Goal: Task Accomplishment & Management: Manage account settings

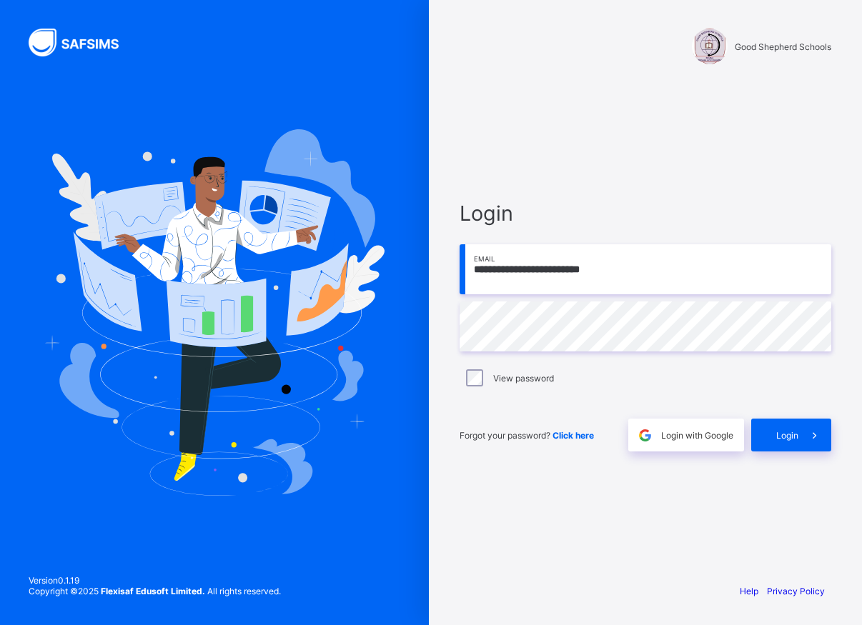
click at [631, 276] on input "**********" at bounding box center [646, 269] width 372 height 50
type input "**********"
click at [791, 430] on span "Login" at bounding box center [787, 435] width 22 height 11
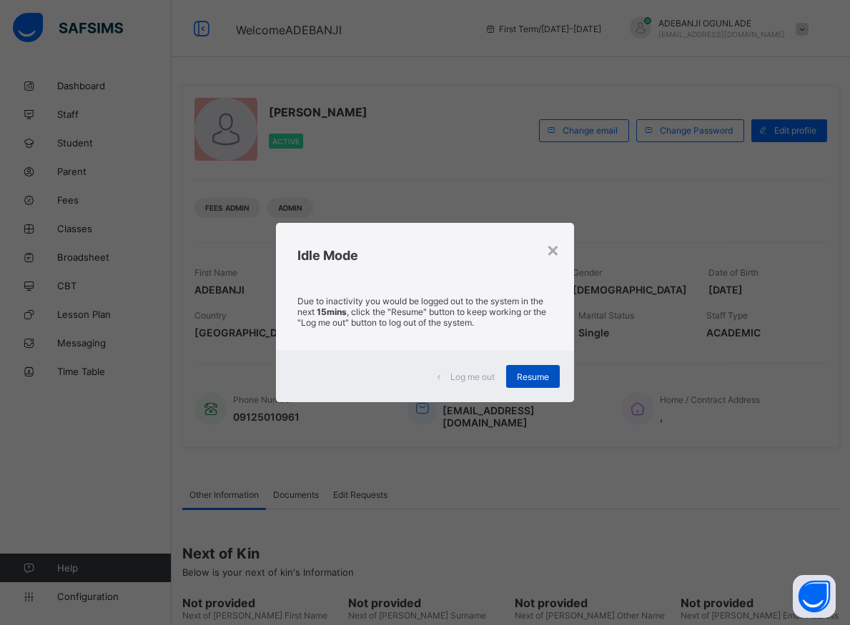
click at [531, 377] on span "Resume" at bounding box center [533, 377] width 32 height 11
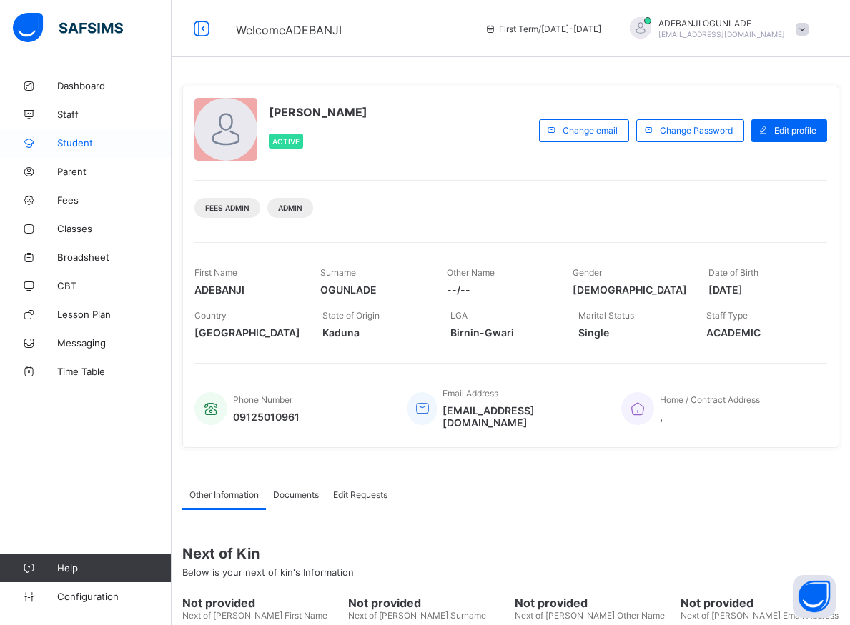
click at [66, 142] on span "Student" at bounding box center [114, 142] width 114 height 11
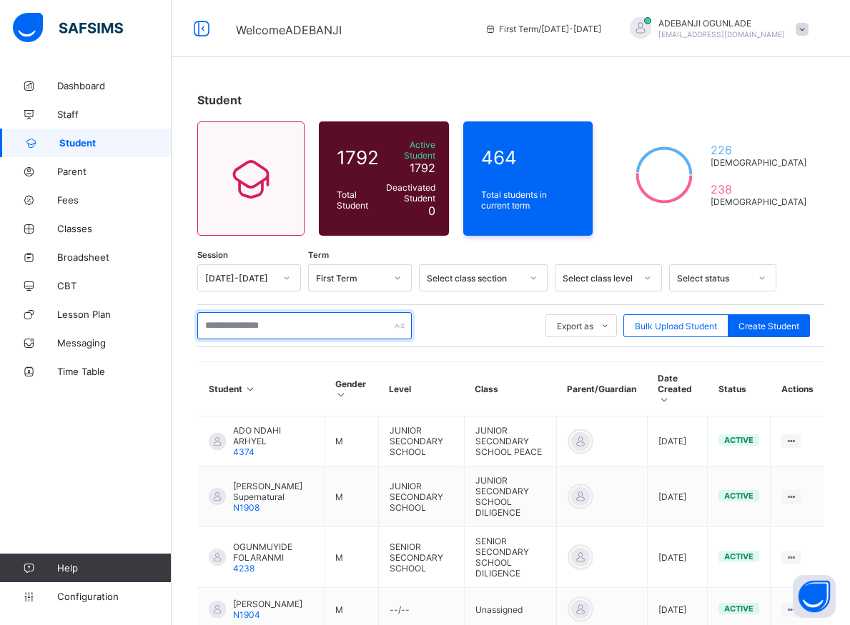
click at [230, 317] on input "text" at bounding box center [304, 325] width 214 height 27
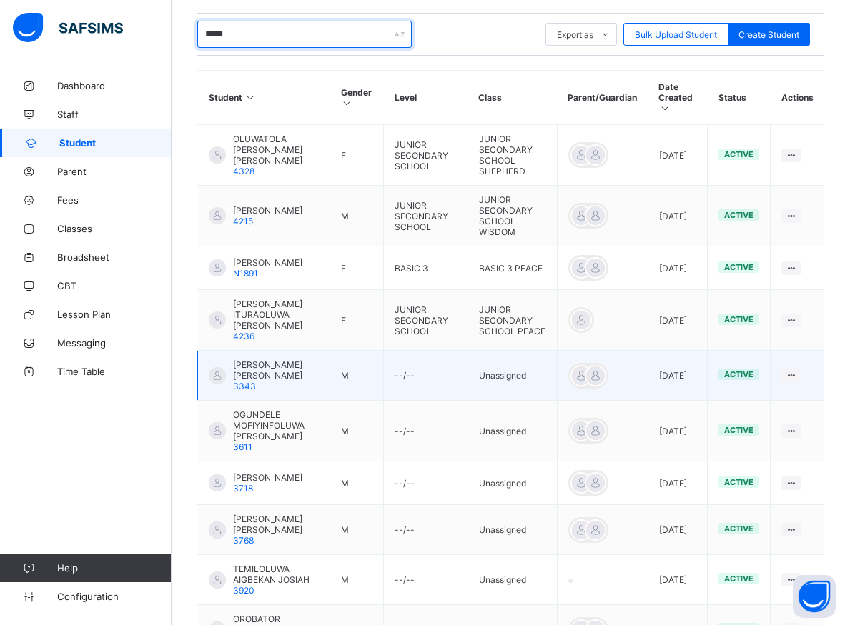
scroll to position [407, 0]
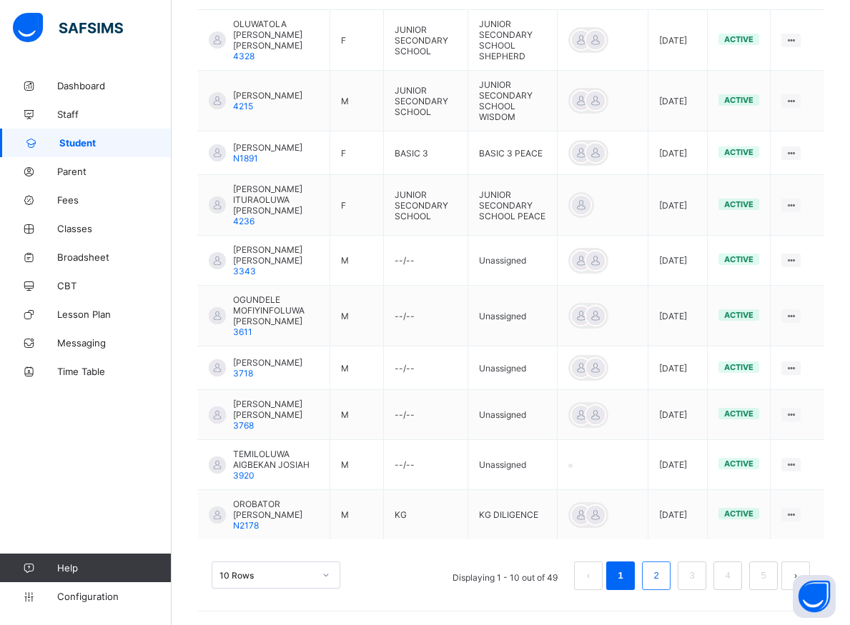
type input "*****"
click at [663, 573] on link "2" at bounding box center [656, 576] width 14 height 19
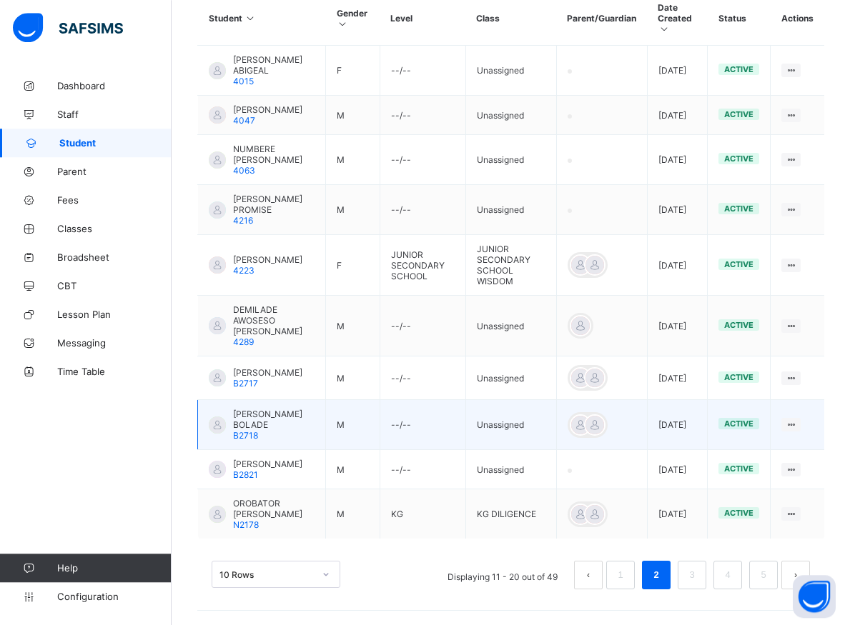
scroll to position [435, 0]
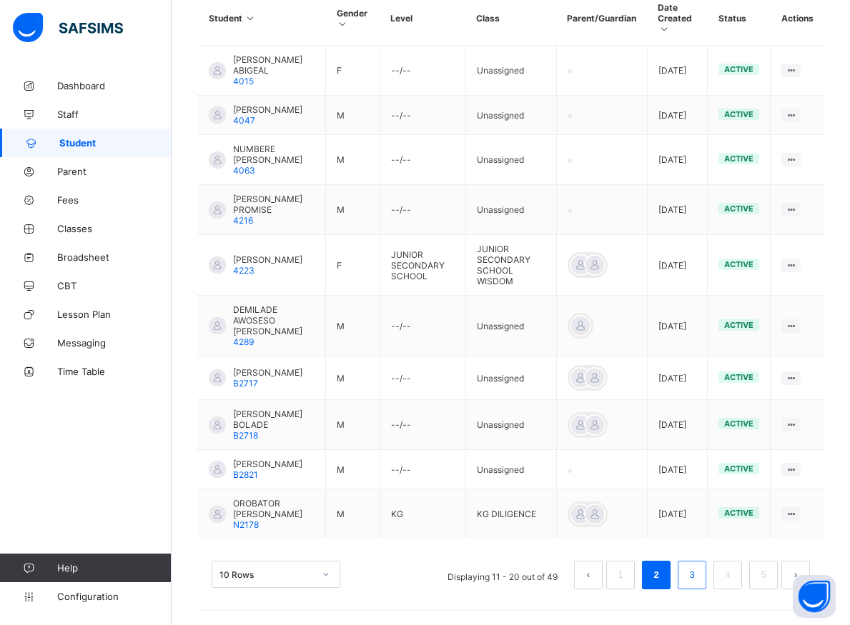
click at [698, 577] on link "3" at bounding box center [692, 575] width 14 height 19
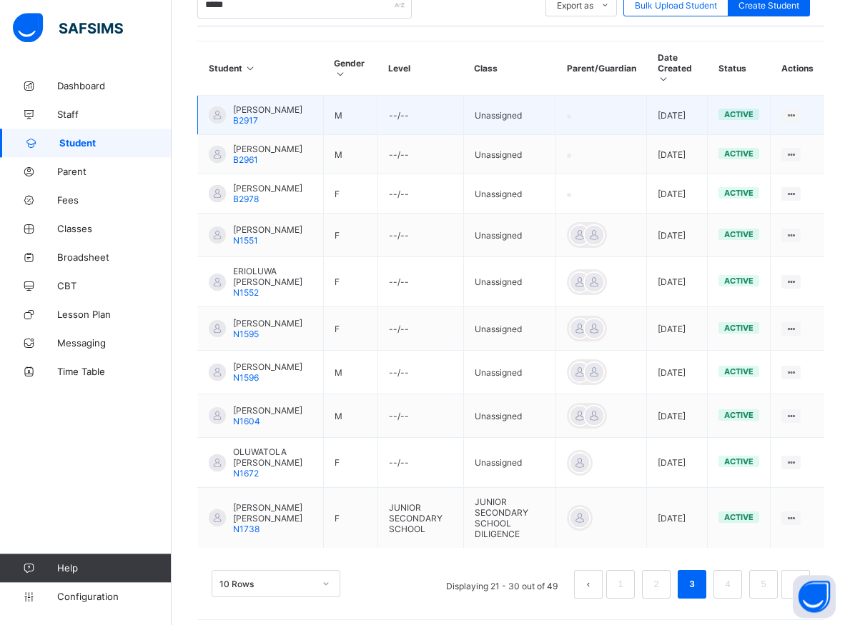
scroll to position [357, 0]
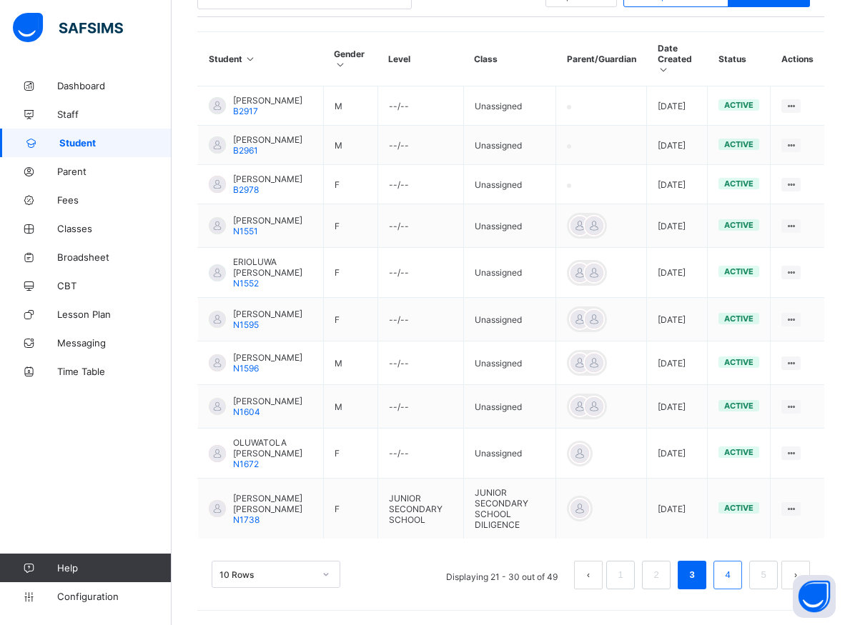
click at [731, 572] on li "4" at bounding box center [727, 575] width 29 height 29
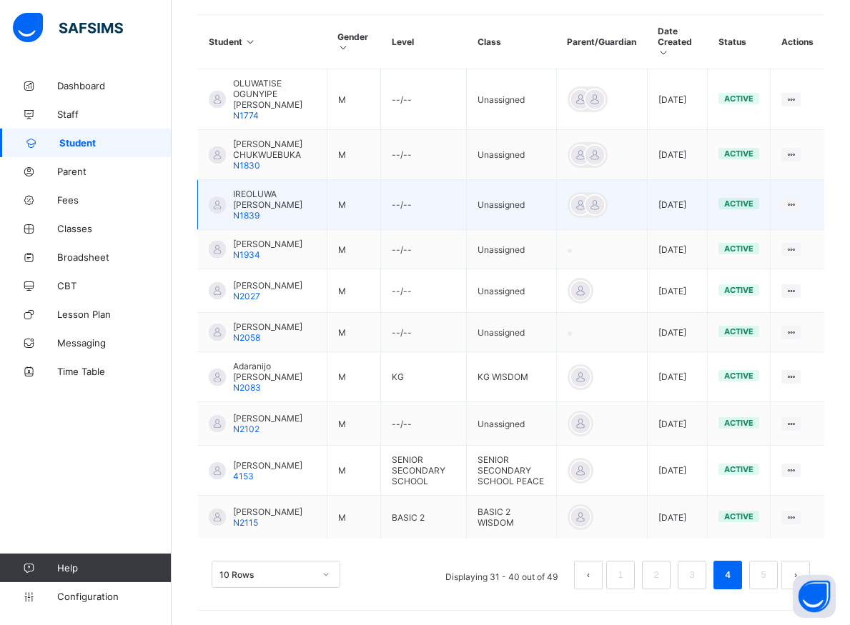
scroll to position [364, 0]
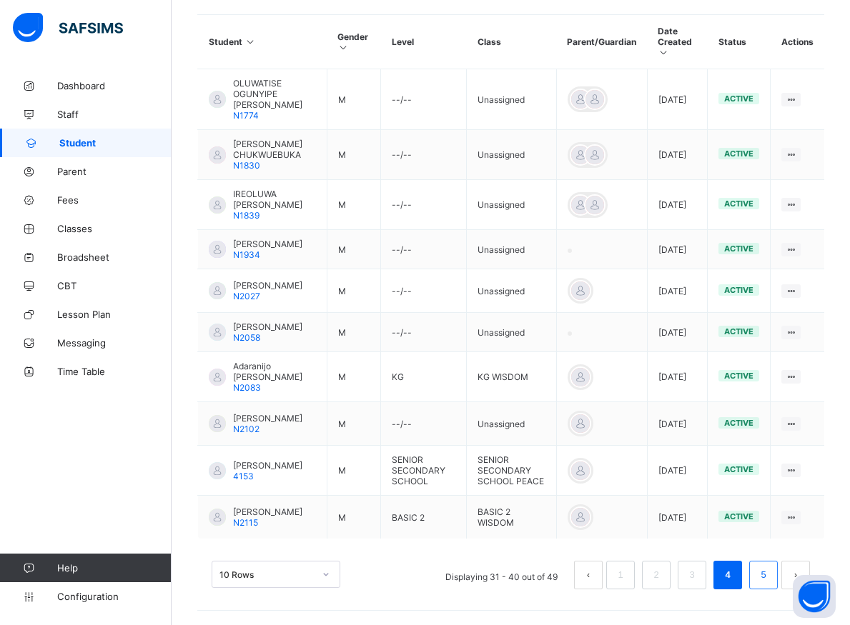
click at [770, 578] on link "5" at bounding box center [763, 575] width 14 height 19
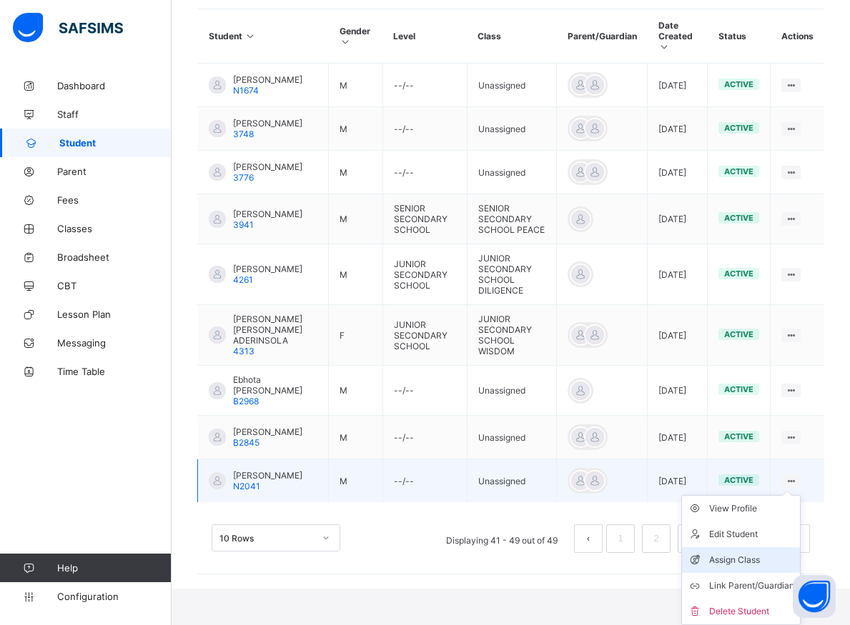
click at [760, 560] on div "Assign Class" at bounding box center [751, 560] width 85 height 14
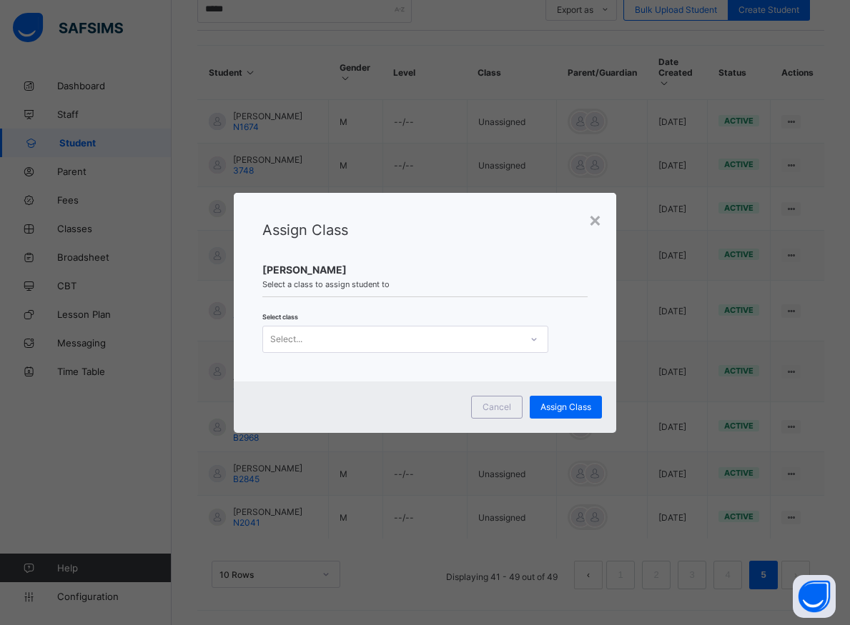
scroll to position [331, 0]
click at [535, 342] on icon at bounding box center [534, 339] width 9 height 14
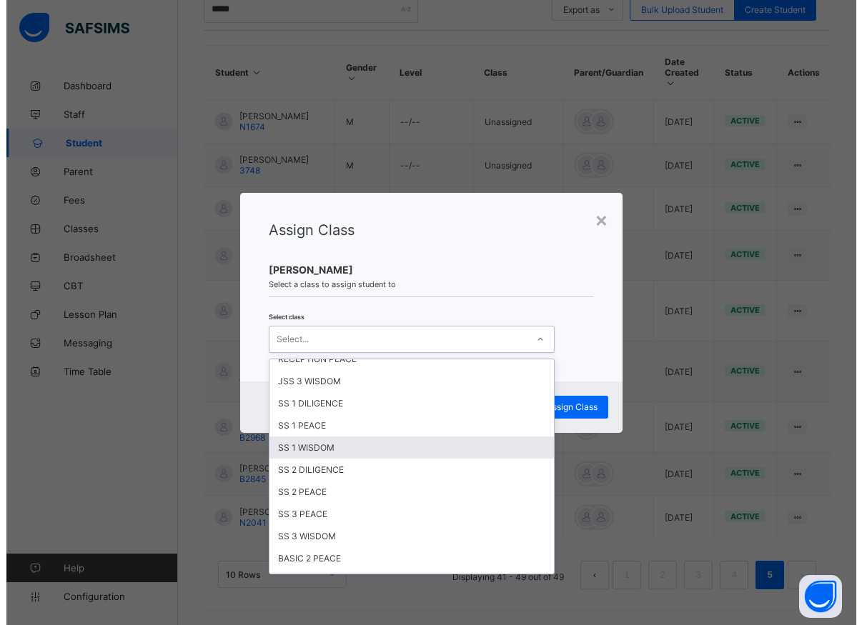
scroll to position [450, 0]
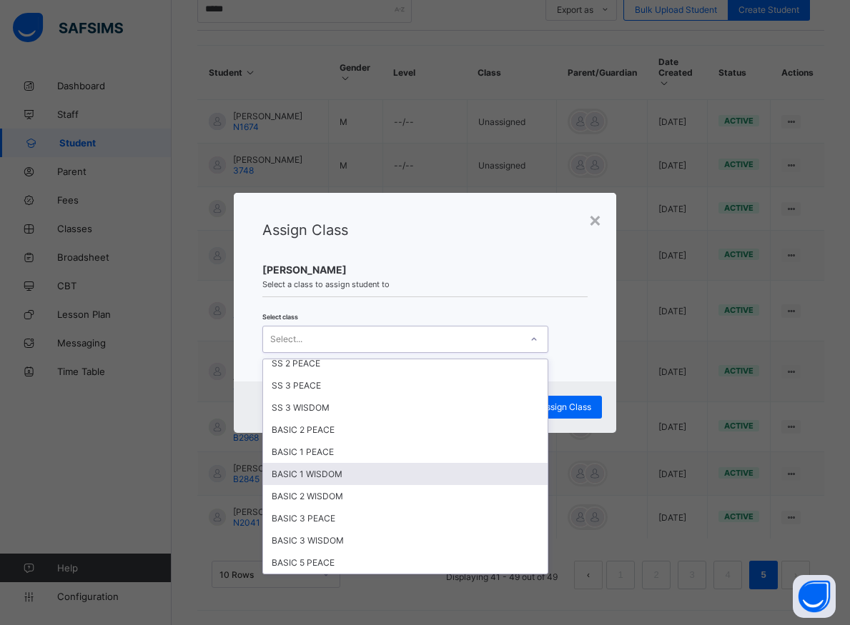
click at [310, 475] on div "BASIC 1 WISDOM" at bounding box center [405, 474] width 284 height 22
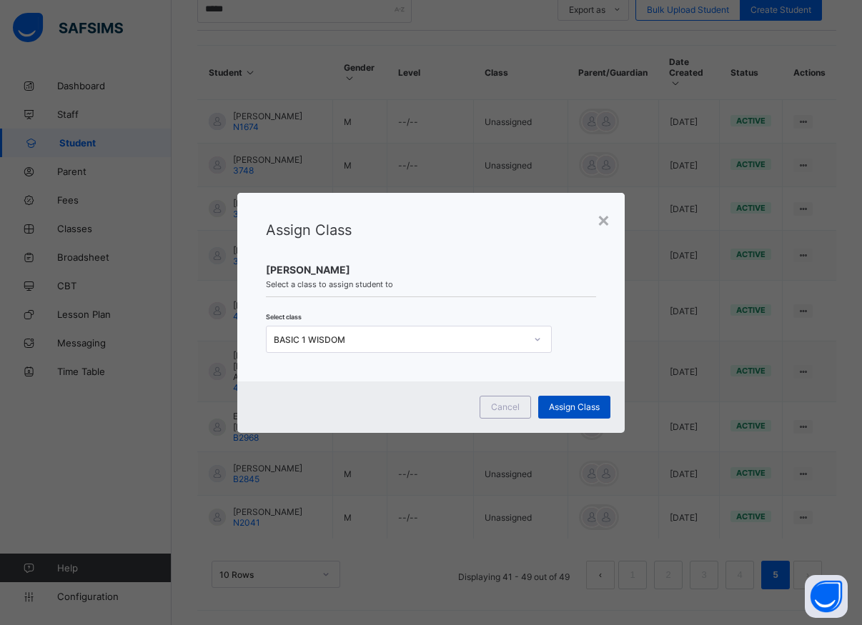
click at [569, 409] on span "Assign Class" at bounding box center [574, 407] width 51 height 11
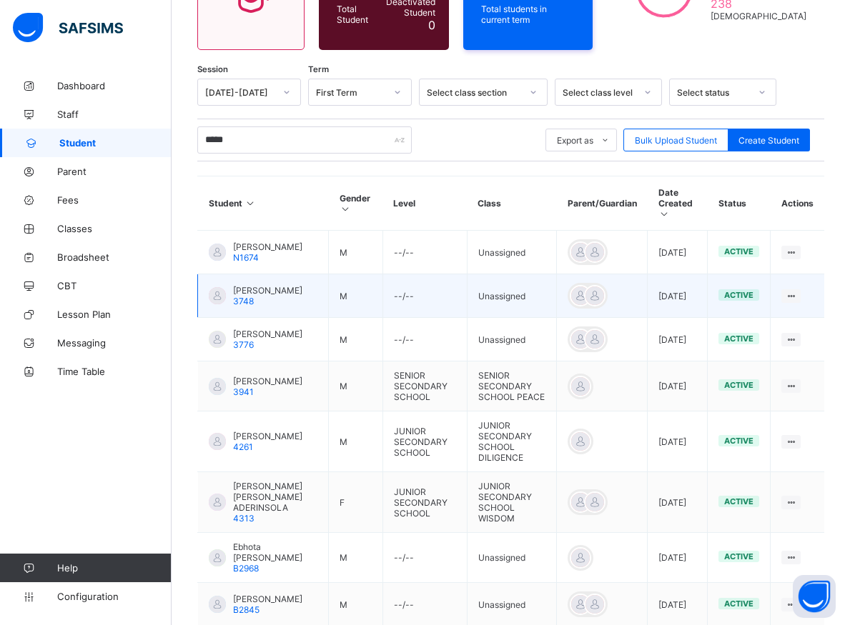
scroll to position [299, 0]
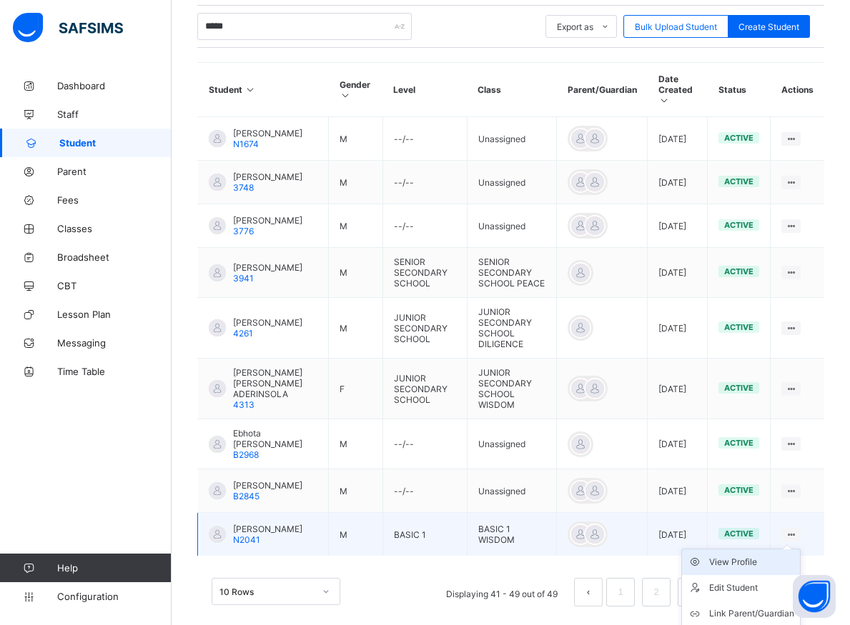
click at [753, 570] on div "View Profile" at bounding box center [751, 562] width 85 height 14
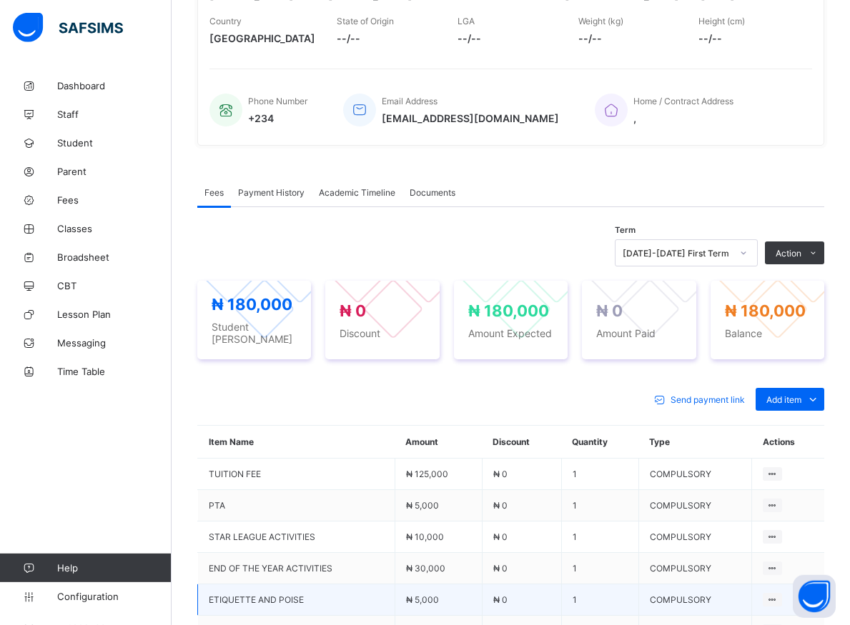
scroll to position [219, 0]
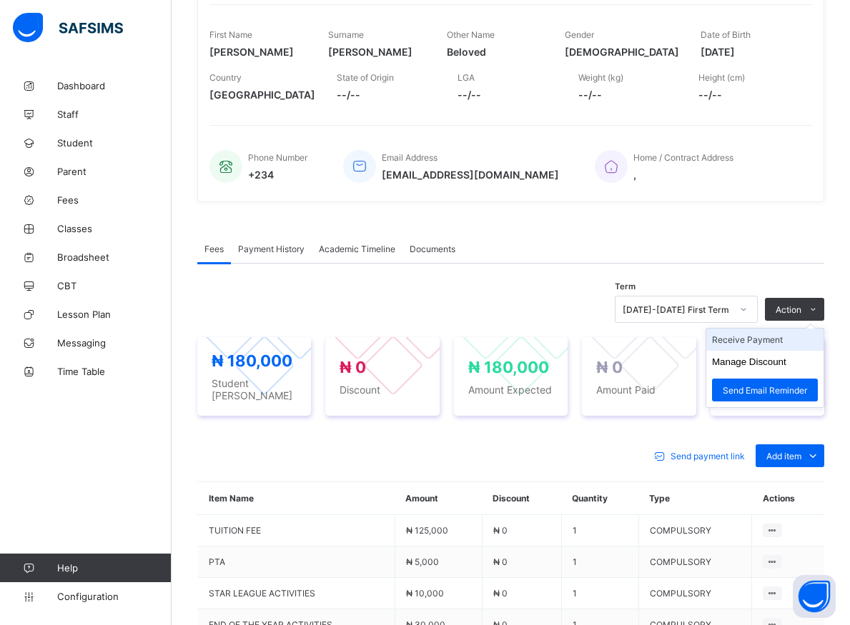
click at [751, 341] on li "Receive Payment" at bounding box center [764, 340] width 117 height 22
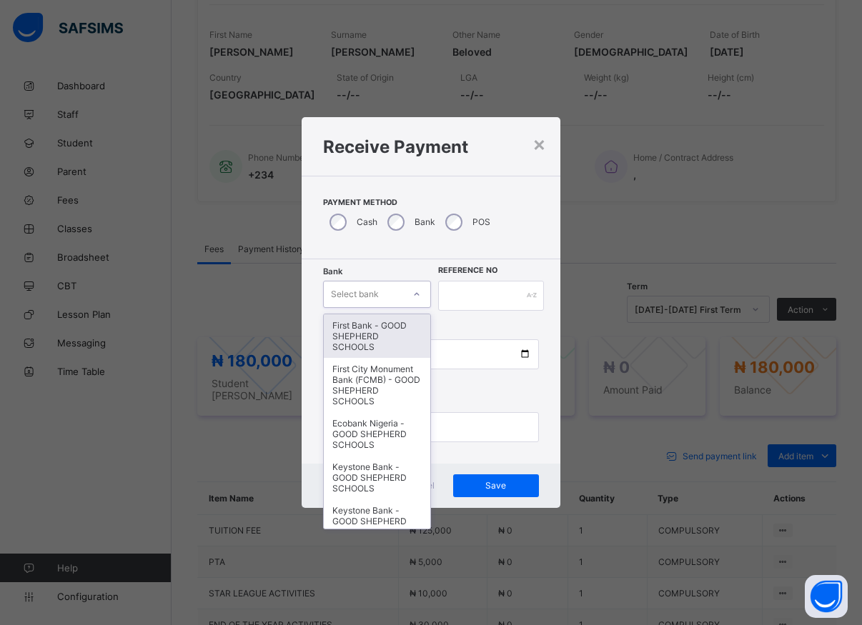
click at [415, 298] on icon at bounding box center [416, 294] width 9 height 14
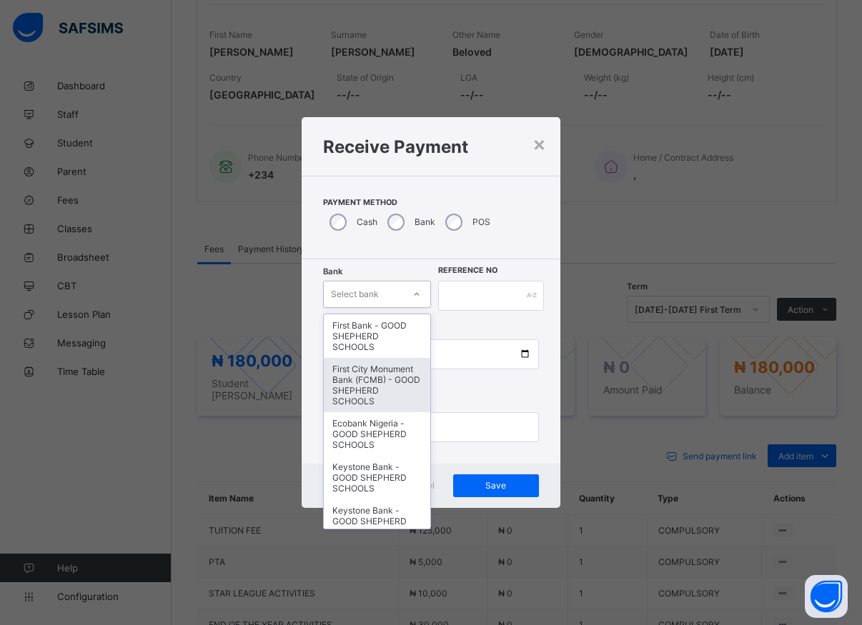
click at [373, 388] on div "First City Monument Bank (FCMB) - GOOD SHEPHERD SCHOOLS" at bounding box center [377, 385] width 107 height 54
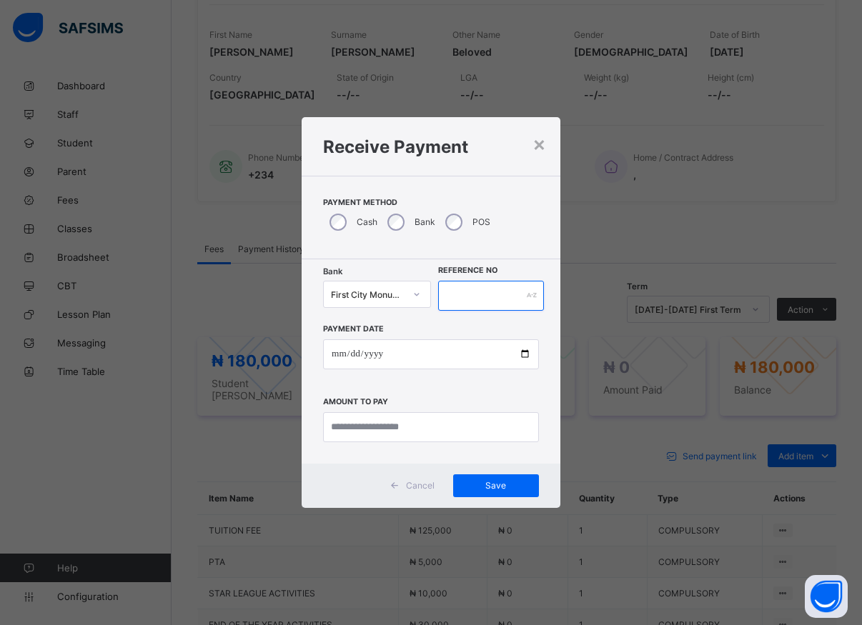
click at [453, 290] on input "text" at bounding box center [491, 296] width 106 height 30
type input "*****"
click at [524, 357] on input "date" at bounding box center [431, 355] width 216 height 30
type input "**********"
click at [373, 432] on input "currency" at bounding box center [431, 427] width 216 height 30
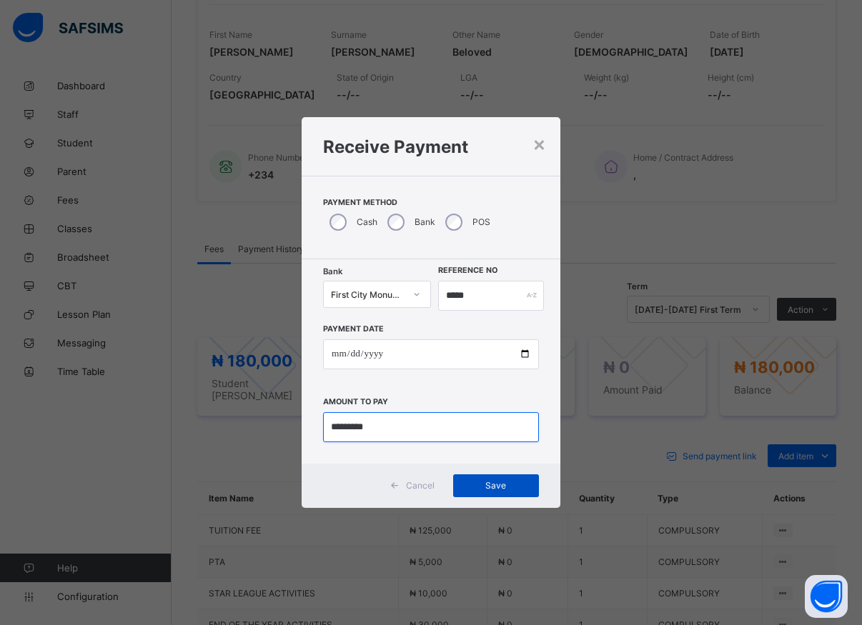
type input "*********"
click at [490, 482] on span "Save" at bounding box center [496, 485] width 64 height 11
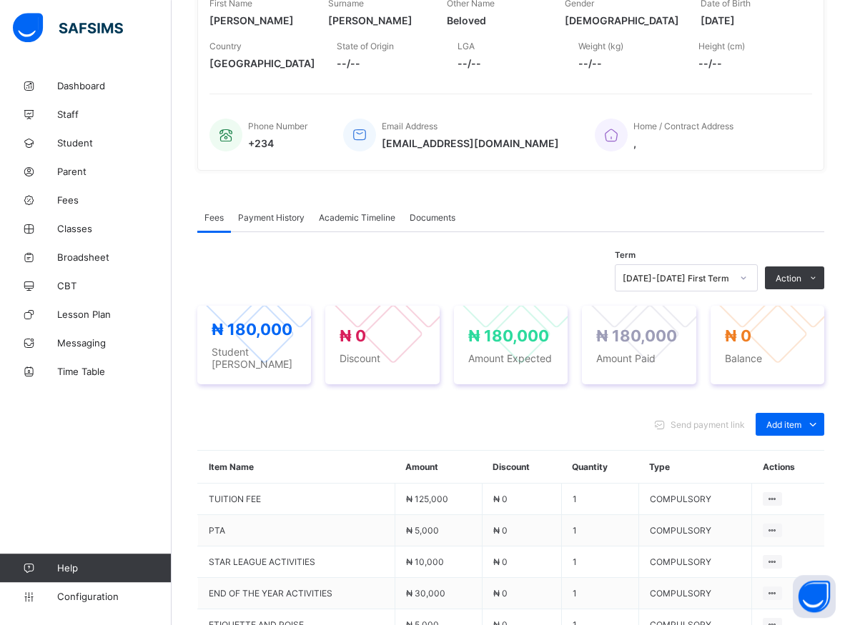
scroll to position [292, 0]
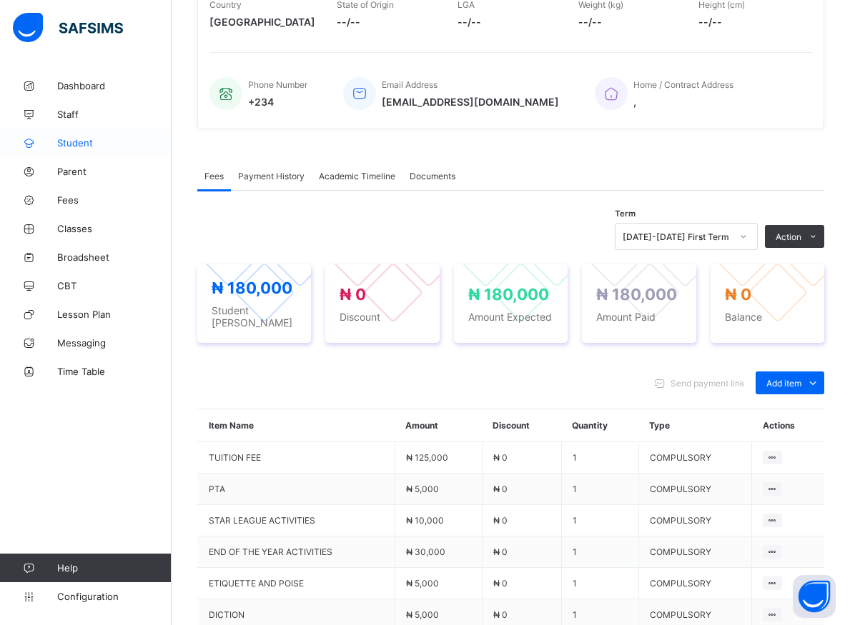
click at [80, 144] on span "Student" at bounding box center [114, 142] width 114 height 11
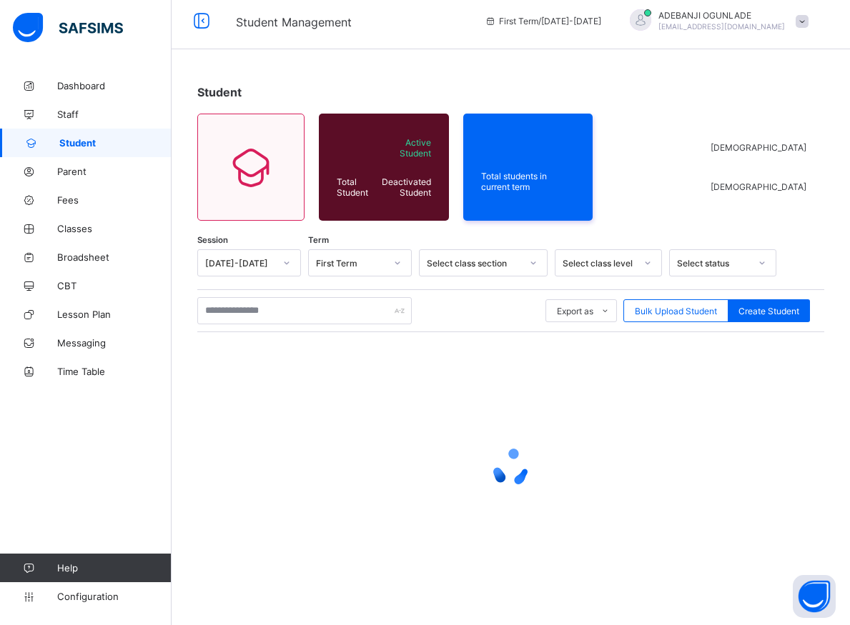
scroll to position [8, 0]
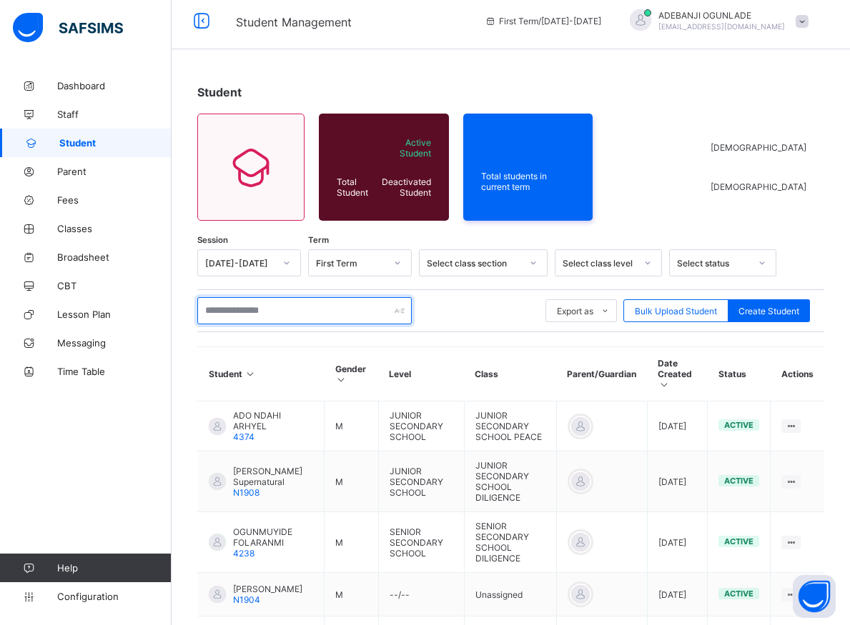
click at [219, 315] on input "text" at bounding box center [304, 310] width 214 height 27
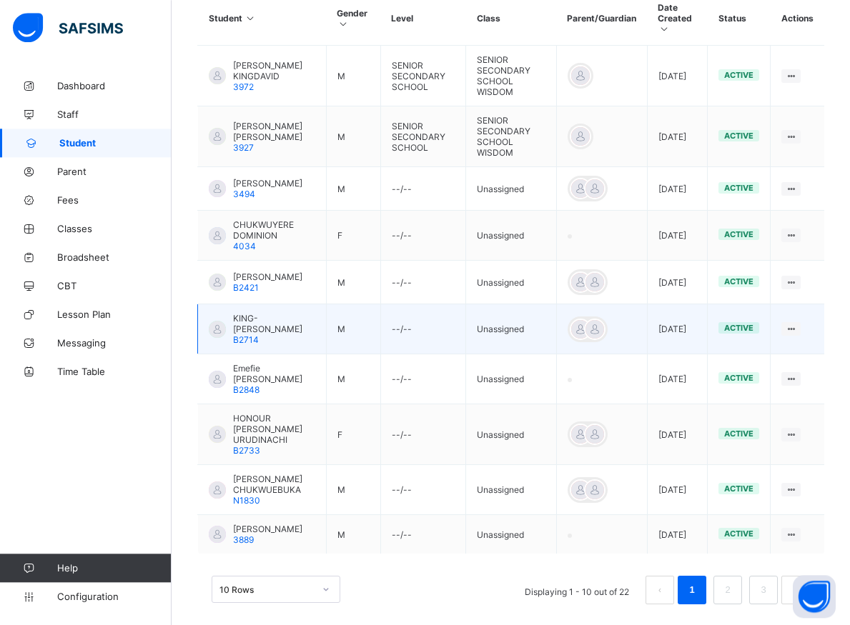
scroll to position [392, 0]
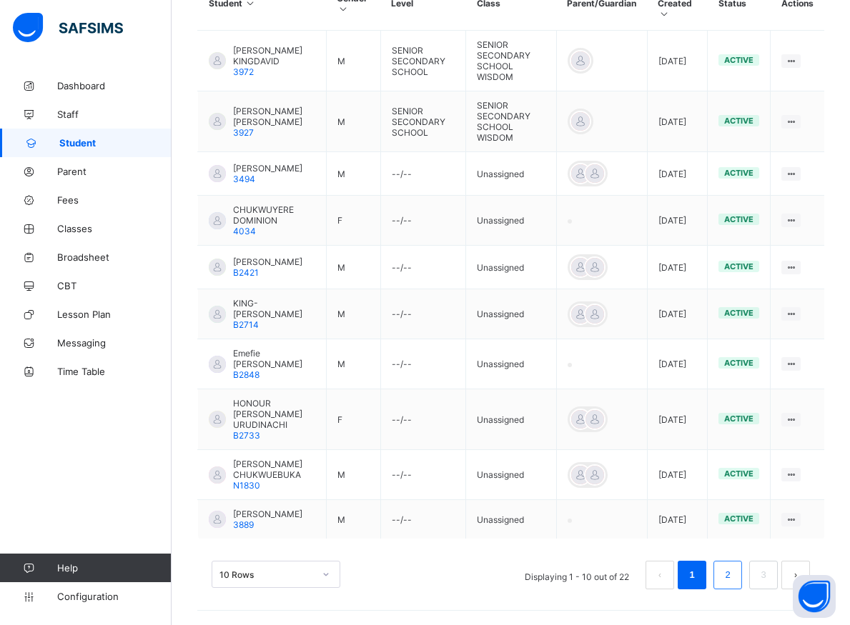
type input "*********"
click at [734, 579] on link "2" at bounding box center [727, 575] width 14 height 19
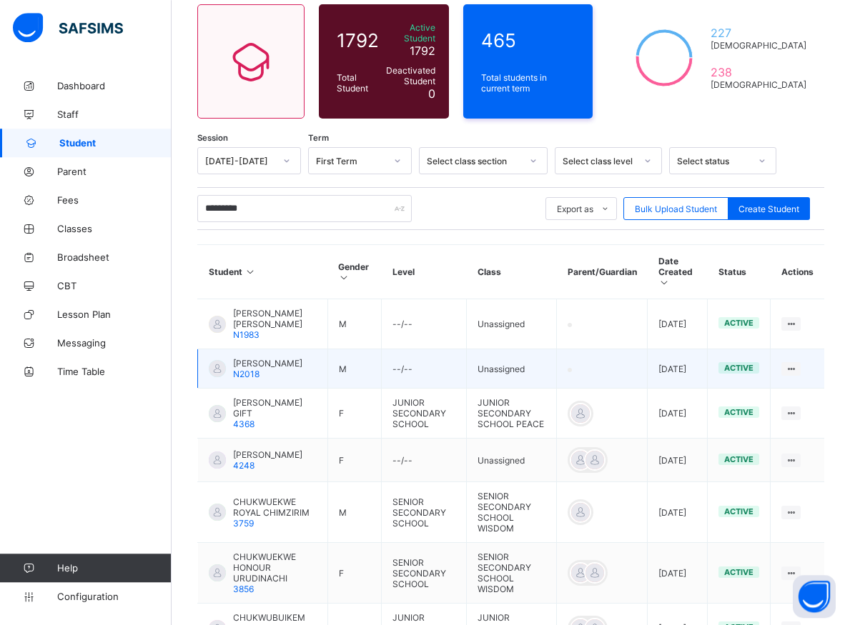
scroll to position [154, 0]
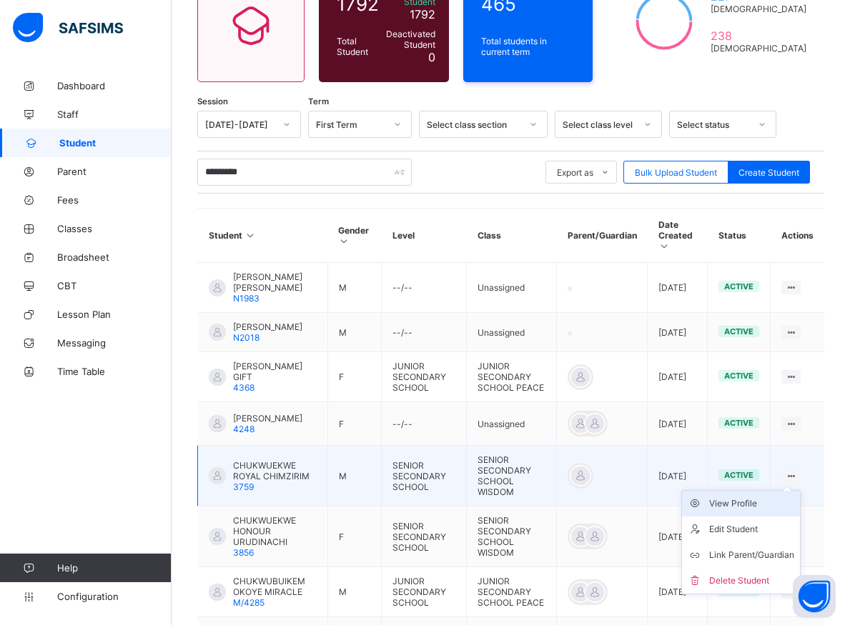
click at [756, 511] on div "View Profile" at bounding box center [751, 504] width 85 height 14
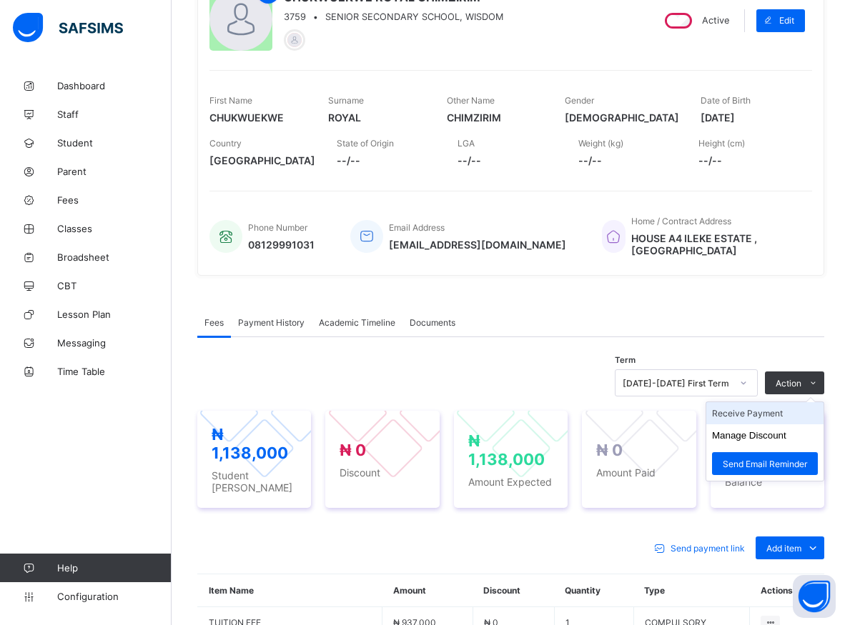
click at [767, 415] on li "Receive Payment" at bounding box center [764, 413] width 117 height 22
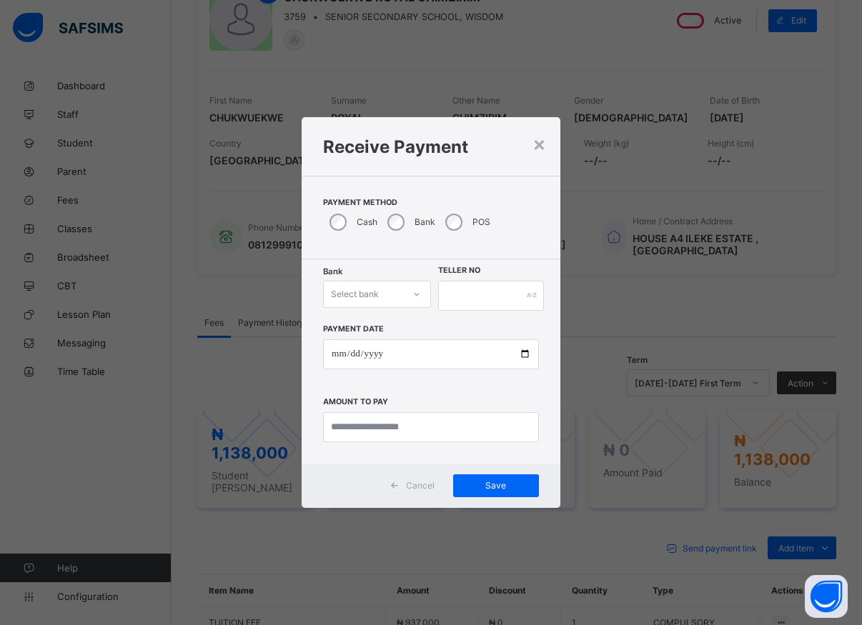
click at [409, 298] on div at bounding box center [417, 294] width 24 height 23
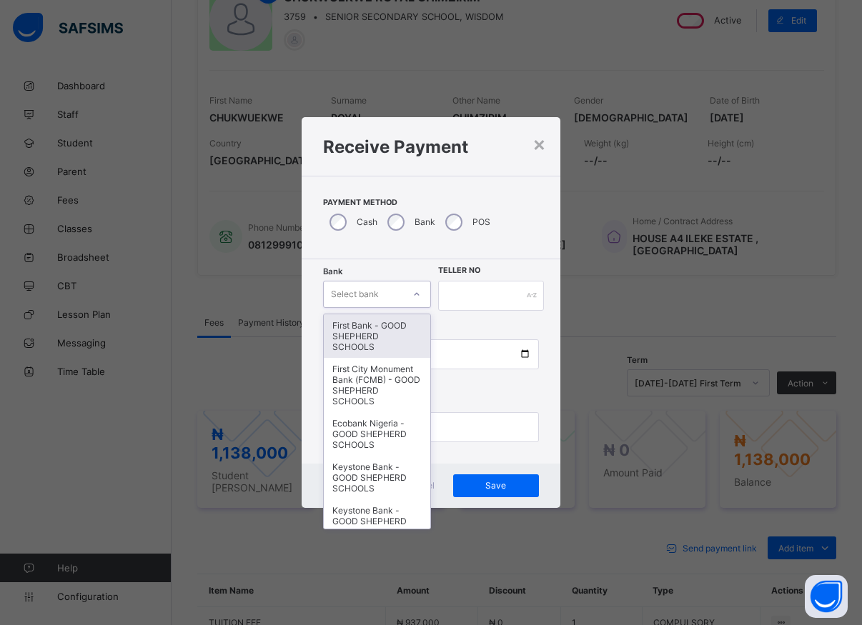
click at [365, 345] on div "First Bank - GOOD SHEPHERD SCHOOLS" at bounding box center [377, 337] width 107 height 44
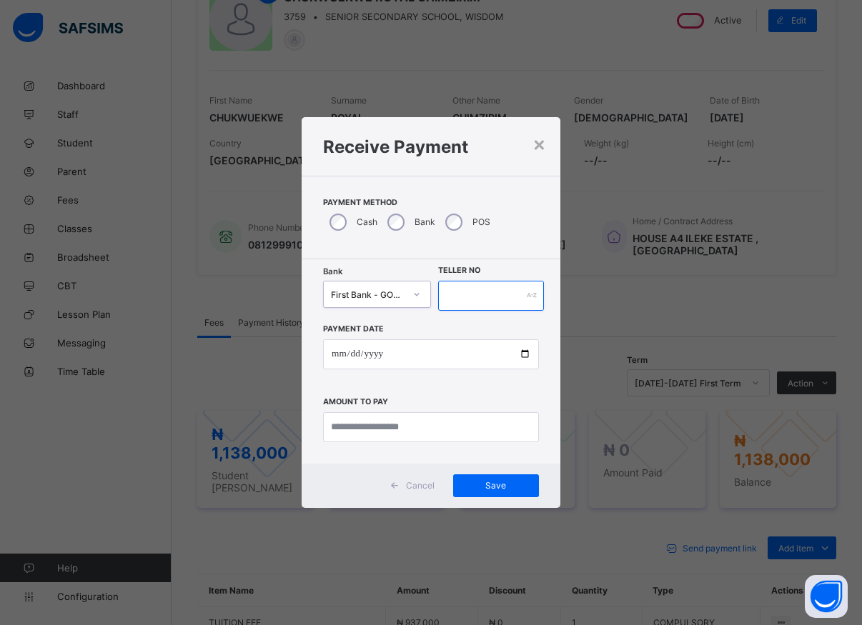
click at [462, 297] on input "text" at bounding box center [491, 296] width 106 height 30
type input "*****"
click at [520, 356] on input "date" at bounding box center [431, 355] width 216 height 30
type input "**********"
click at [358, 430] on input "currency" at bounding box center [431, 427] width 216 height 30
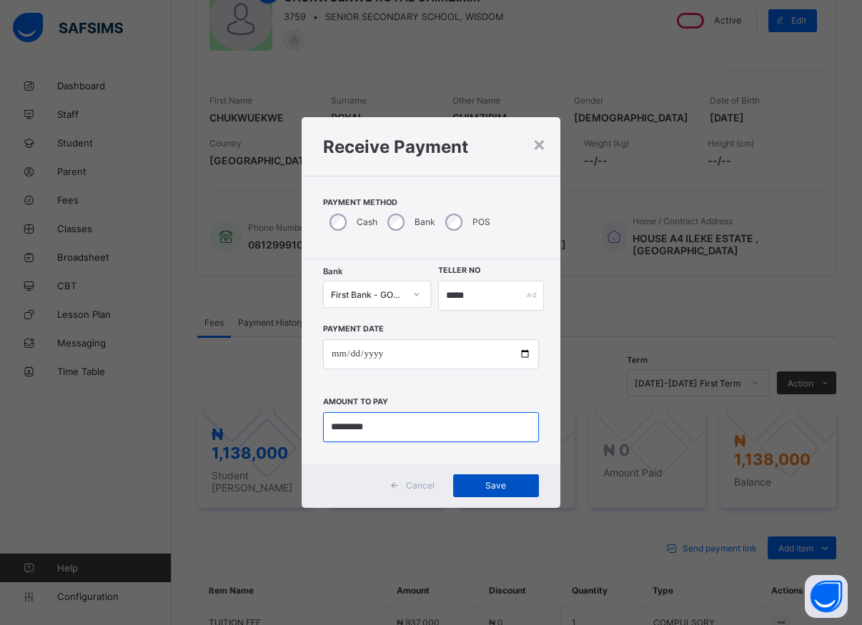
type input "*********"
click at [495, 477] on div "Save" at bounding box center [496, 486] width 86 height 23
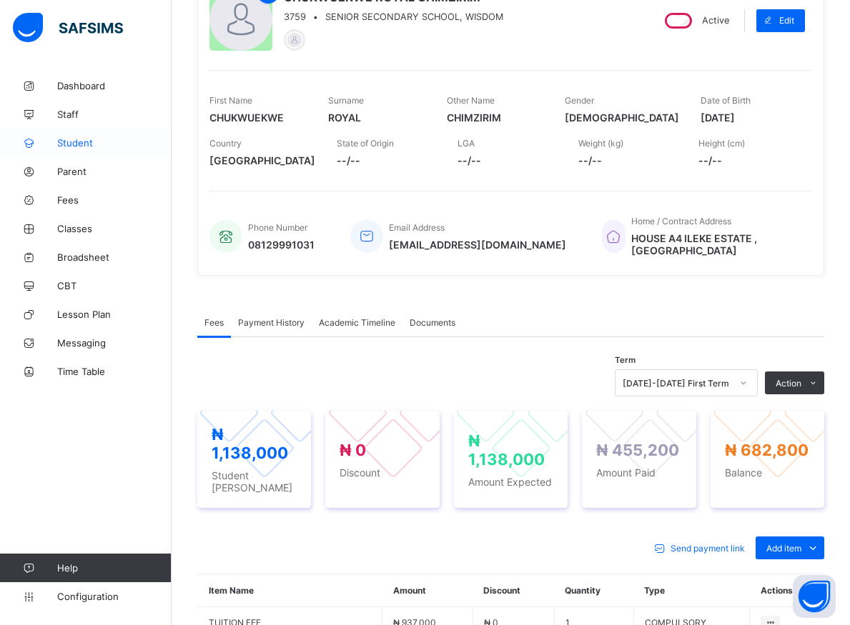
click at [84, 144] on span "Student" at bounding box center [114, 142] width 114 height 11
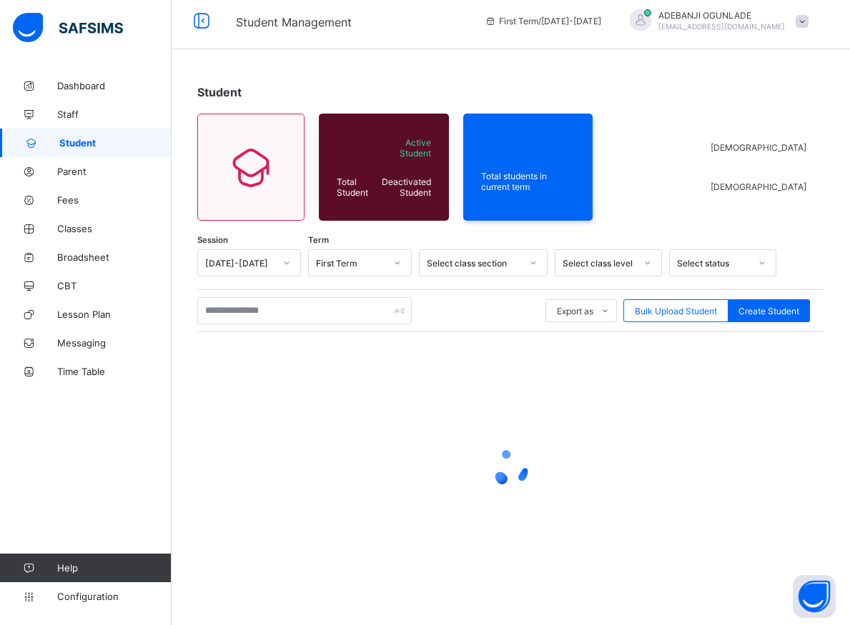
scroll to position [8, 0]
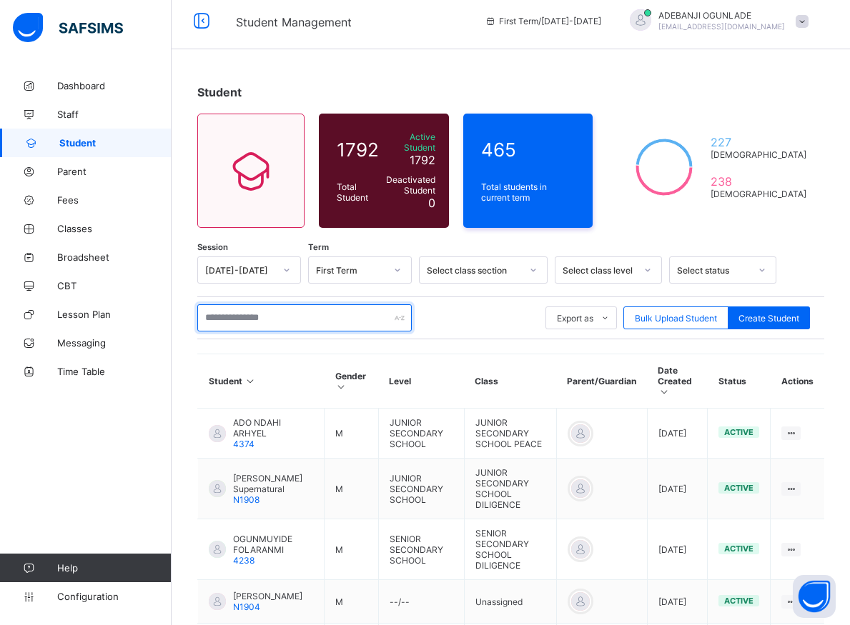
click at [259, 315] on input "text" at bounding box center [304, 317] width 214 height 27
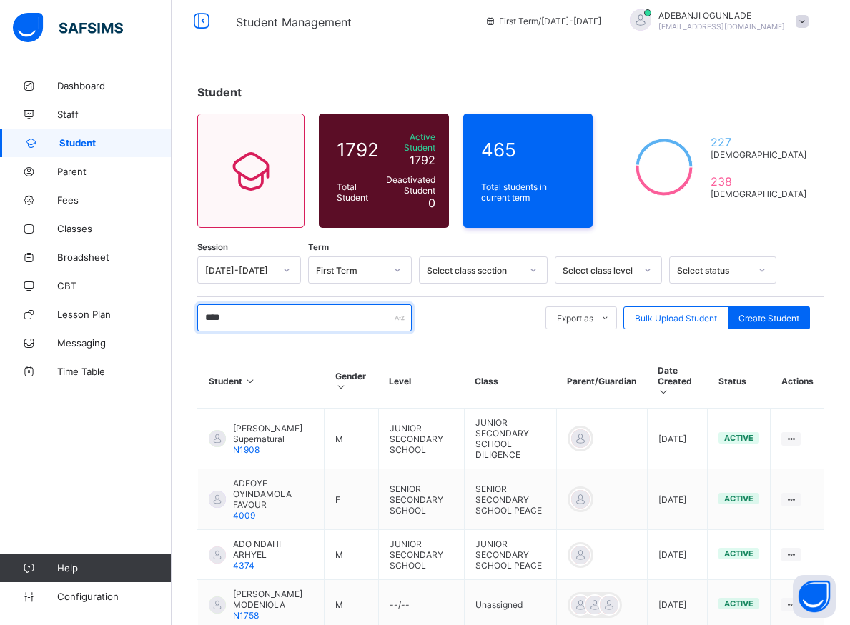
type input "*****"
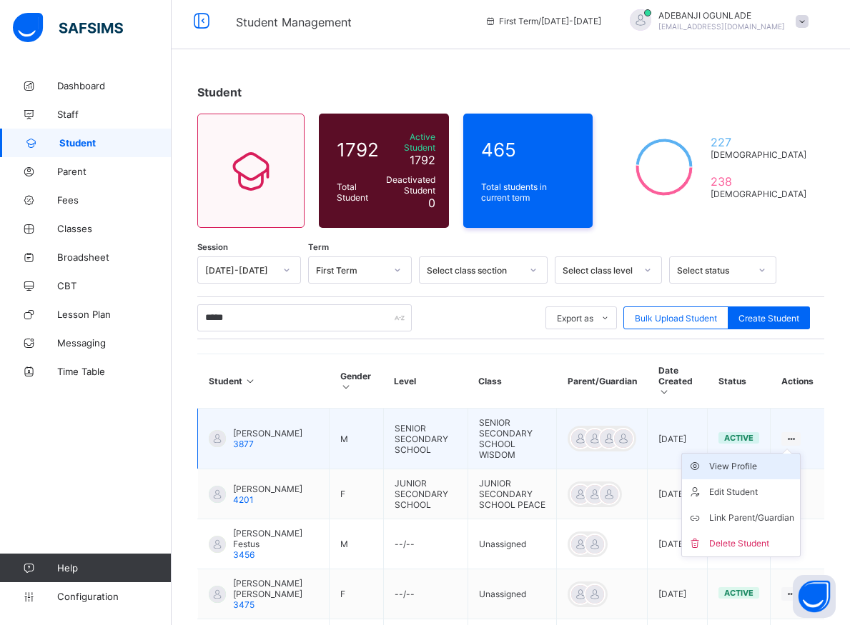
click at [753, 460] on div "View Profile" at bounding box center [751, 467] width 85 height 14
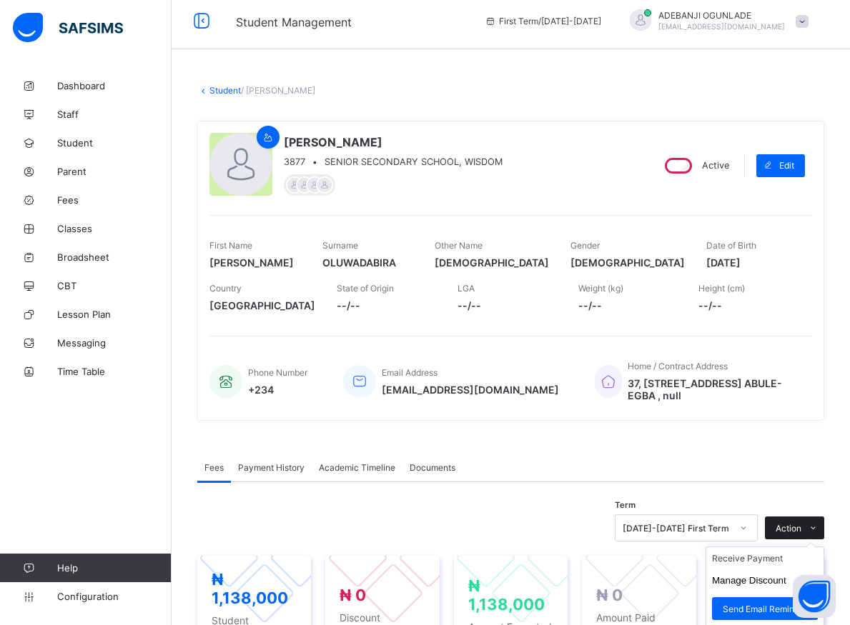
scroll to position [154, 0]
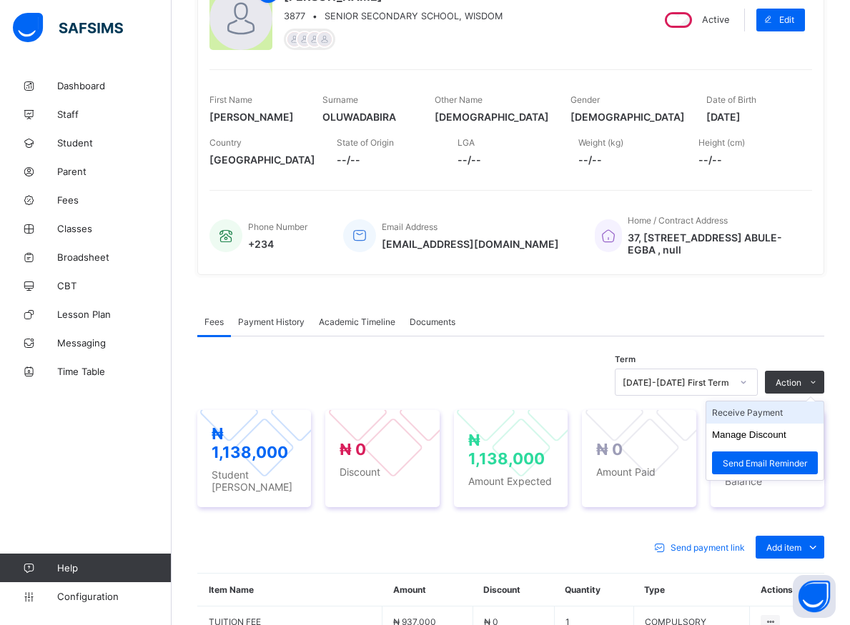
click at [769, 411] on li "Receive Payment" at bounding box center [764, 413] width 117 height 22
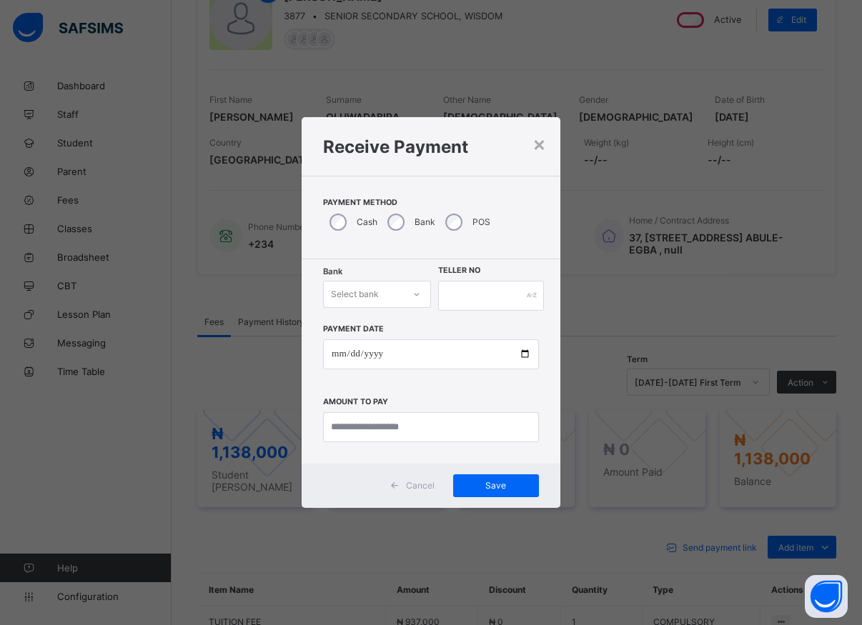
click at [421, 301] on div at bounding box center [417, 294] width 24 height 23
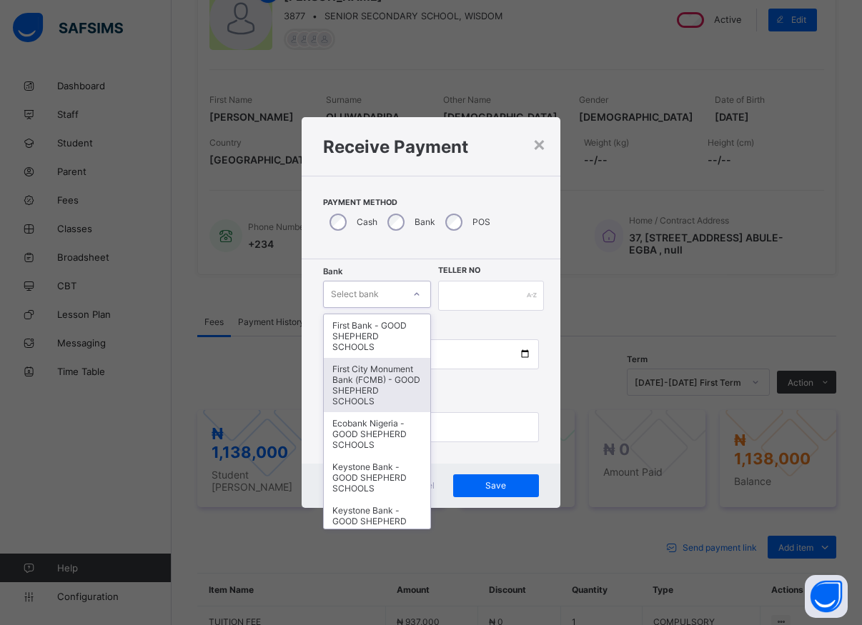
click at [372, 395] on div "First City Monument Bank (FCMB) - GOOD SHEPHERD SCHOOLS" at bounding box center [377, 385] width 107 height 54
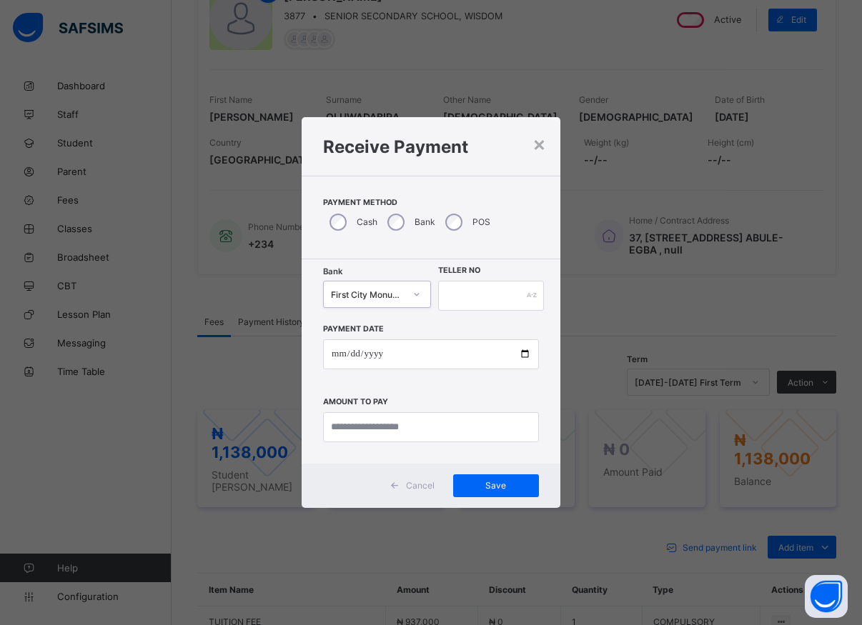
click at [403, 293] on div at bounding box center [416, 295] width 27 height 26
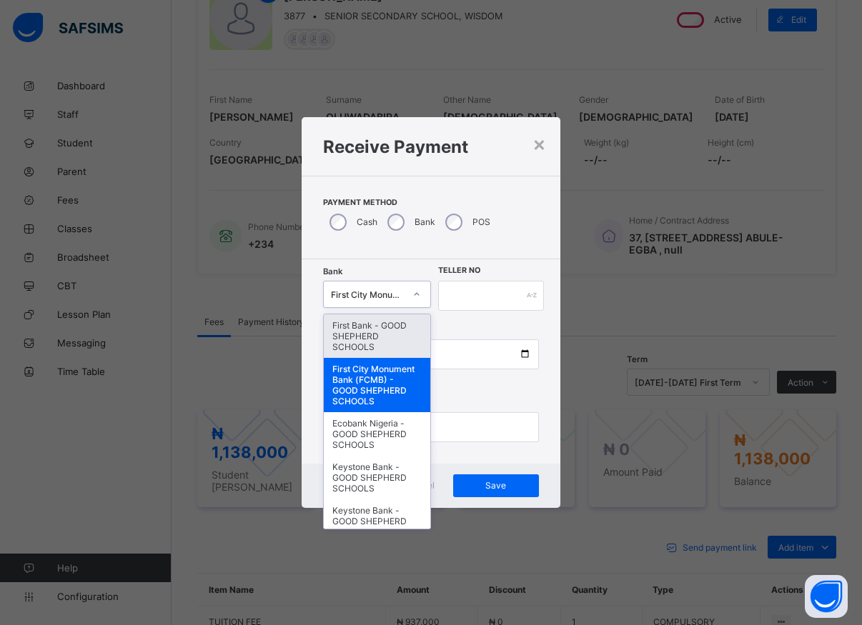
click at [372, 330] on div "First Bank - GOOD SHEPHERD SCHOOLS" at bounding box center [377, 337] width 107 height 44
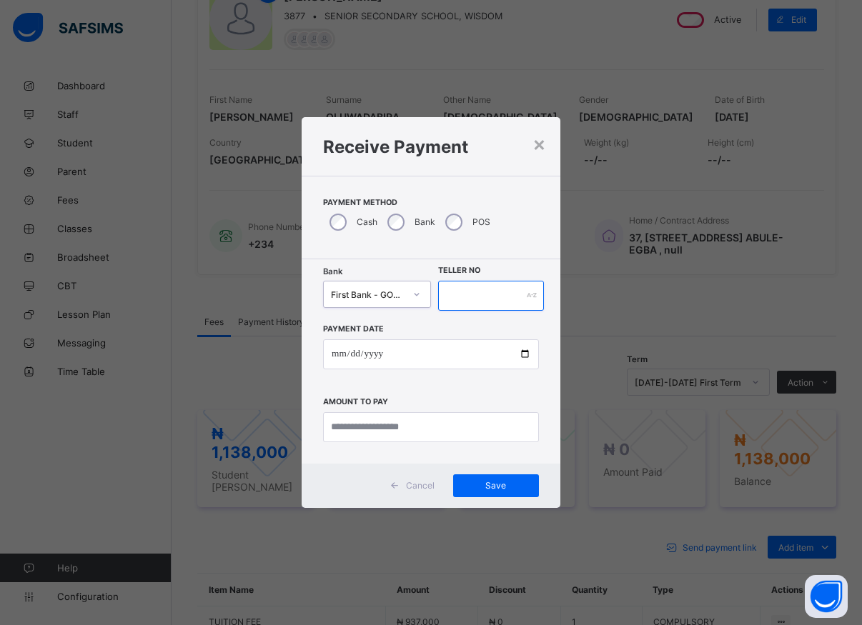
click at [459, 292] on input "text" at bounding box center [491, 296] width 106 height 30
type input "*****"
click at [528, 355] on input "date" at bounding box center [431, 355] width 216 height 30
type input "**********"
click at [372, 430] on input "currency" at bounding box center [431, 427] width 216 height 30
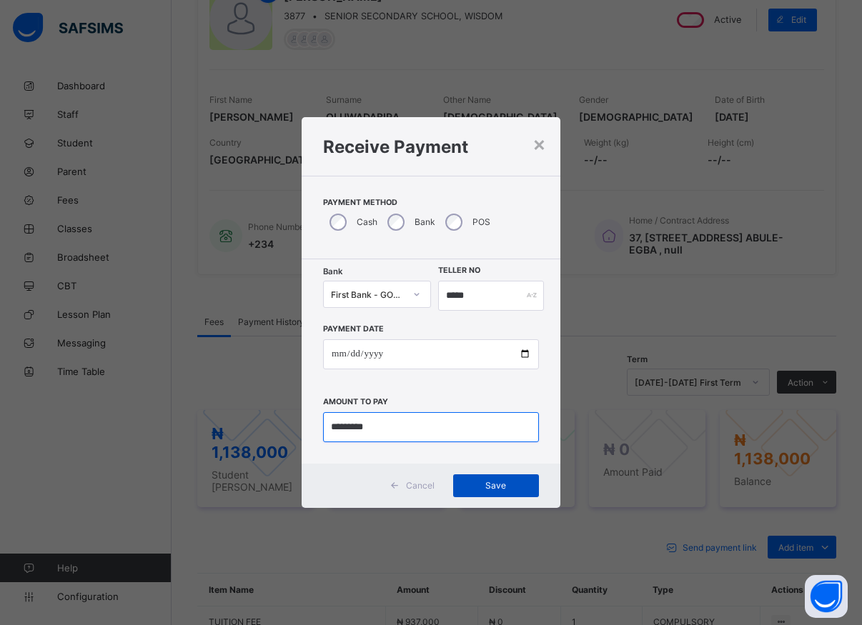
type input "*********"
click at [499, 485] on span "Save" at bounding box center [496, 485] width 64 height 11
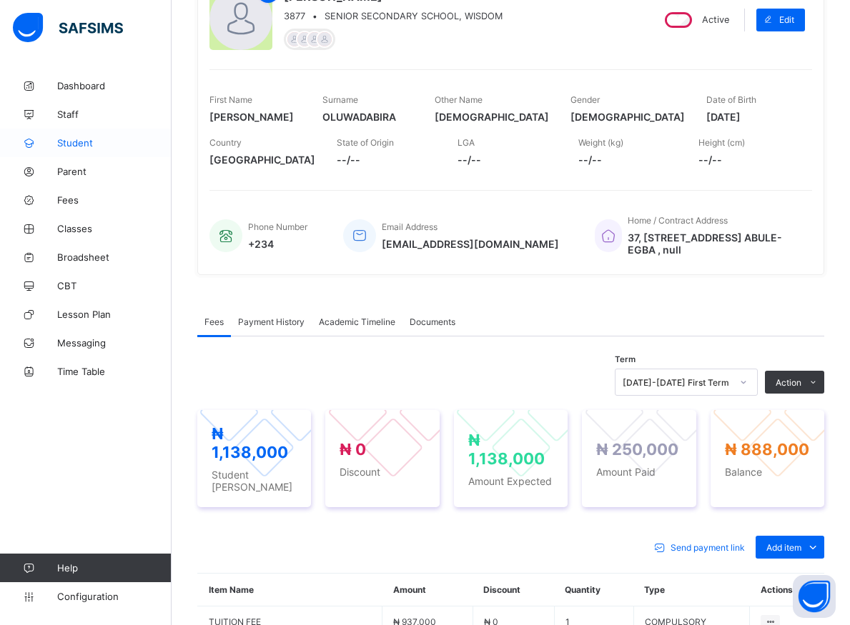
click at [61, 141] on span "Student" at bounding box center [114, 142] width 114 height 11
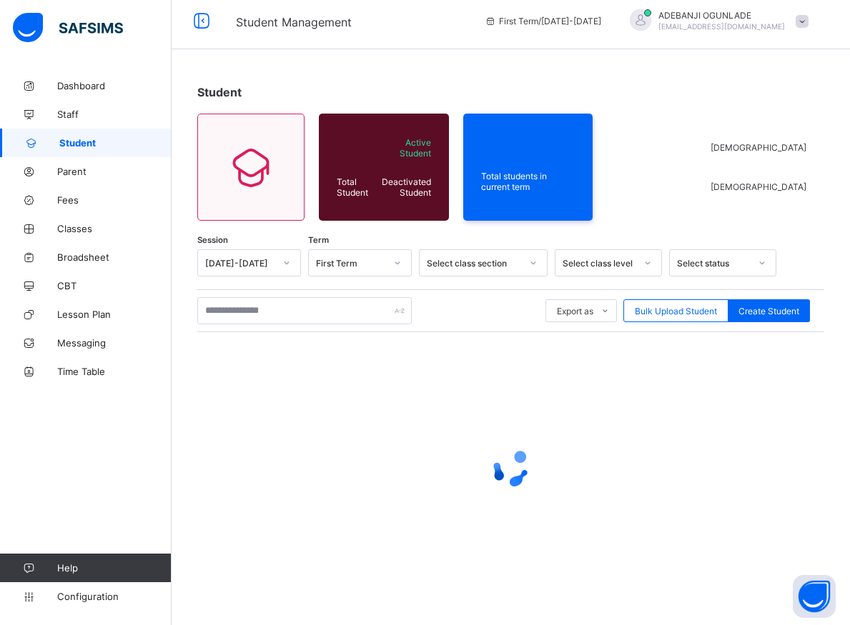
scroll to position [8, 0]
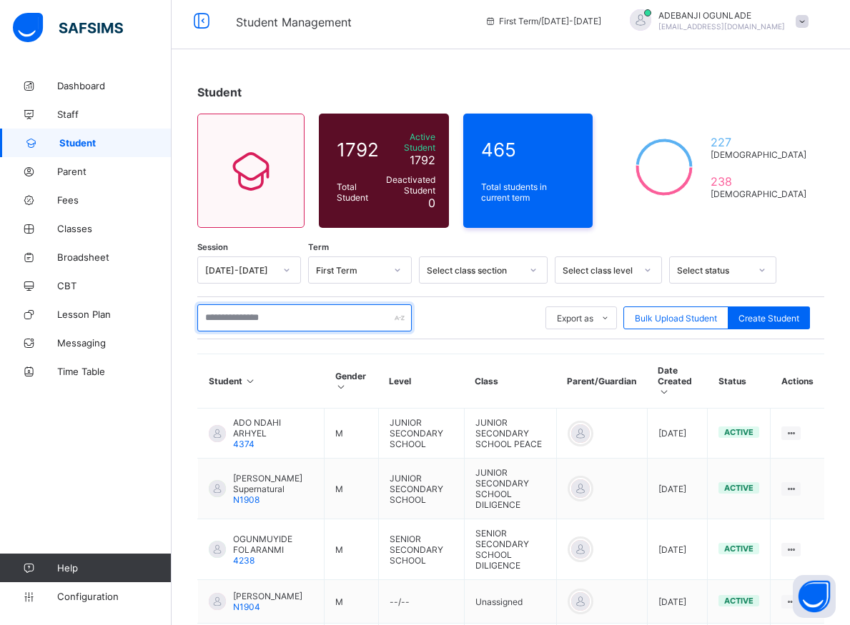
click at [253, 312] on input "text" at bounding box center [304, 317] width 214 height 27
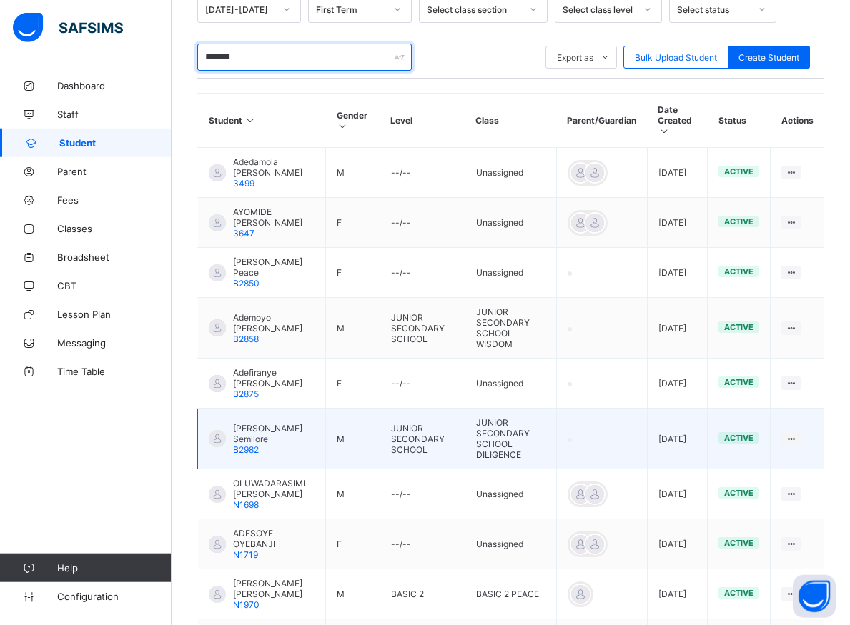
scroll to position [372, 0]
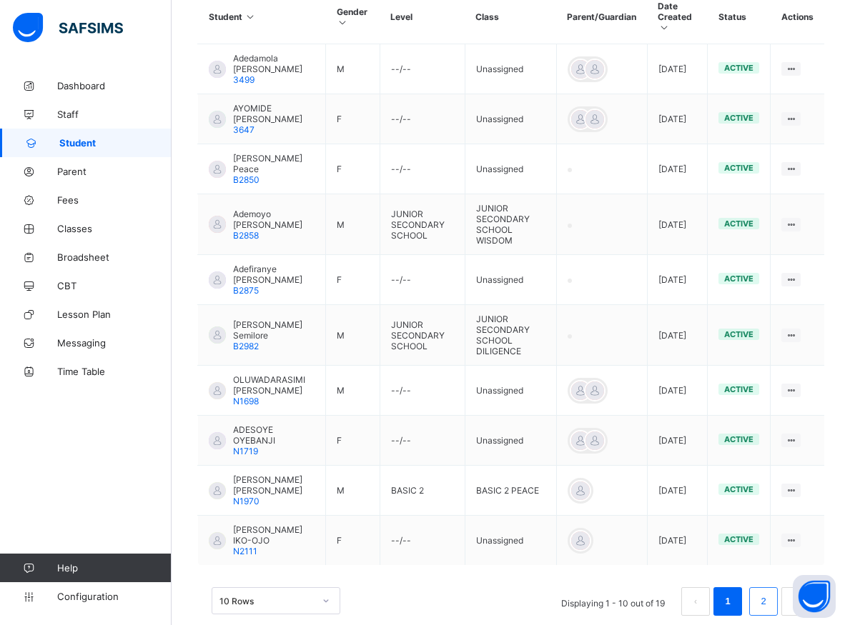
type input "*******"
click at [768, 588] on li "2" at bounding box center [763, 602] width 29 height 29
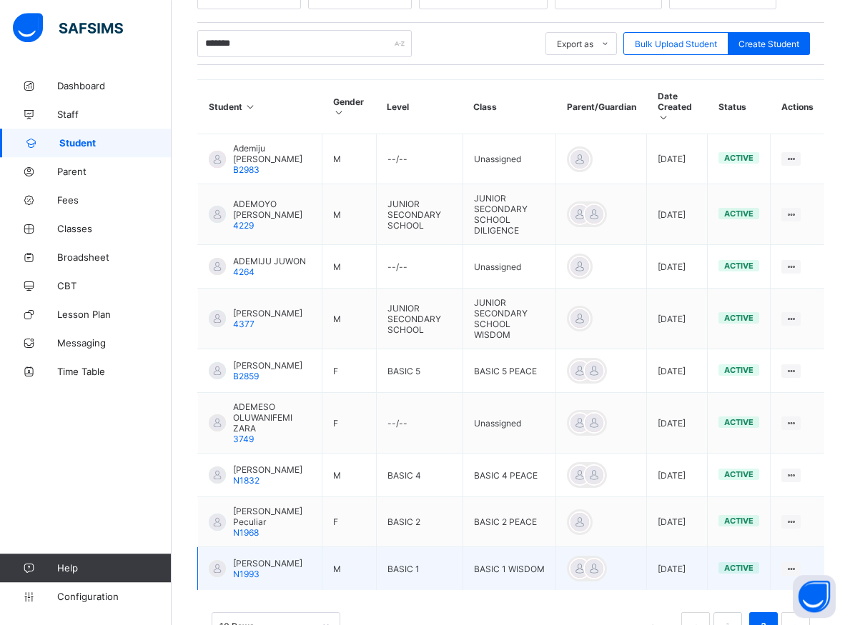
scroll to position [299, 0]
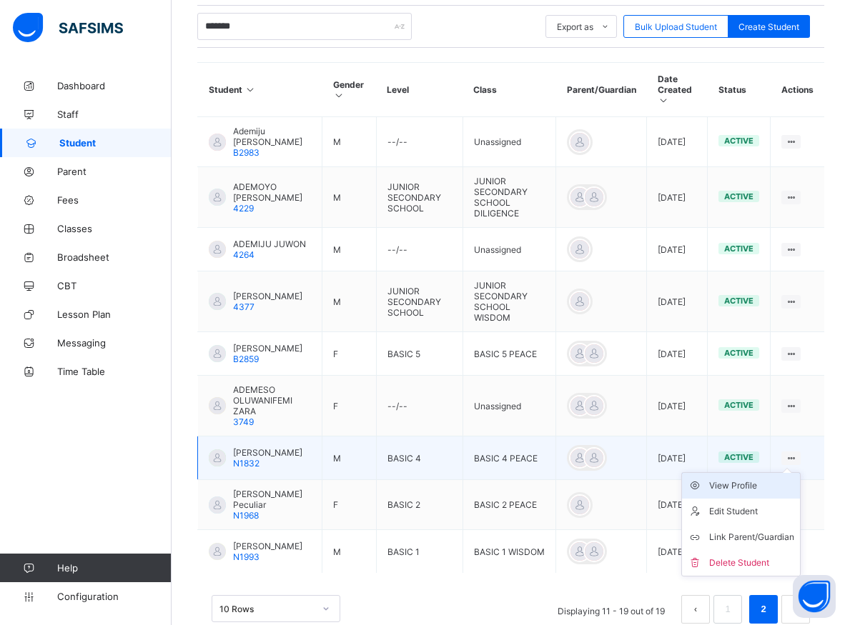
click at [758, 484] on div "View Profile" at bounding box center [751, 486] width 85 height 14
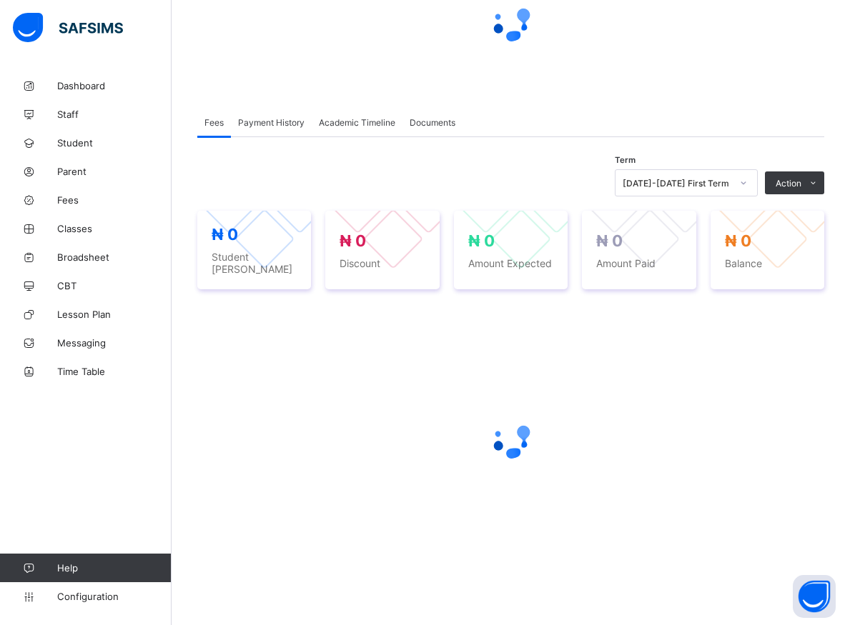
scroll to position [153, 0]
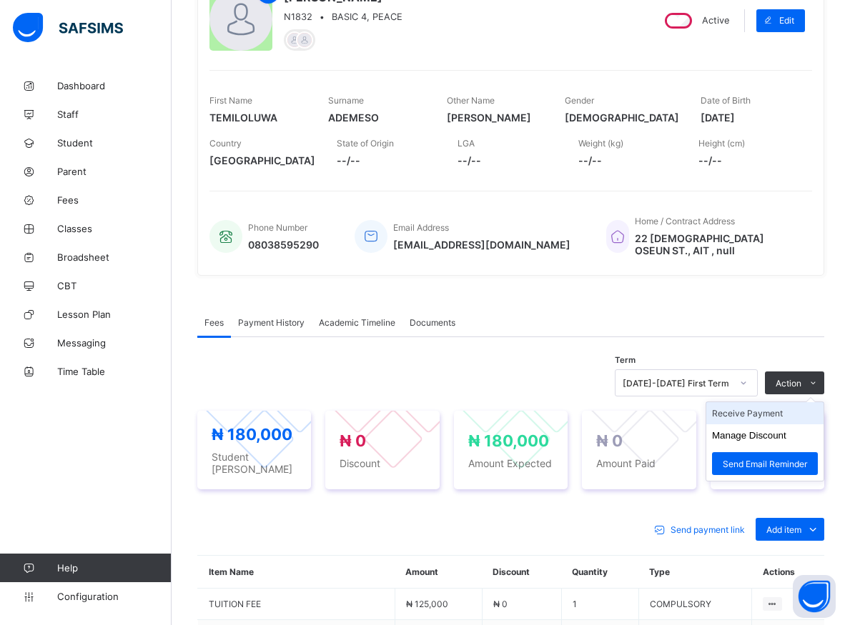
click at [772, 413] on li "Receive Payment" at bounding box center [764, 413] width 117 height 22
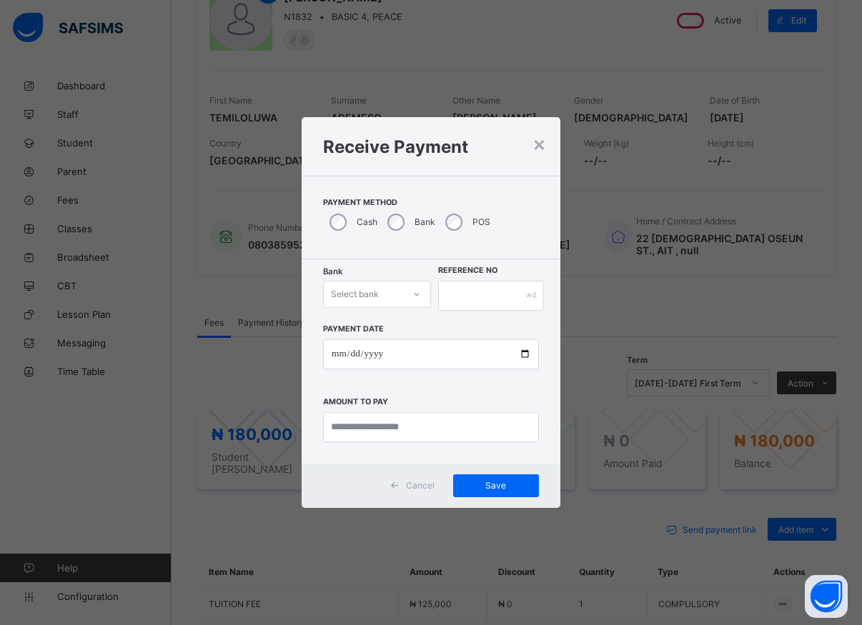
click at [409, 292] on div at bounding box center [417, 294] width 24 height 23
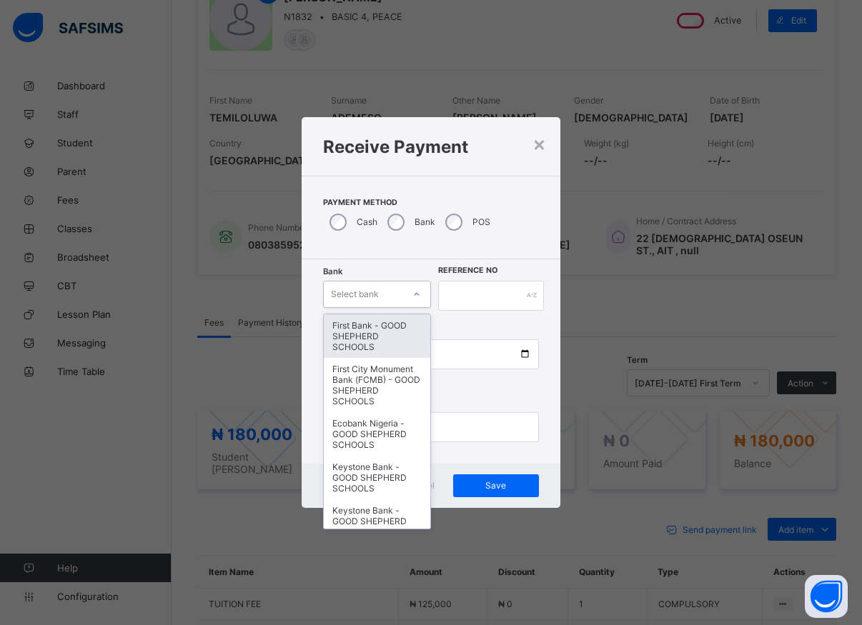
click at [353, 345] on div "First Bank - GOOD SHEPHERD SCHOOLS" at bounding box center [377, 337] width 107 height 44
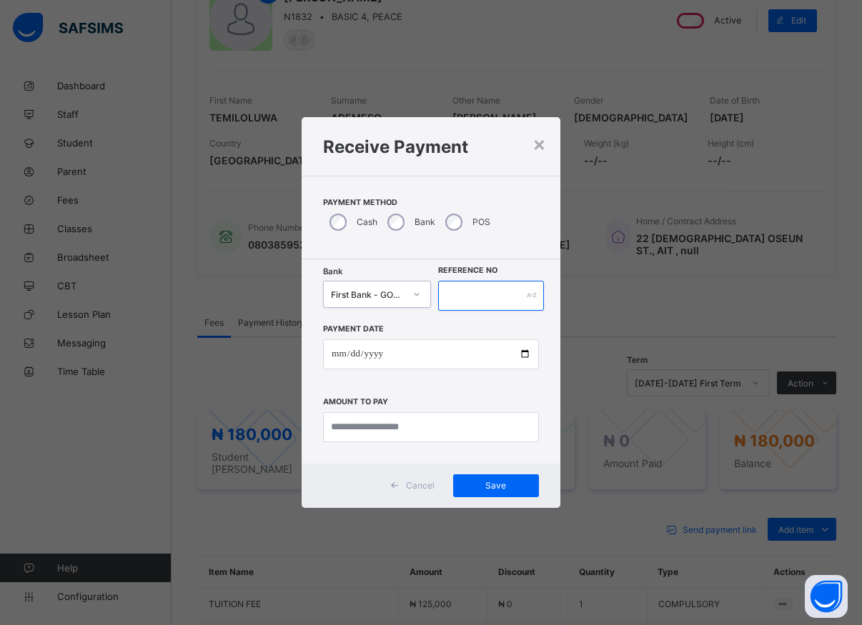
click at [468, 301] on input "text" at bounding box center [491, 296] width 106 height 30
type input "*****"
click at [526, 362] on input "date" at bounding box center [431, 355] width 216 height 30
click at [523, 355] on input "date" at bounding box center [431, 355] width 216 height 30
type input "**********"
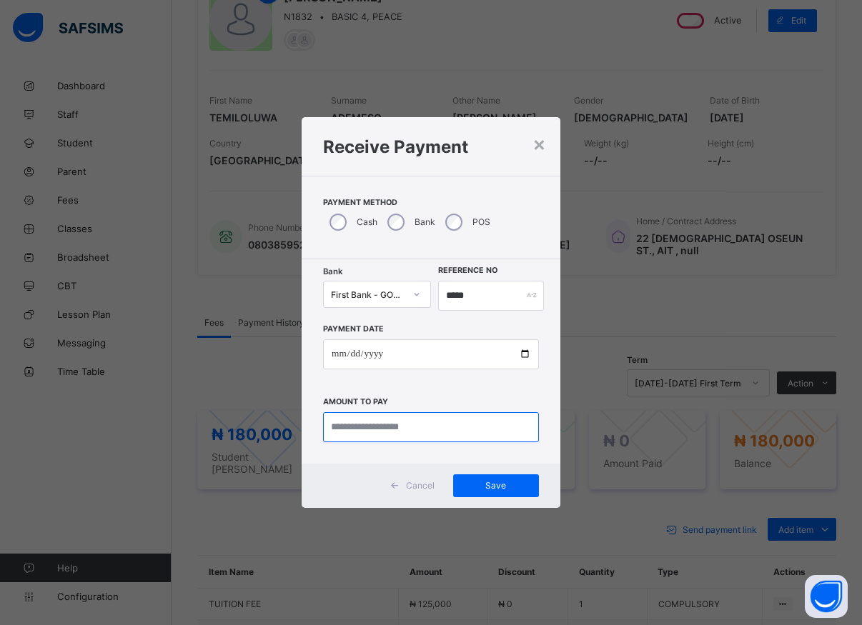
click at [385, 431] on input "currency" at bounding box center [431, 427] width 216 height 30
type input "*********"
click at [487, 488] on span "Save" at bounding box center [496, 485] width 64 height 11
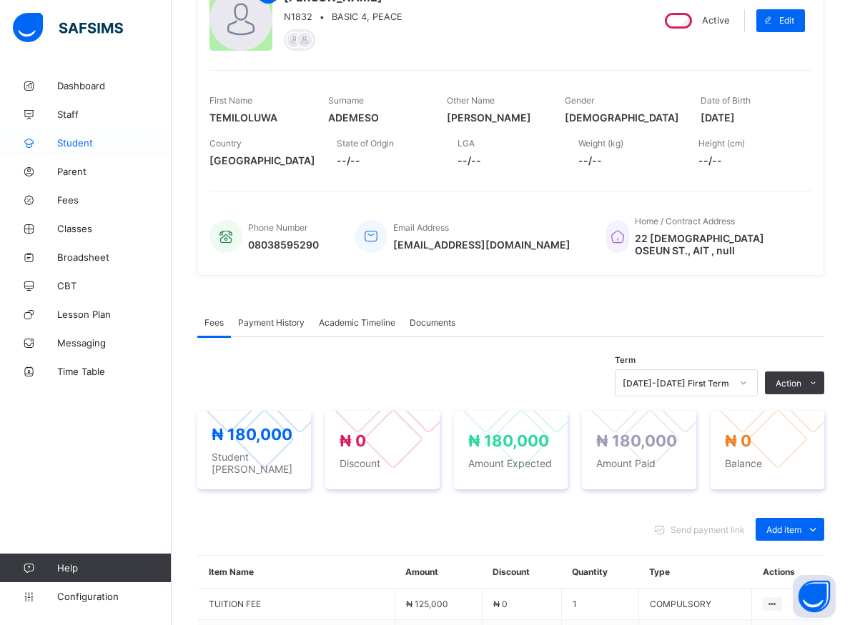
click at [68, 143] on span "Student" at bounding box center [114, 142] width 114 height 11
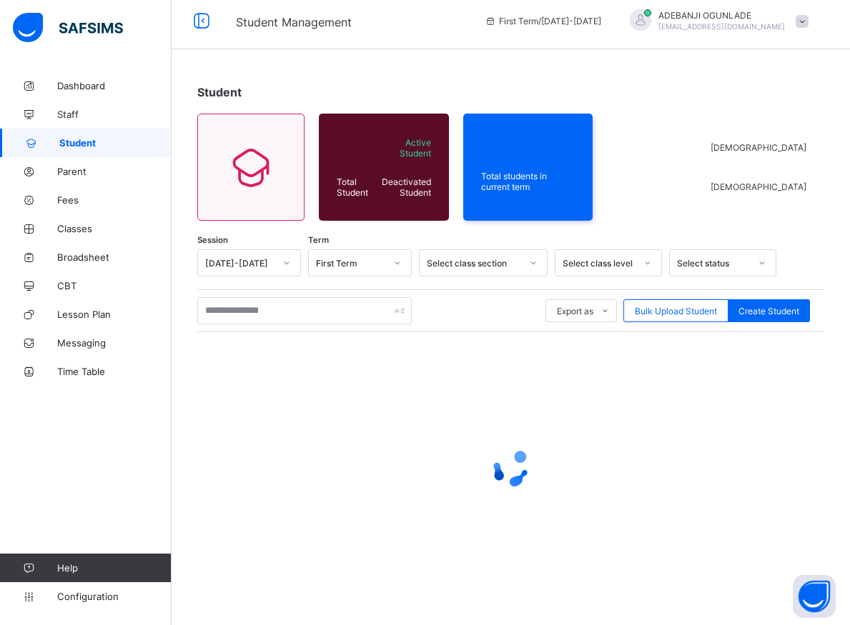
scroll to position [8, 0]
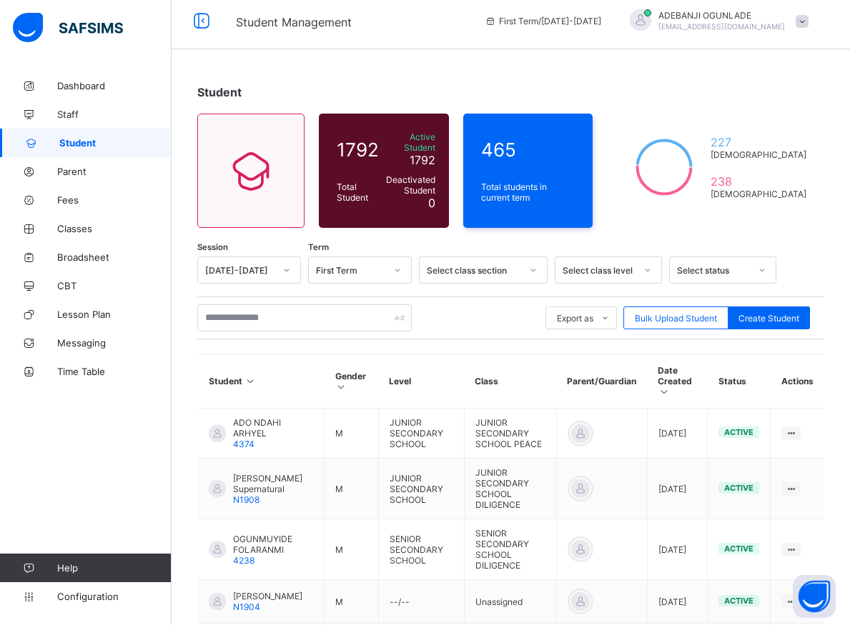
click at [134, 422] on div "Dashboard Staff Student Parent Fees Classes Broadsheet CBT Lesson Plan Messagin…" at bounding box center [86, 341] width 172 height 568
click at [703, 90] on div "Student" at bounding box center [510, 92] width 627 height 14
click at [218, 311] on input "text" at bounding box center [304, 317] width 214 height 27
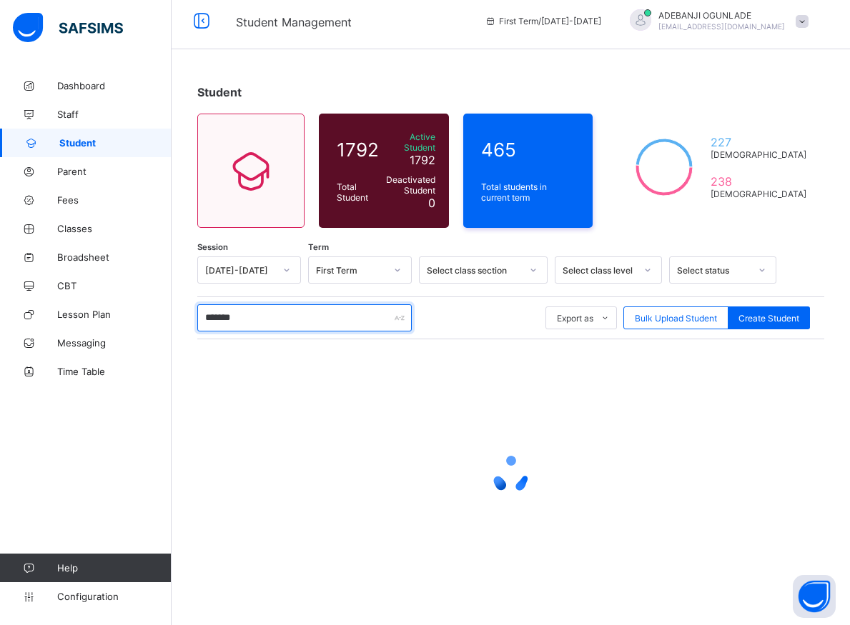
type input "********"
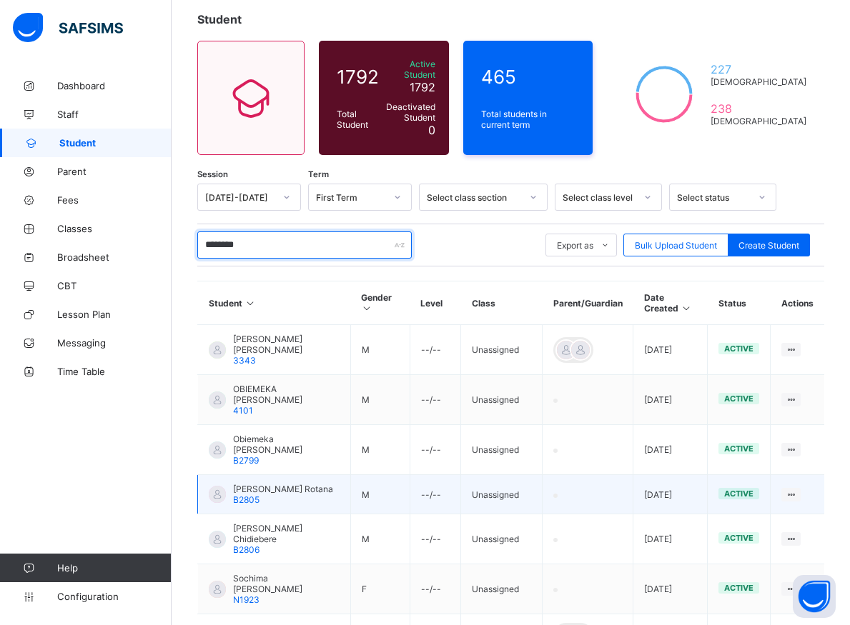
scroll to position [154, 0]
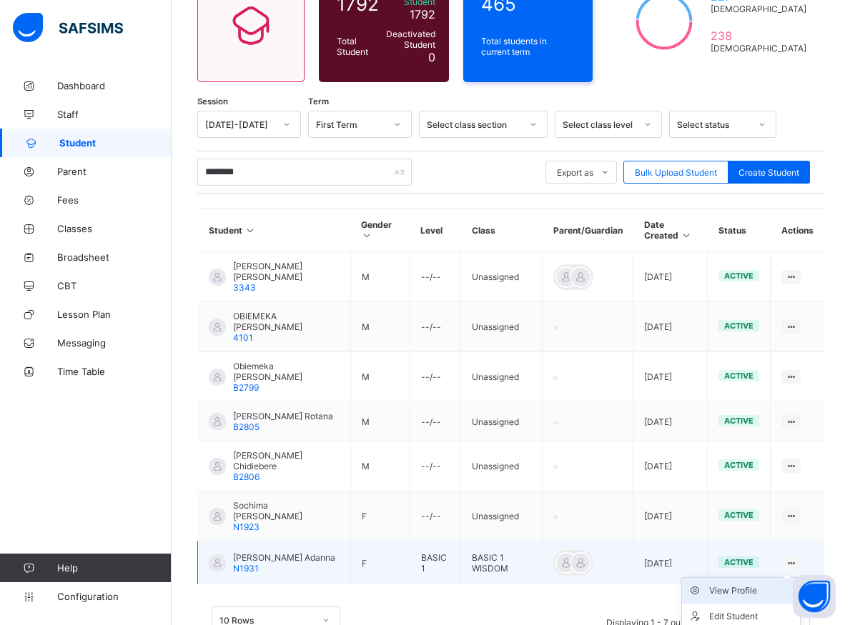
click at [752, 584] on div "View Profile" at bounding box center [751, 591] width 85 height 14
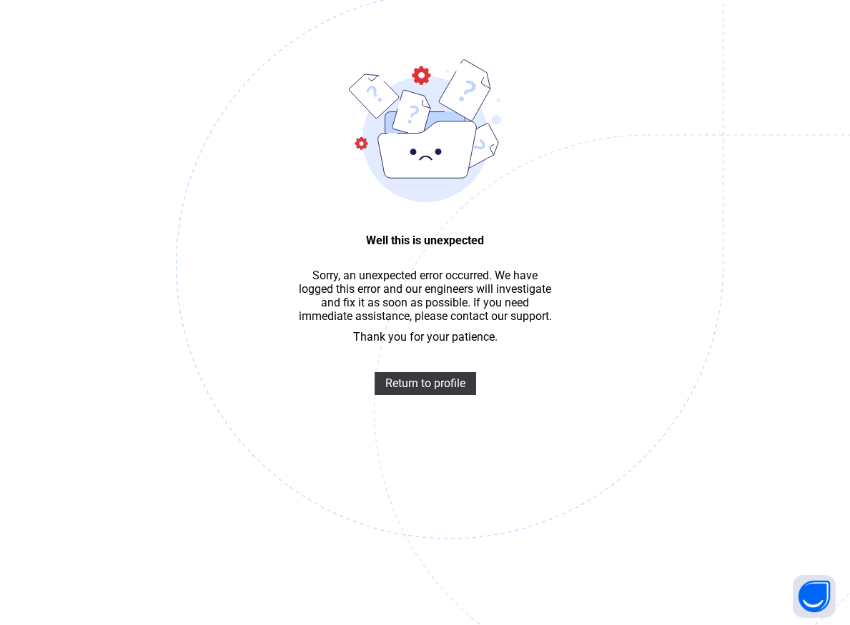
scroll to position [43, 0]
click at [406, 390] on span "Return to profile" at bounding box center [425, 384] width 80 height 14
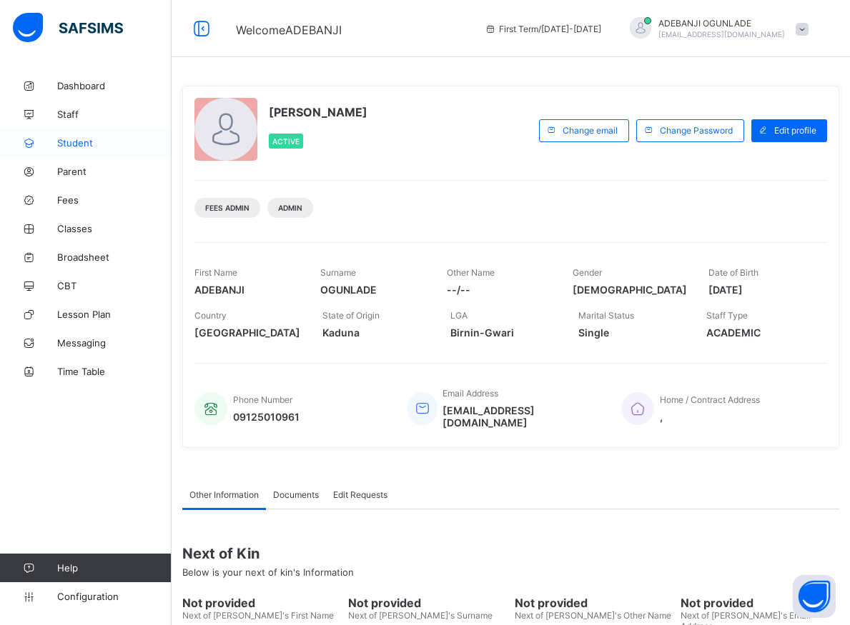
click at [71, 144] on span "Student" at bounding box center [114, 142] width 114 height 11
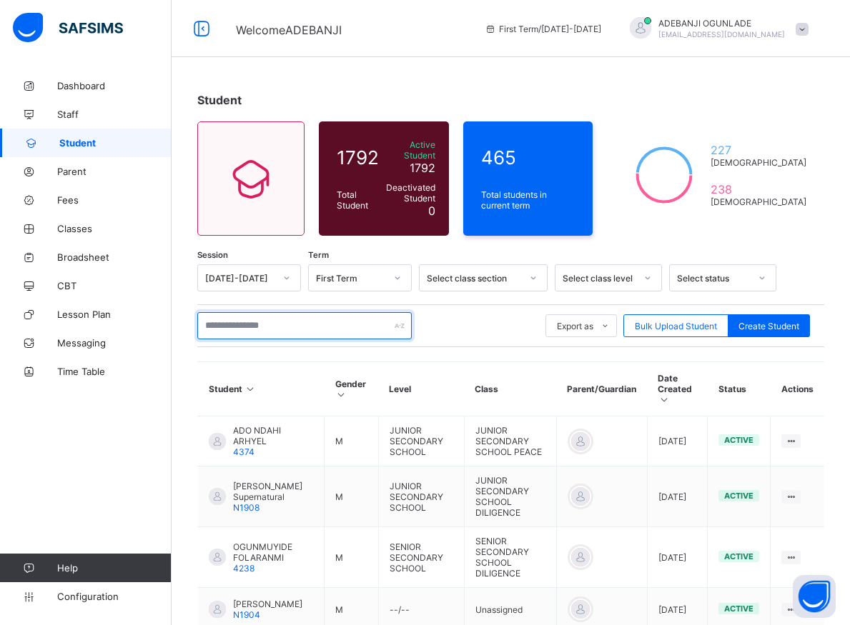
click at [223, 319] on input "text" at bounding box center [304, 325] width 214 height 27
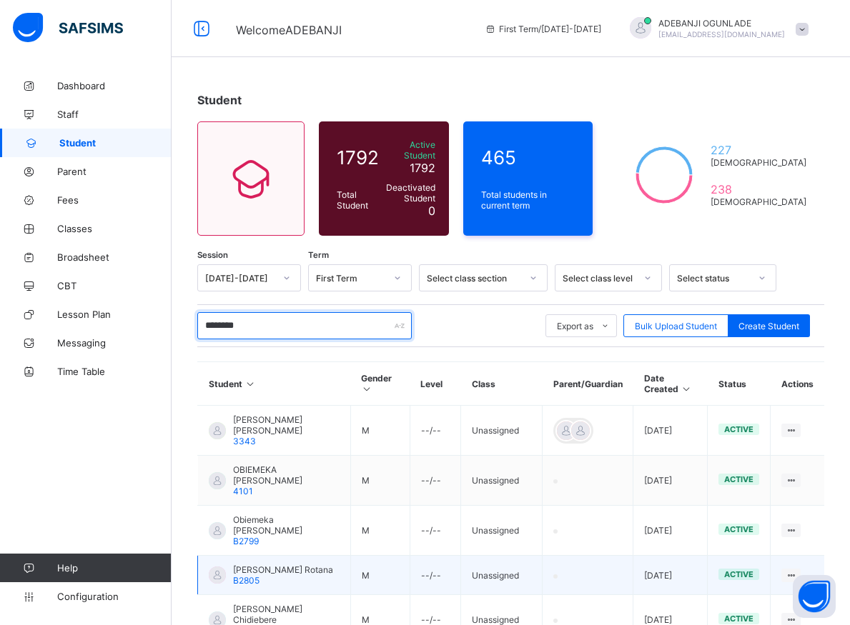
scroll to position [146, 0]
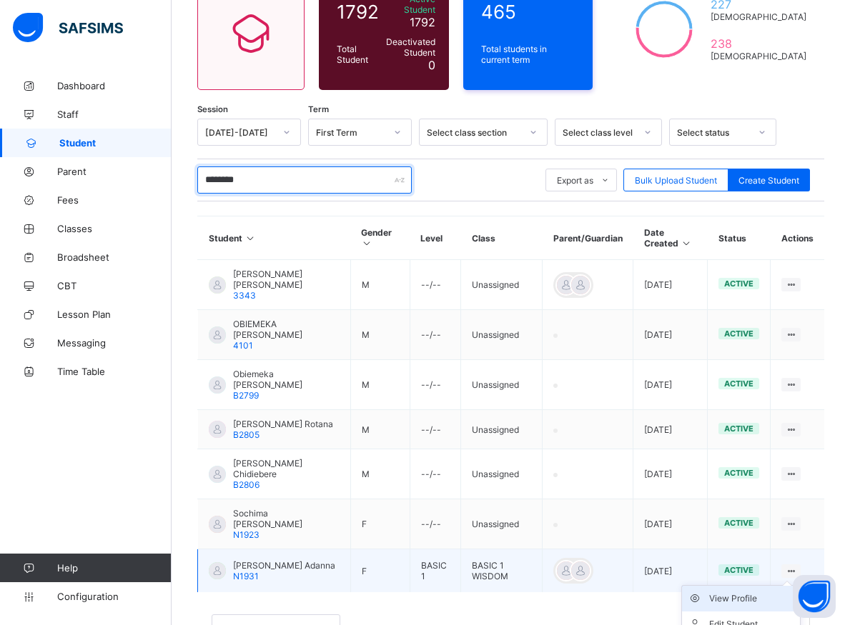
type input "********"
click at [763, 592] on div "View Profile" at bounding box center [751, 599] width 85 height 14
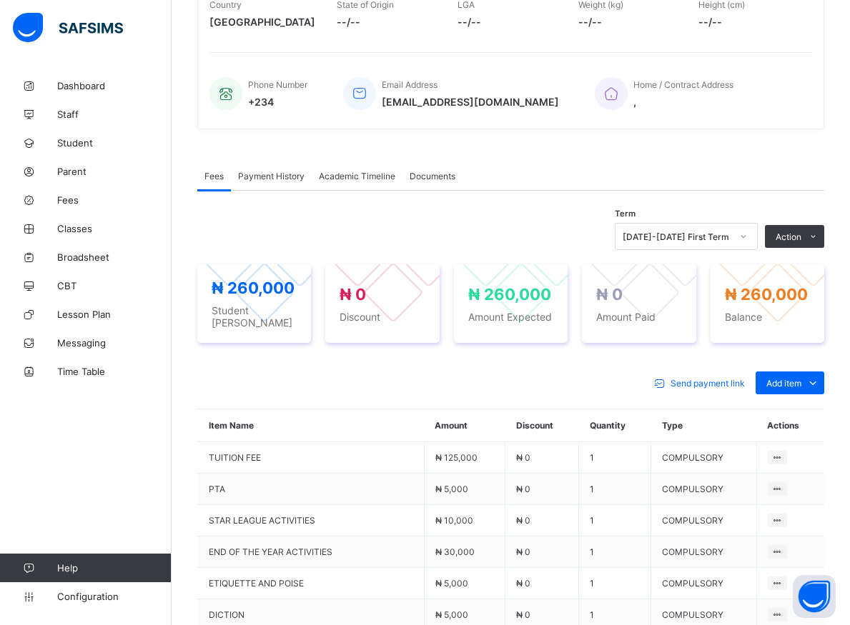
scroll to position [219, 0]
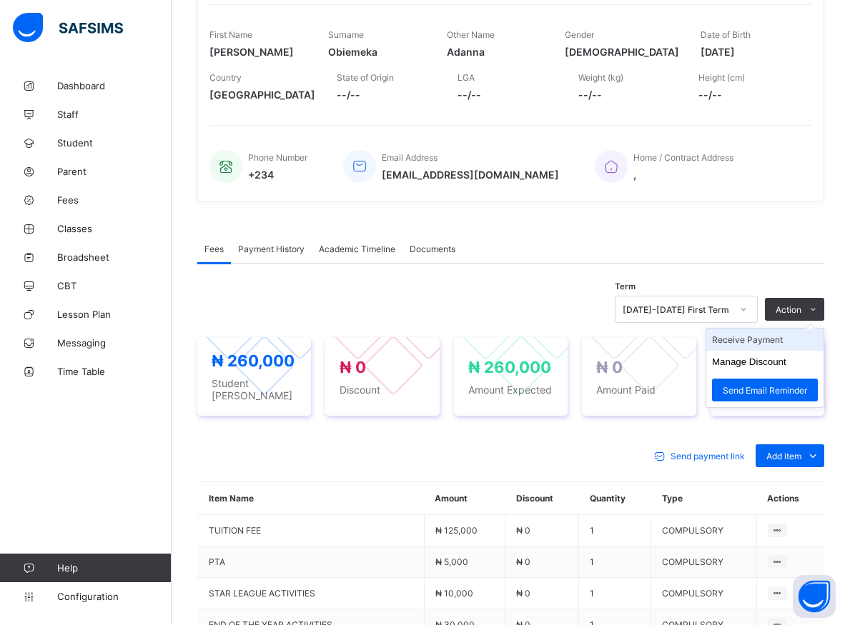
click at [760, 339] on li "Receive Payment" at bounding box center [764, 340] width 117 height 22
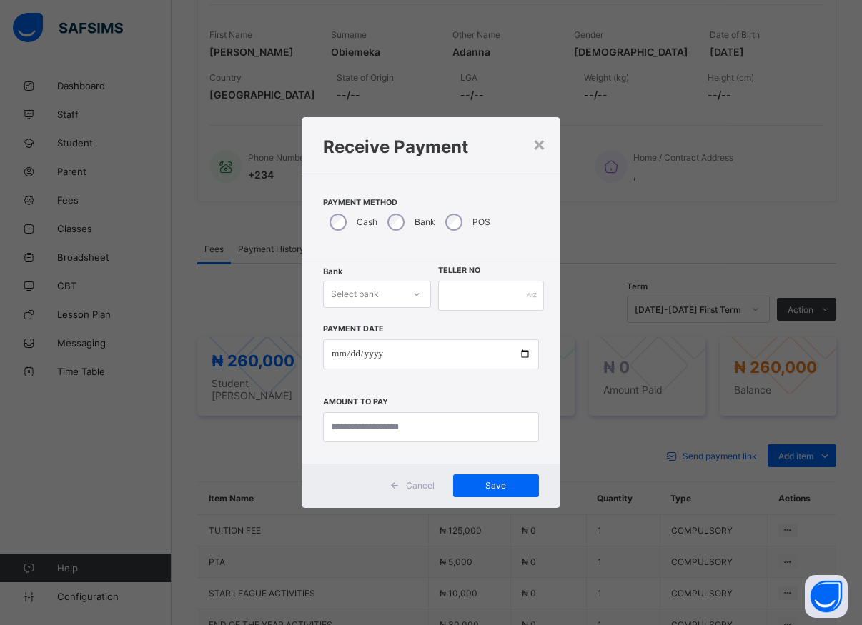
click at [413, 299] on icon at bounding box center [416, 294] width 9 height 14
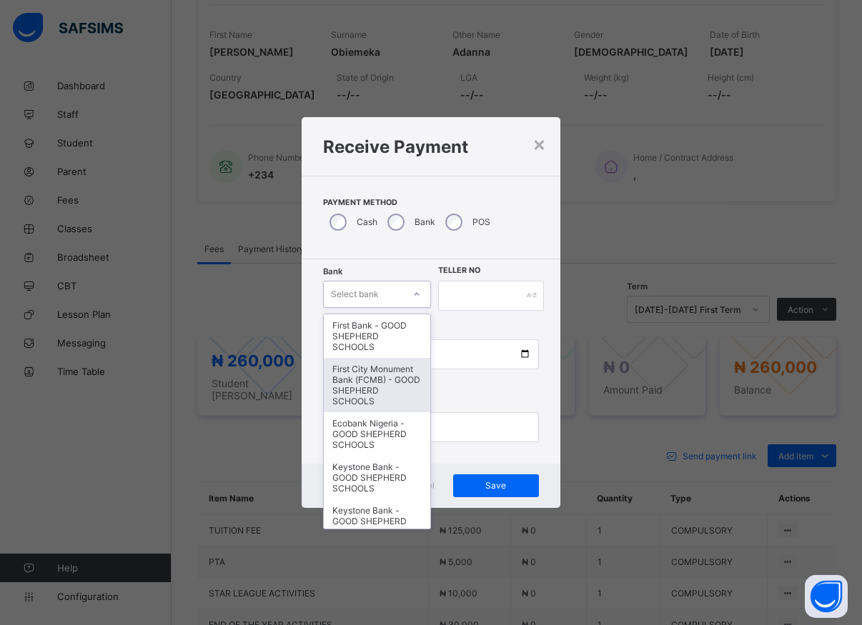
click at [374, 407] on div "First City Monument Bank (FCMB) - GOOD SHEPHERD SCHOOLS" at bounding box center [377, 385] width 107 height 54
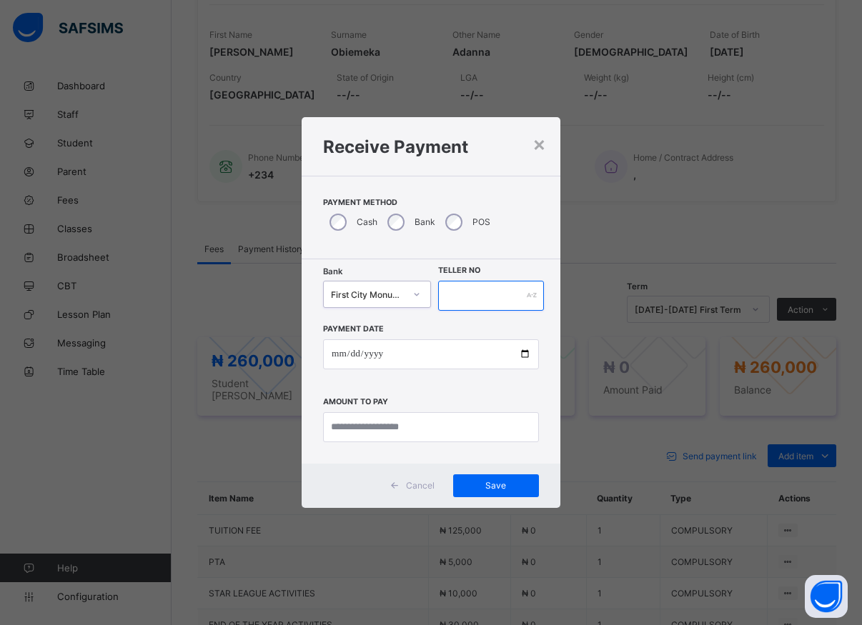
click at [451, 297] on input "text" at bounding box center [491, 296] width 106 height 30
click at [520, 365] on input "date" at bounding box center [431, 355] width 216 height 30
click at [477, 297] on input "*****" at bounding box center [491, 296] width 106 height 30
type input "*****"
click at [522, 360] on input "date" at bounding box center [431, 355] width 216 height 30
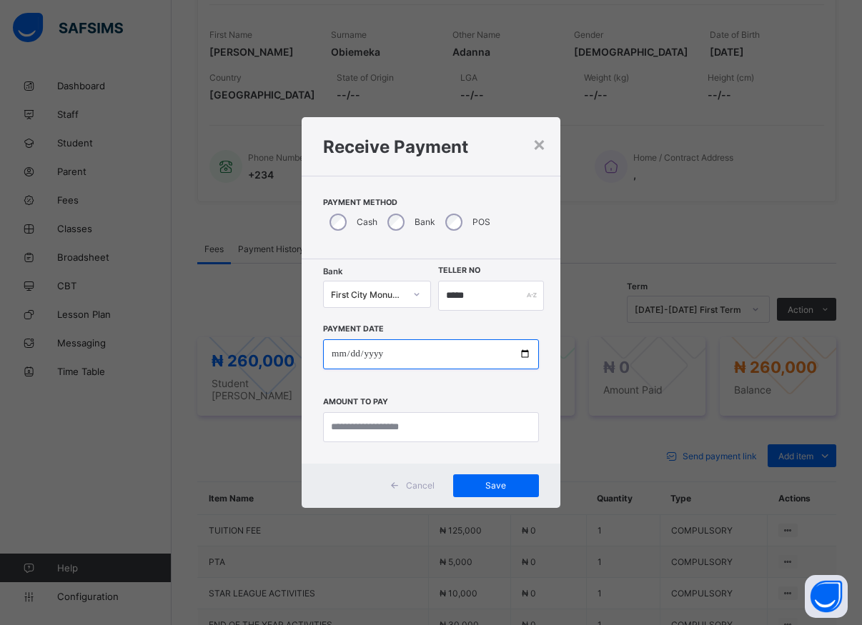
type input "**********"
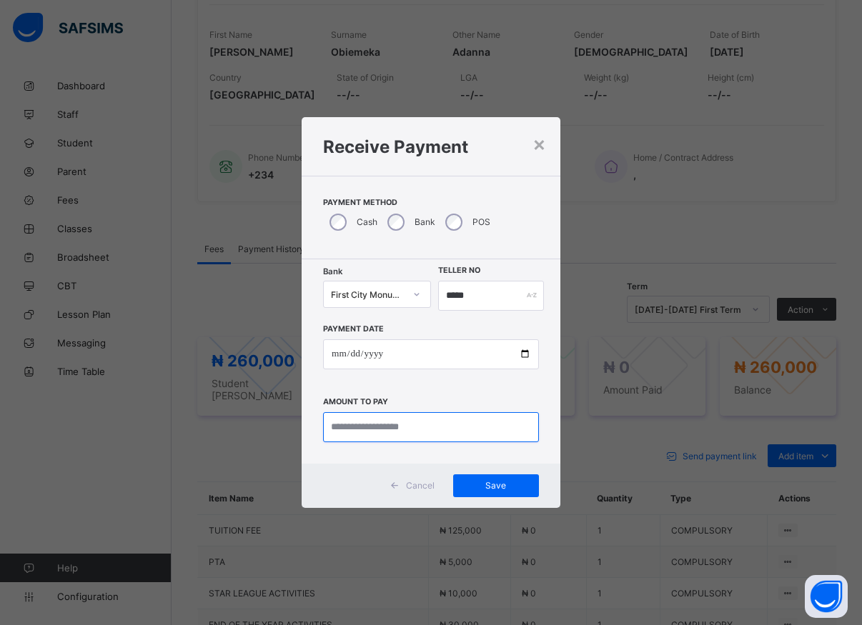
click at [365, 430] on input "currency" at bounding box center [431, 427] width 216 height 30
type input "*********"
click at [477, 485] on span "Save" at bounding box center [496, 485] width 64 height 11
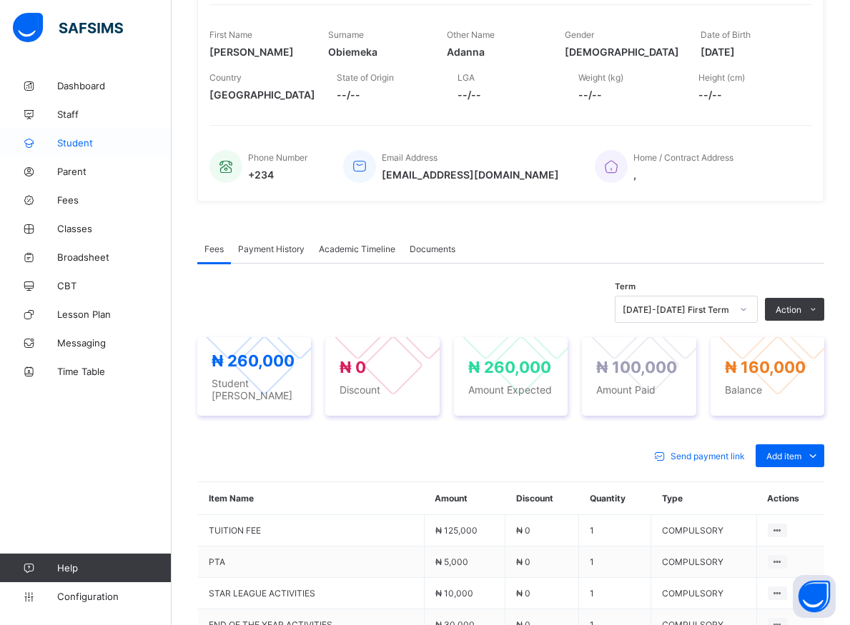
click at [79, 140] on span "Student" at bounding box center [114, 142] width 114 height 11
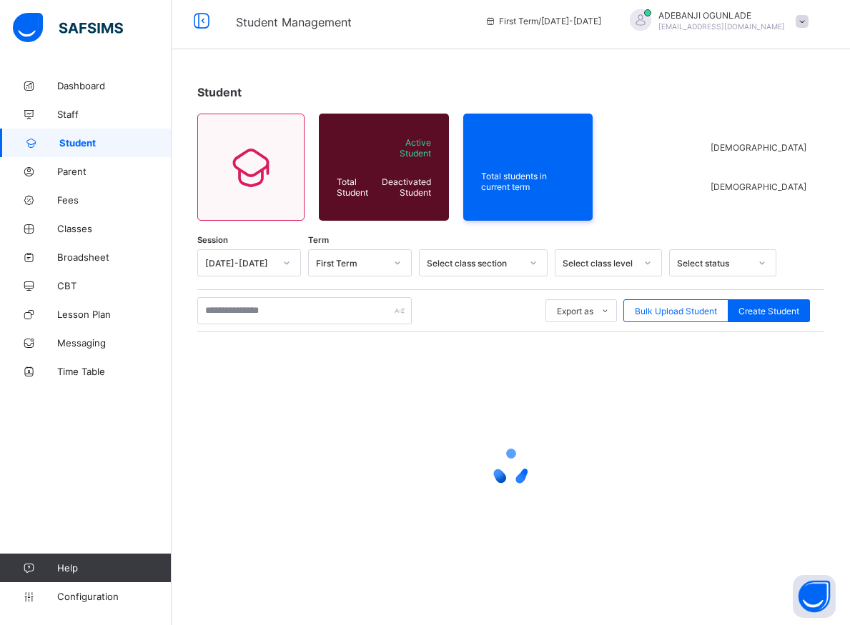
scroll to position [8, 0]
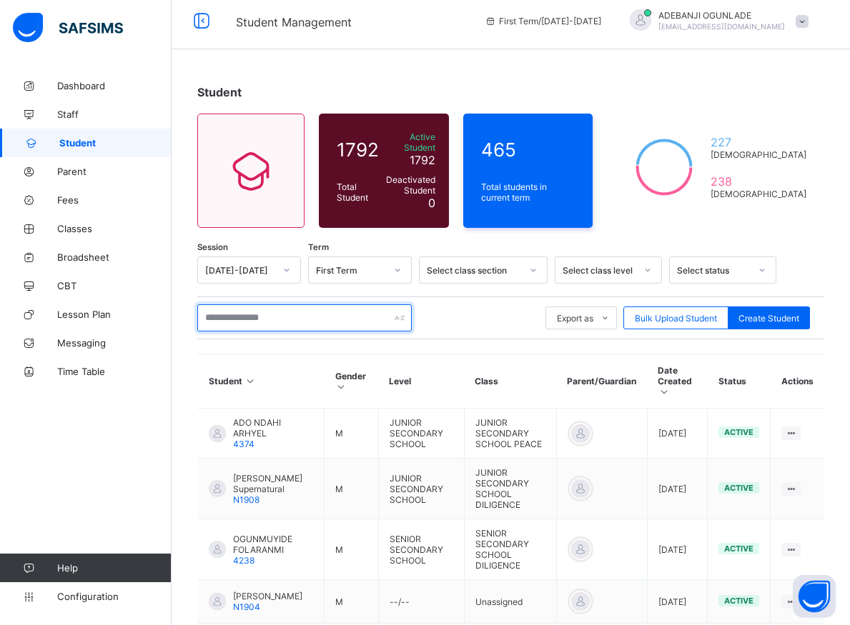
click at [267, 309] on input "text" at bounding box center [304, 317] width 214 height 27
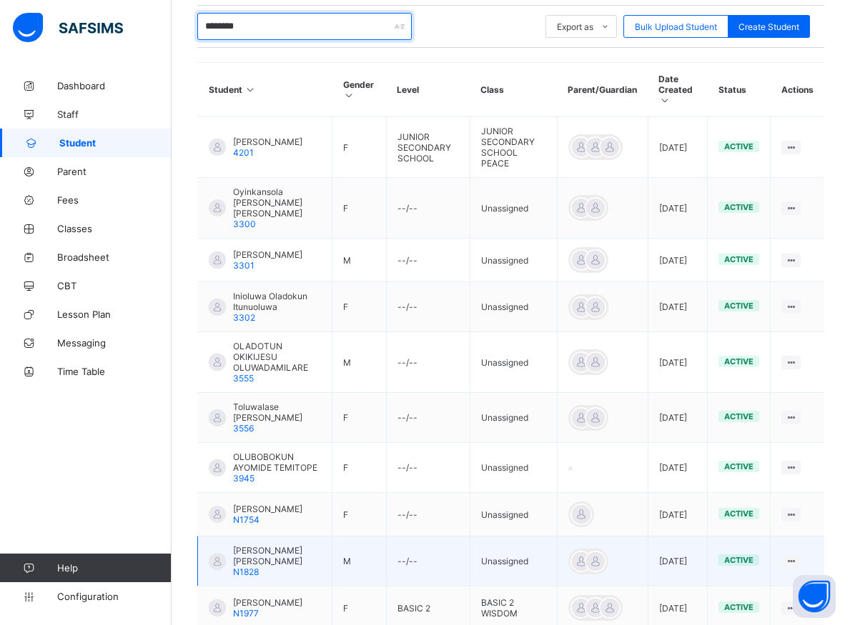
scroll to position [372, 0]
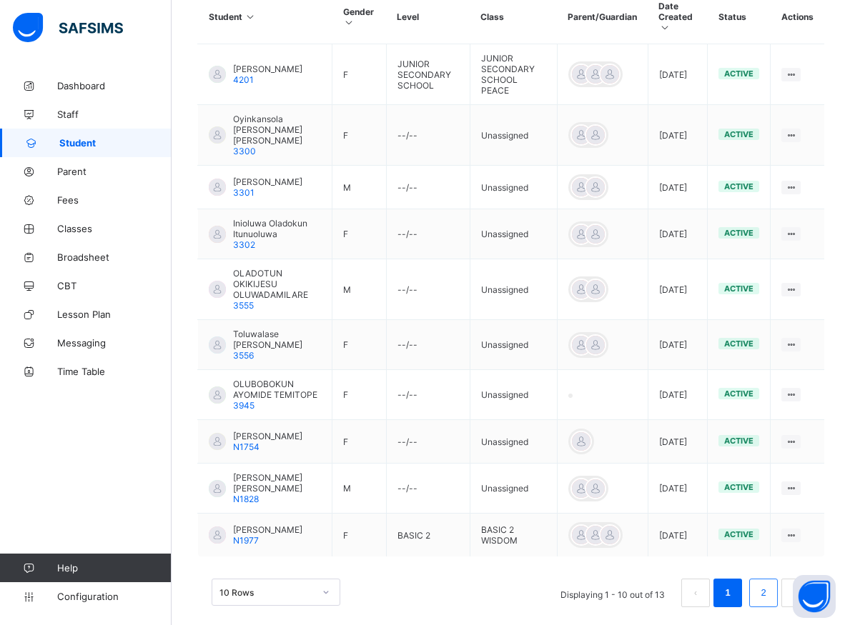
type input "********"
click at [769, 584] on link "2" at bounding box center [763, 593] width 14 height 19
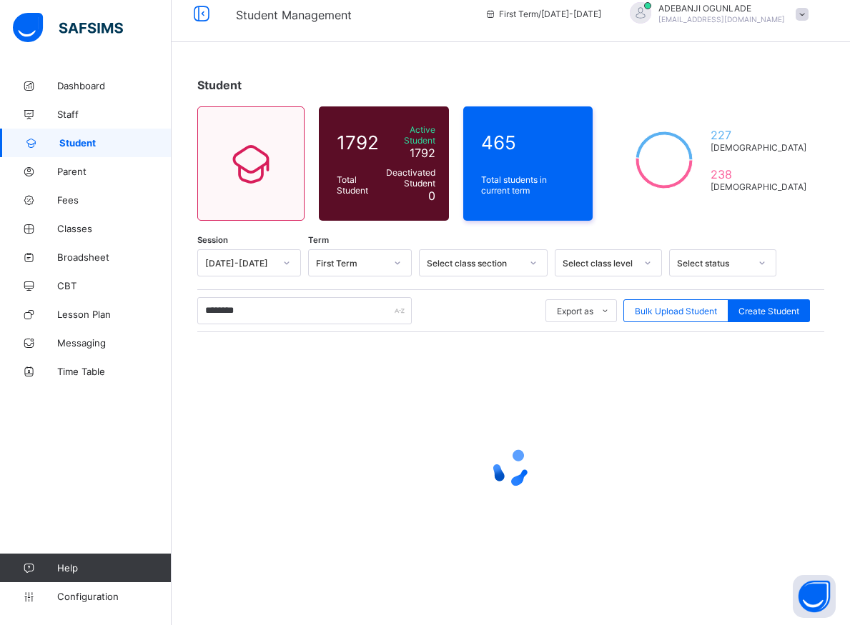
scroll to position [8, 0]
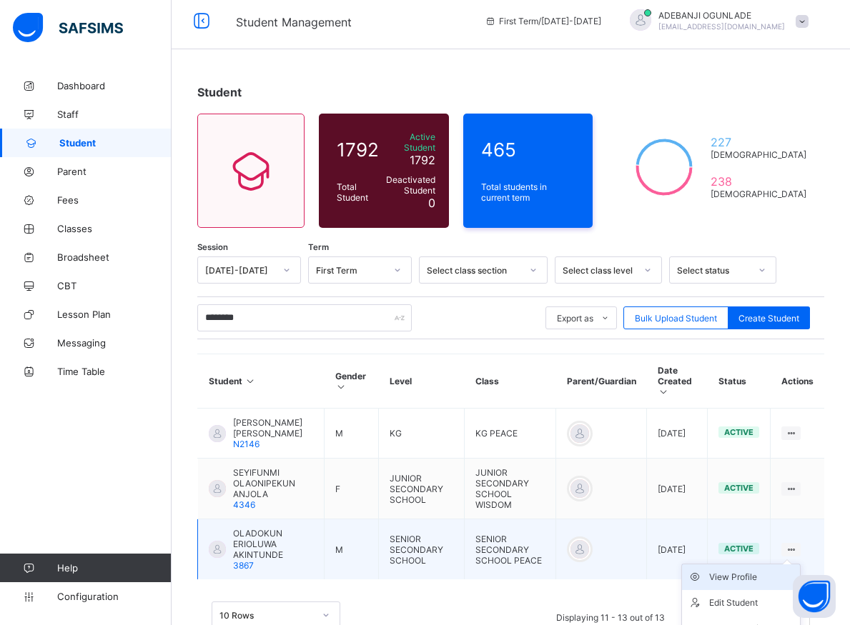
click at [743, 570] on div "View Profile" at bounding box center [751, 577] width 85 height 14
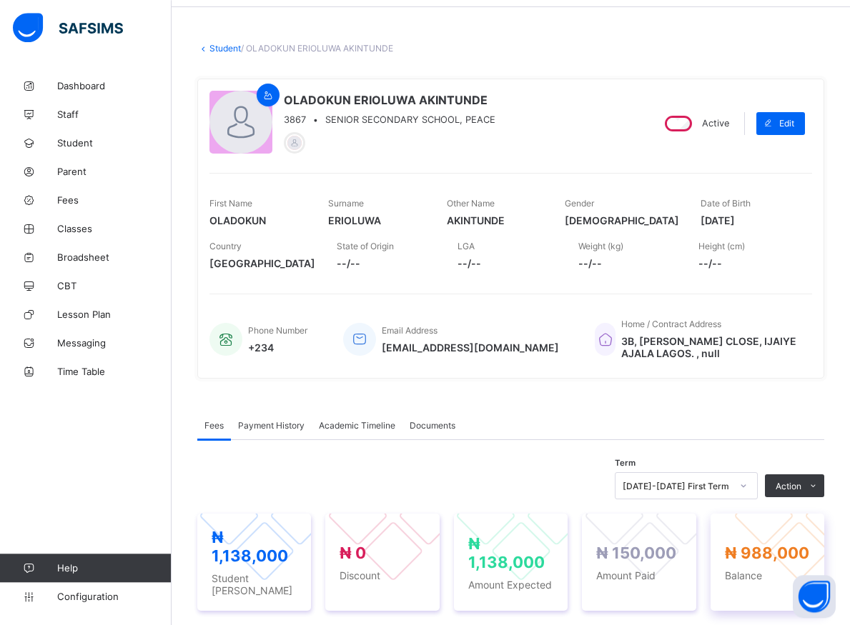
scroll to position [154, 0]
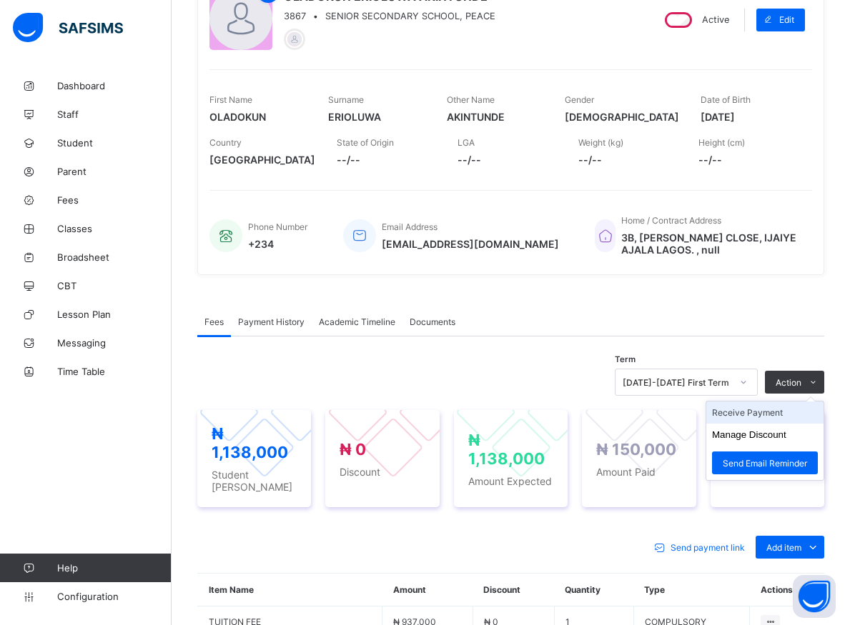
click at [774, 412] on li "Receive Payment" at bounding box center [764, 413] width 117 height 22
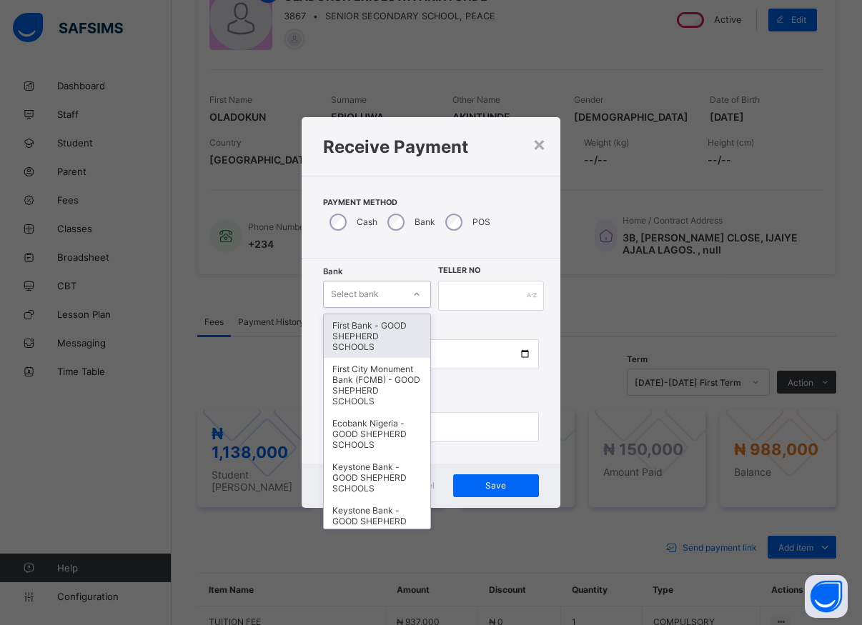
click at [415, 290] on icon at bounding box center [416, 294] width 9 height 14
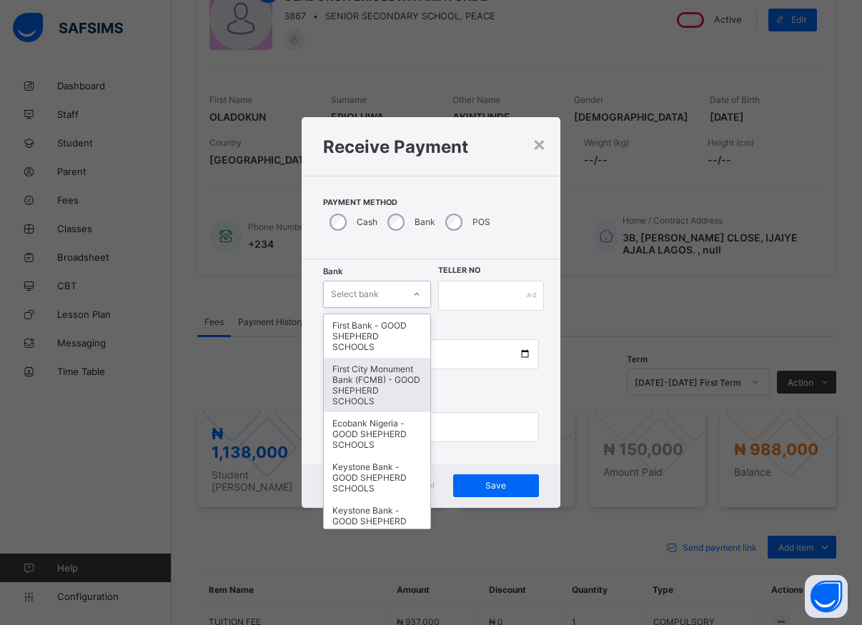
click at [344, 397] on div "First City Monument Bank (FCMB) - GOOD SHEPHERD SCHOOLS" at bounding box center [377, 385] width 107 height 54
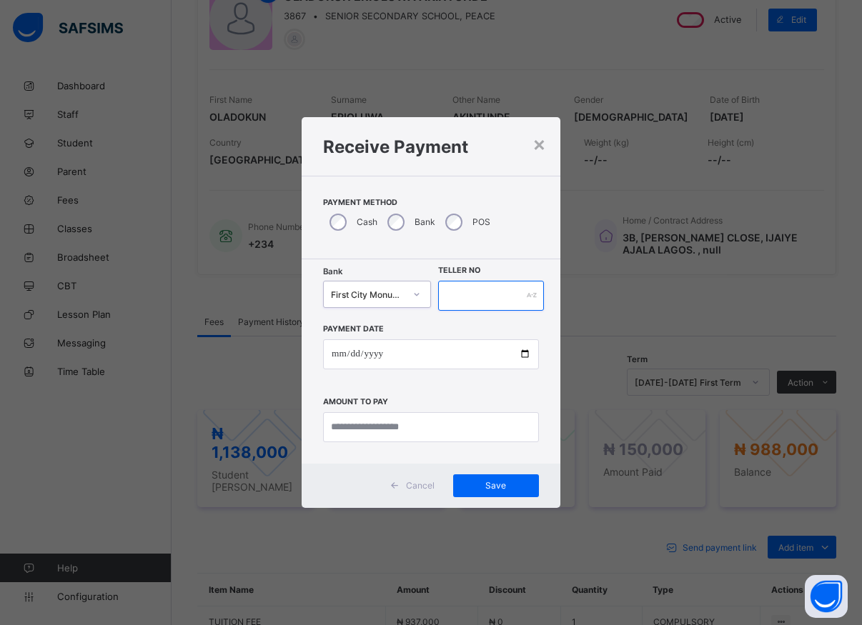
click at [462, 299] on input "text" at bounding box center [491, 296] width 106 height 30
type input "*****"
click at [523, 360] on input "date" at bounding box center [431, 355] width 216 height 30
type input "**********"
click at [392, 437] on input "currency" at bounding box center [431, 427] width 216 height 30
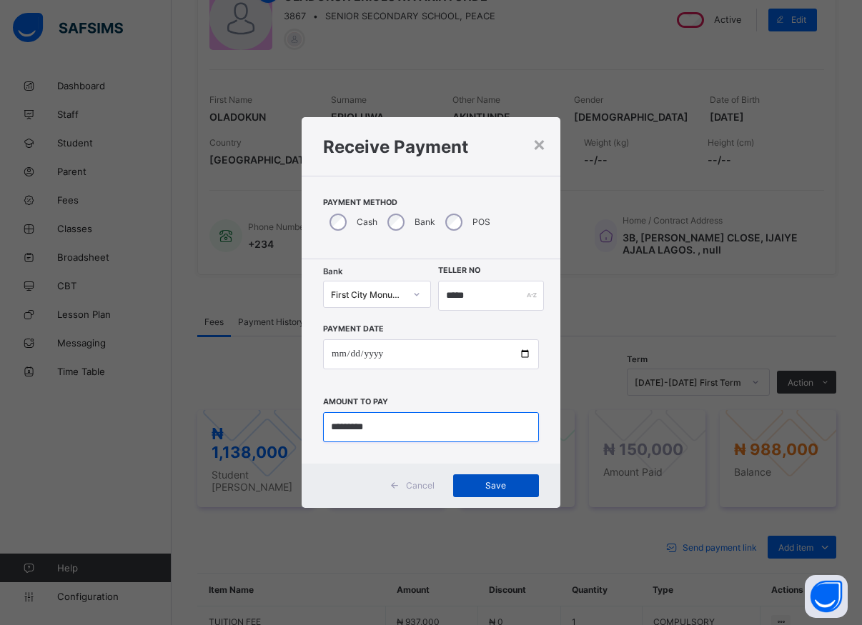
type input "*********"
click at [502, 483] on span "Save" at bounding box center [496, 485] width 64 height 11
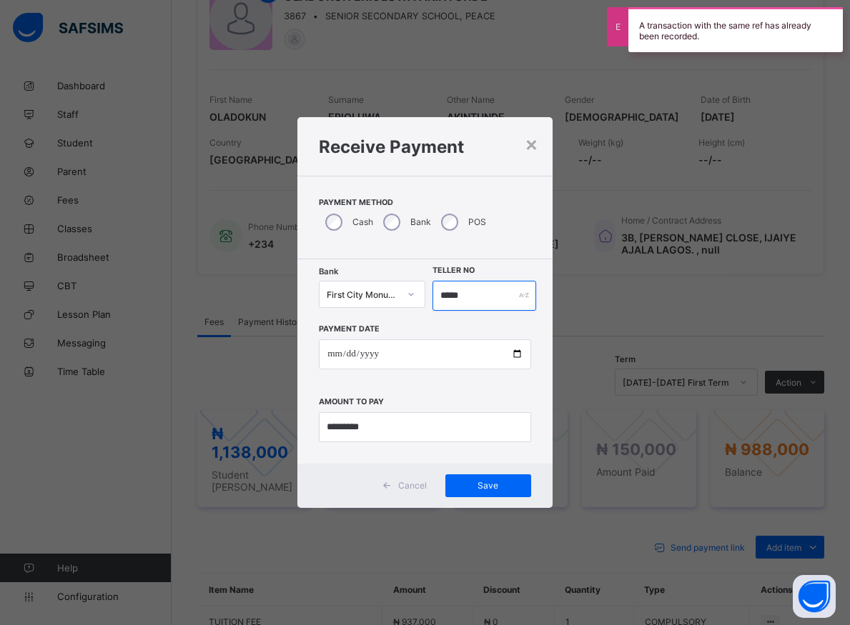
click at [463, 294] on input "*****" at bounding box center [484, 296] width 104 height 30
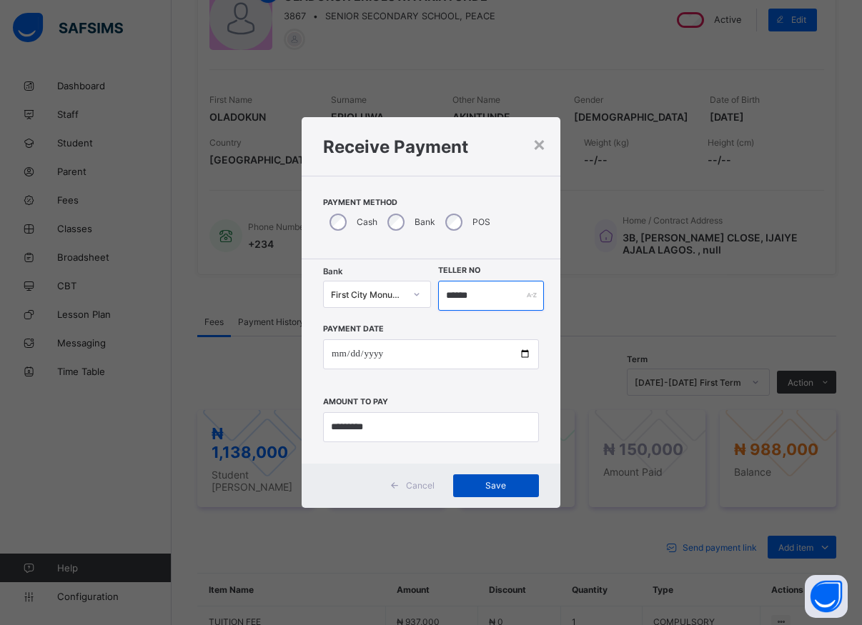
type input "******"
click at [509, 484] on span "Save" at bounding box center [496, 485] width 64 height 11
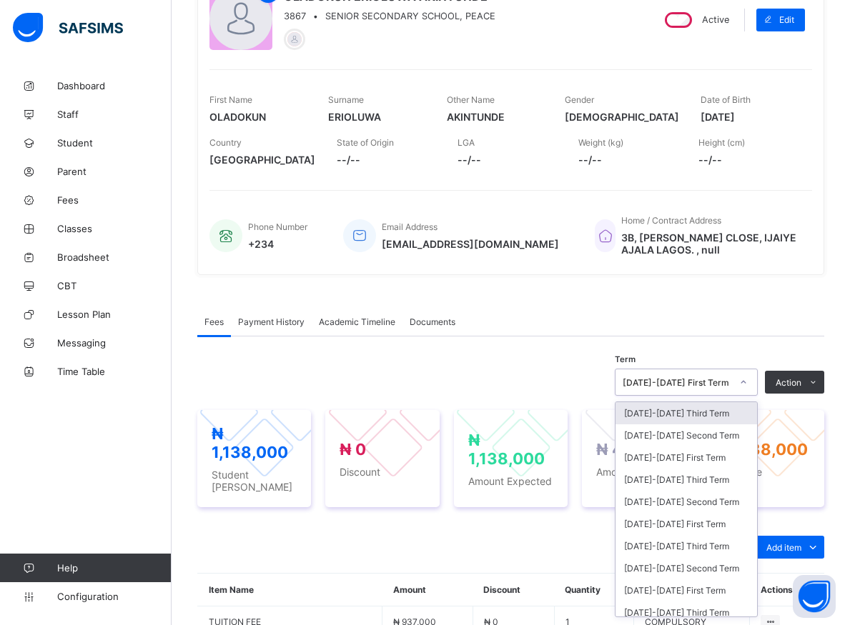
click at [704, 382] on div "[DATE]-[DATE] First Term" at bounding box center [677, 382] width 109 height 11
click at [693, 304] on div "Fees Payment History Academic Timeline Documents Fees More Options Term option …" at bounding box center [510, 573] width 627 height 575
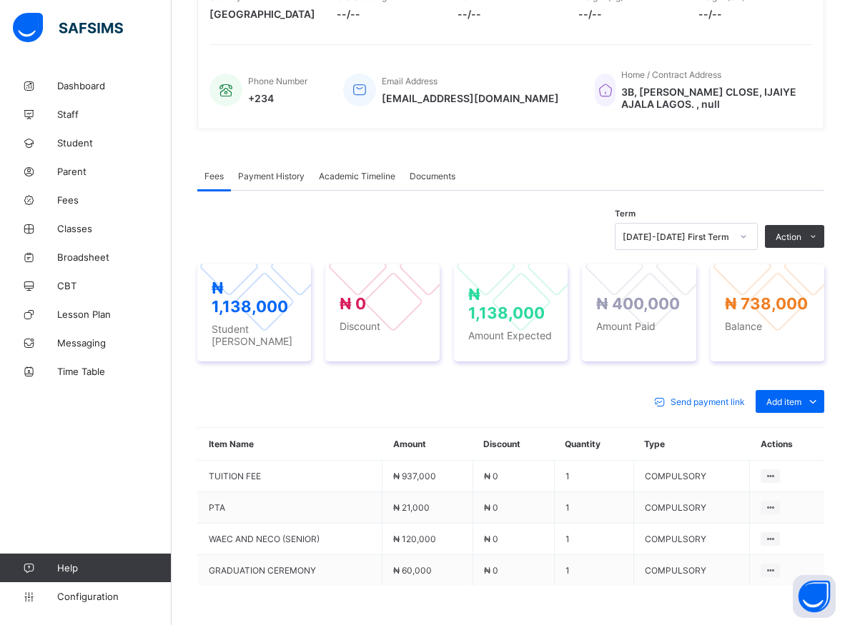
scroll to position [400, 0]
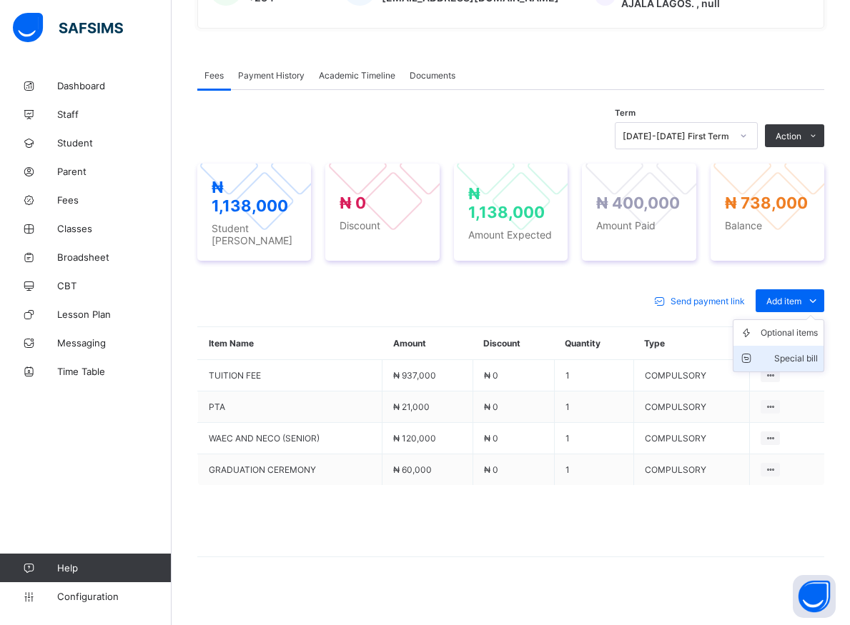
click at [812, 352] on div "Special bill" at bounding box center [789, 359] width 57 height 14
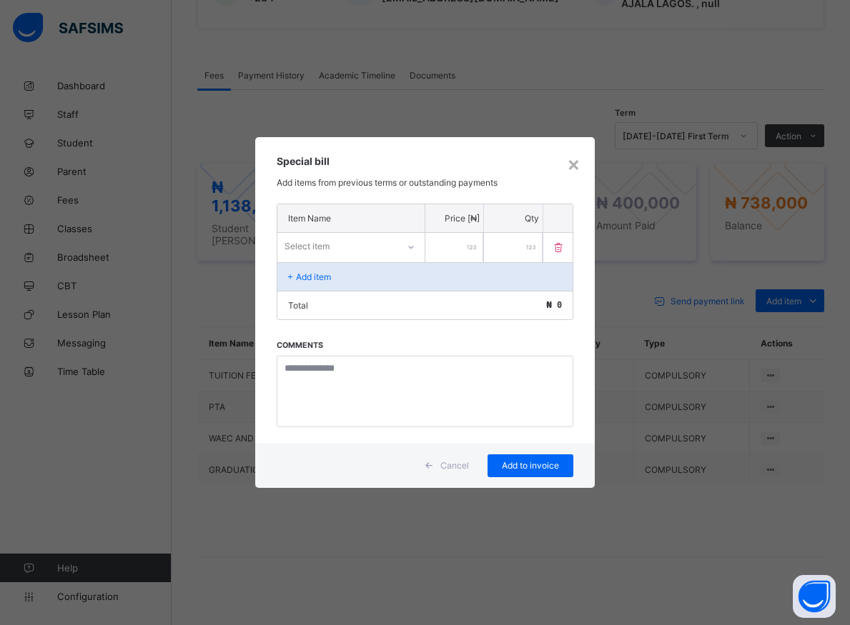
click at [412, 245] on icon at bounding box center [411, 247] width 9 height 14
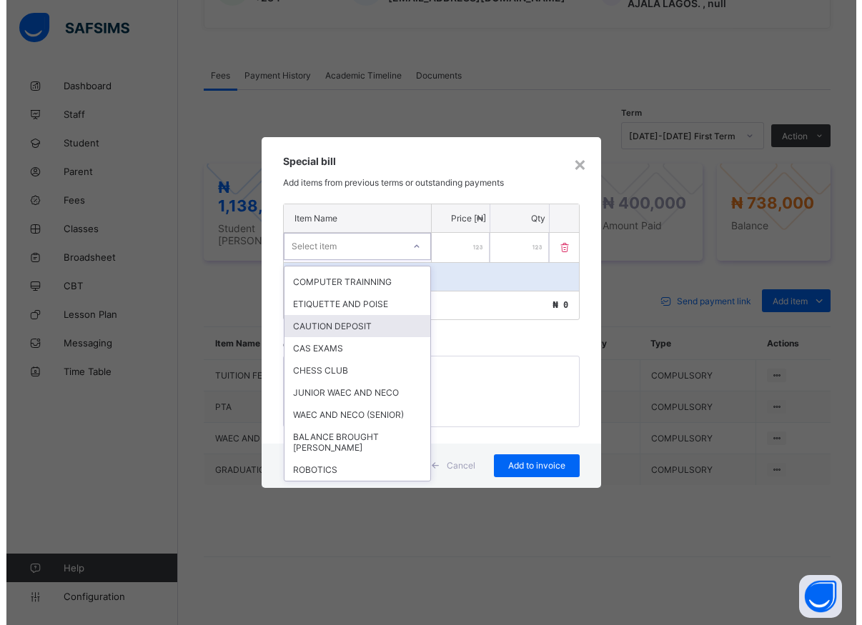
scroll to position [345, 0]
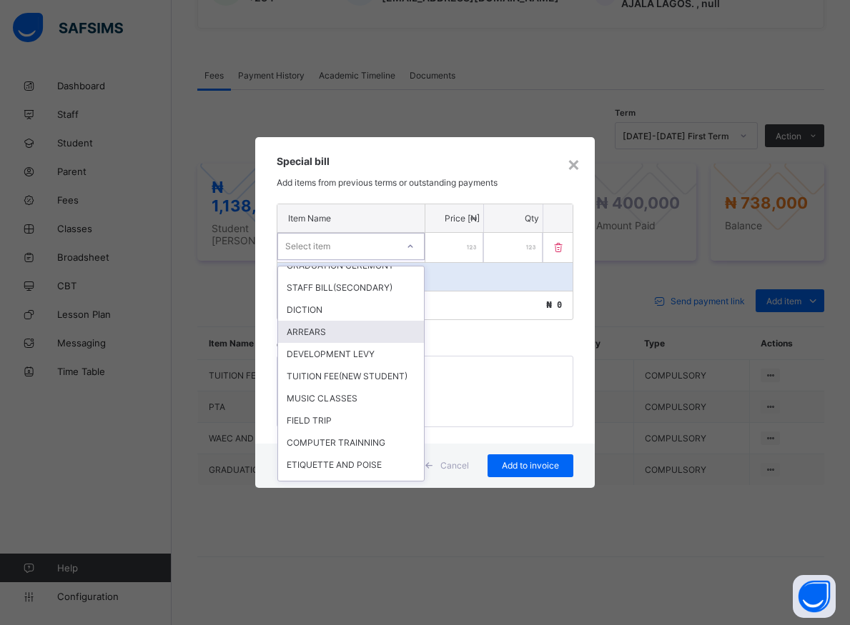
click at [311, 343] on div "ARREARS" at bounding box center [351, 332] width 146 height 22
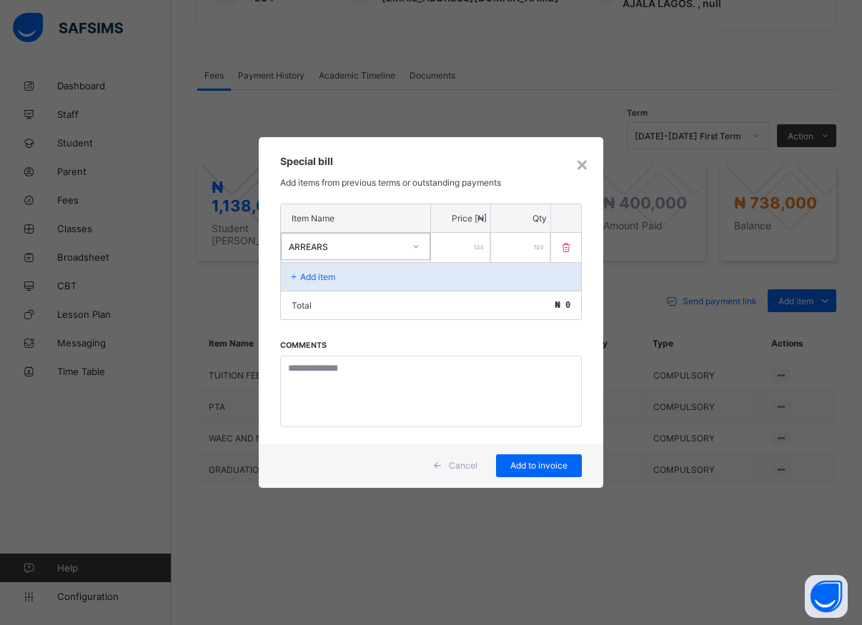
click at [446, 251] on input "number" at bounding box center [460, 247] width 59 height 29
type input "*****"
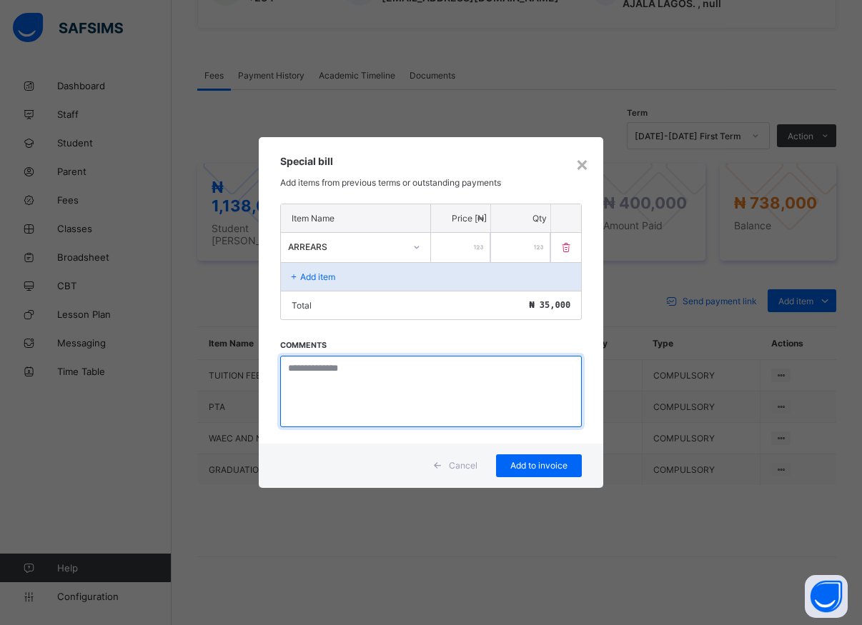
click at [307, 402] on textarea at bounding box center [431, 391] width 302 height 71
type textarea "*******"
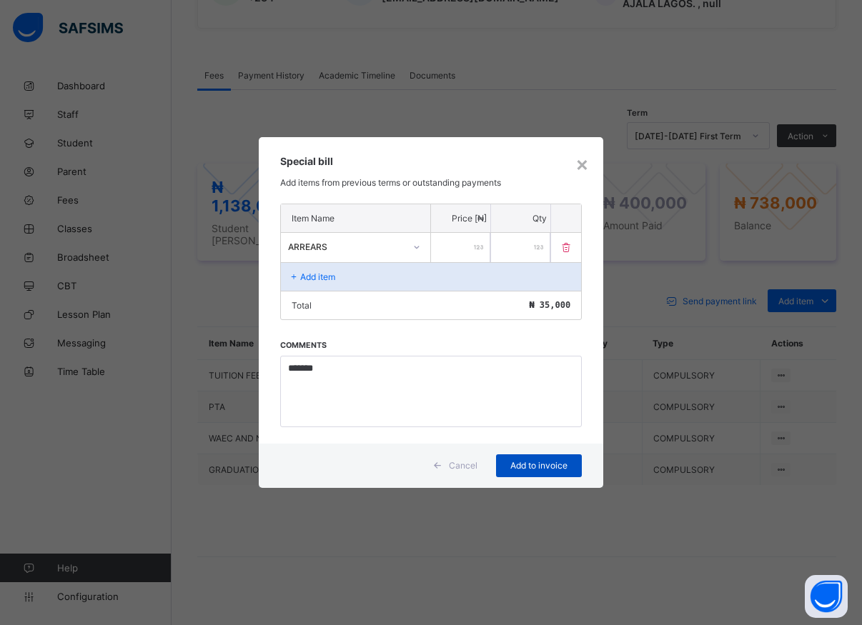
click at [540, 465] on span "Add to invoice" at bounding box center [539, 465] width 64 height 11
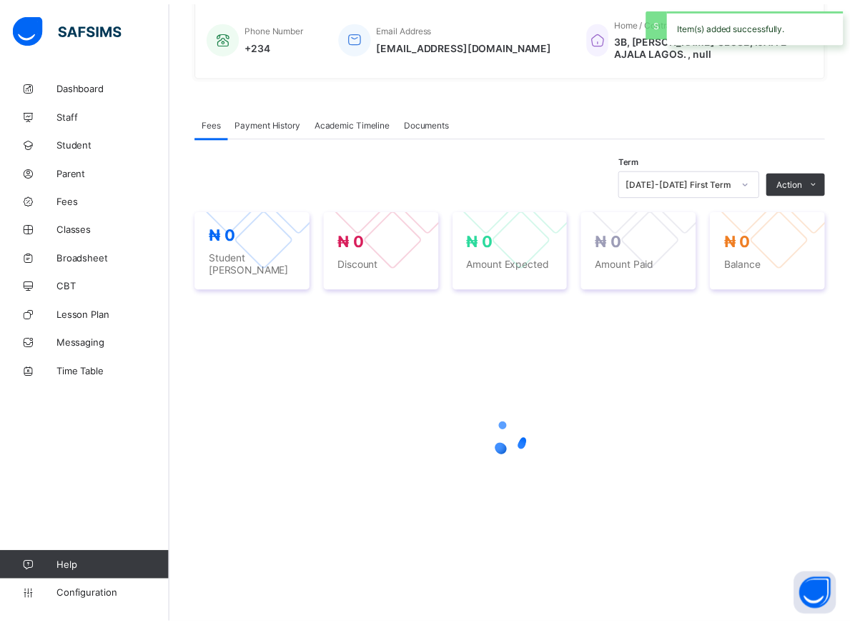
scroll to position [346, 0]
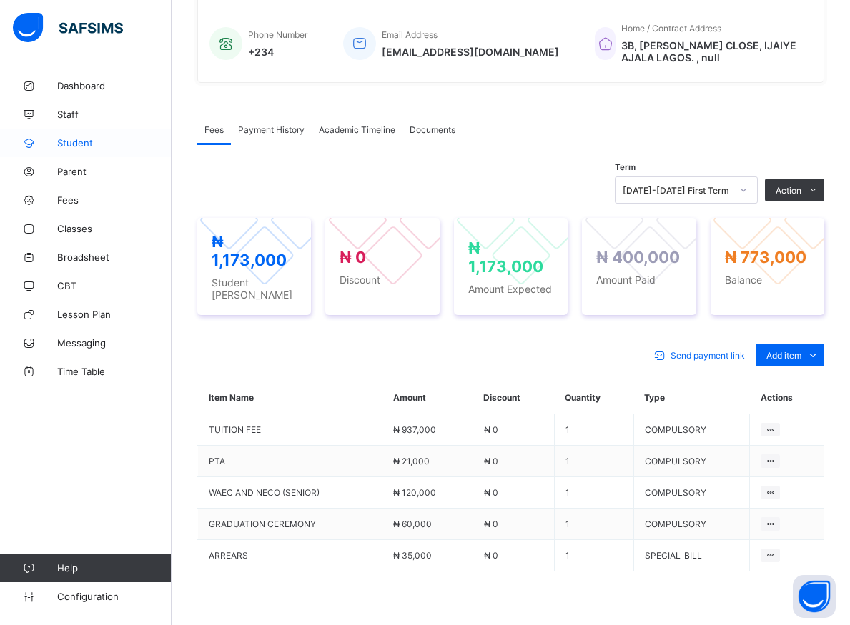
click at [73, 140] on span "Student" at bounding box center [114, 142] width 114 height 11
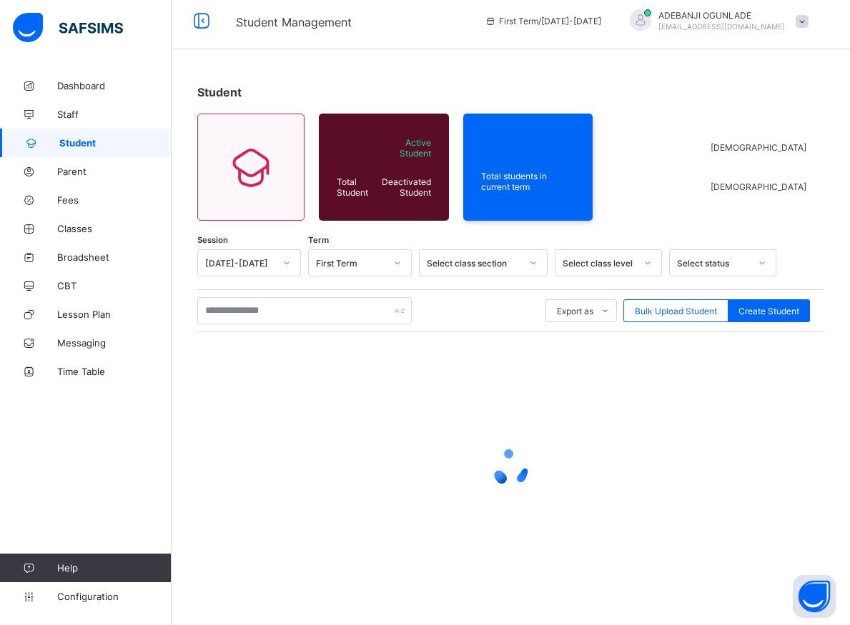
scroll to position [8, 0]
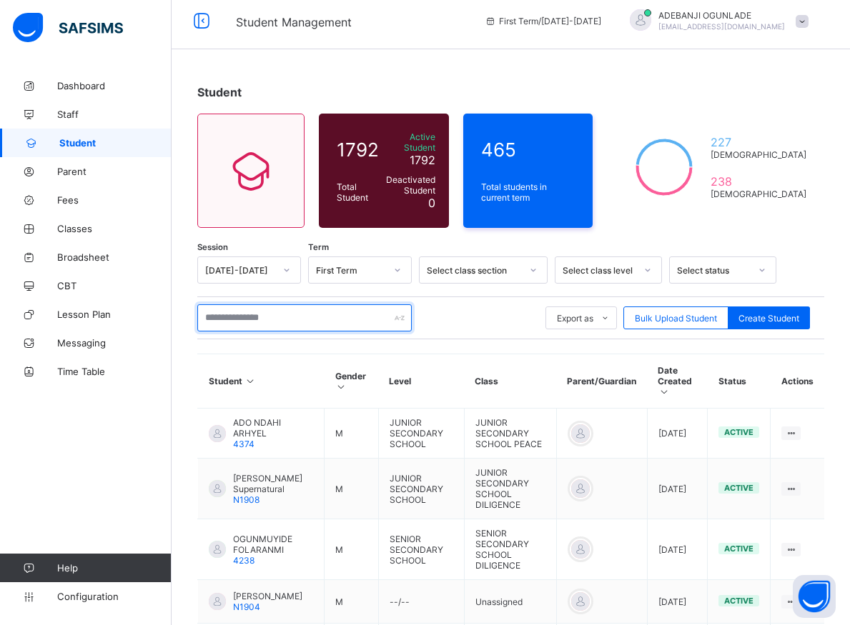
click at [229, 310] on input "text" at bounding box center [304, 317] width 214 height 27
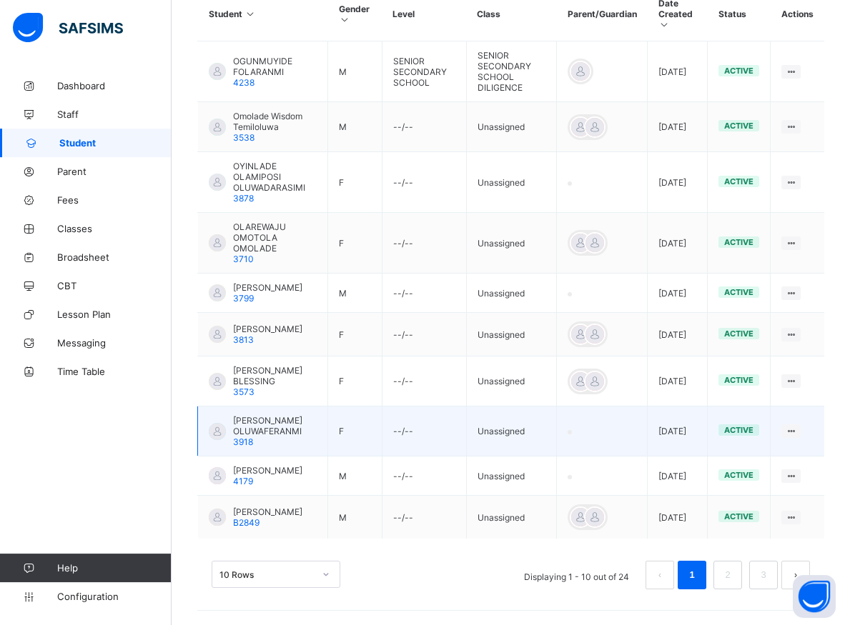
scroll to position [402, 0]
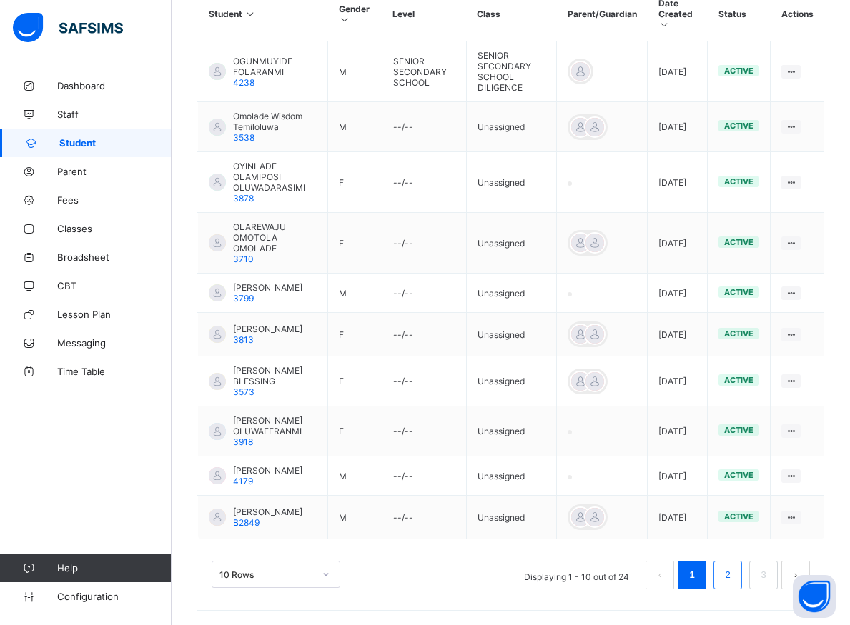
type input "********"
click at [734, 575] on link "2" at bounding box center [727, 575] width 14 height 19
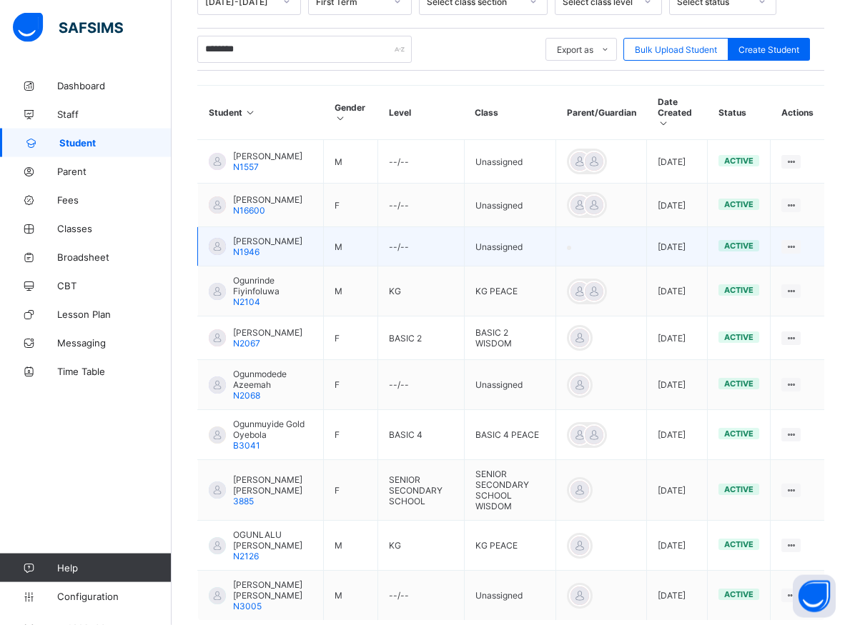
scroll to position [299, 0]
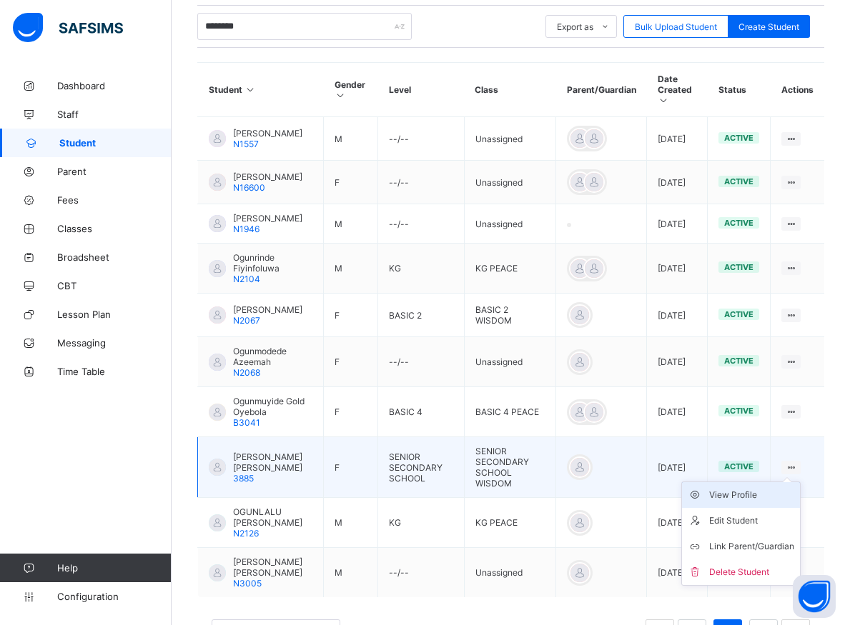
click at [748, 497] on div "View Profile" at bounding box center [751, 495] width 85 height 14
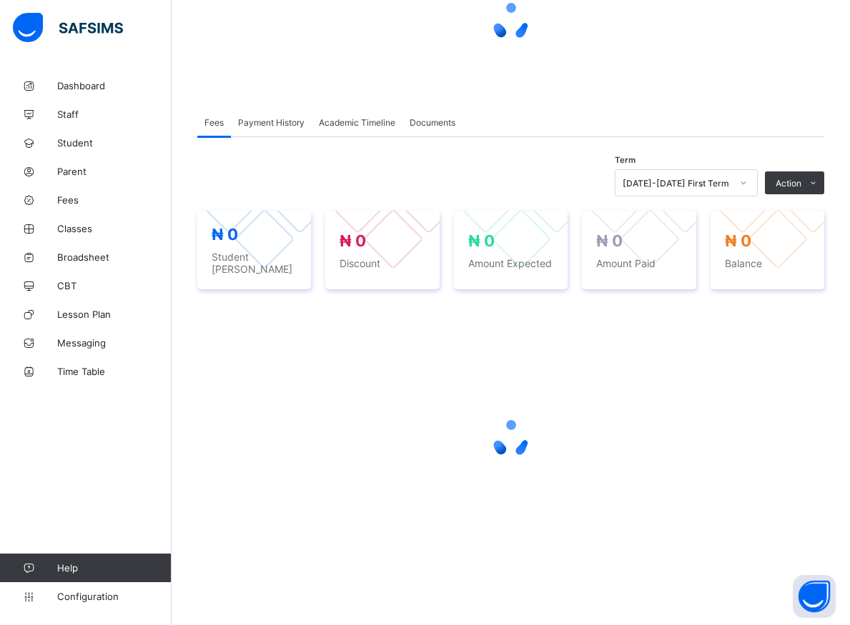
scroll to position [153, 0]
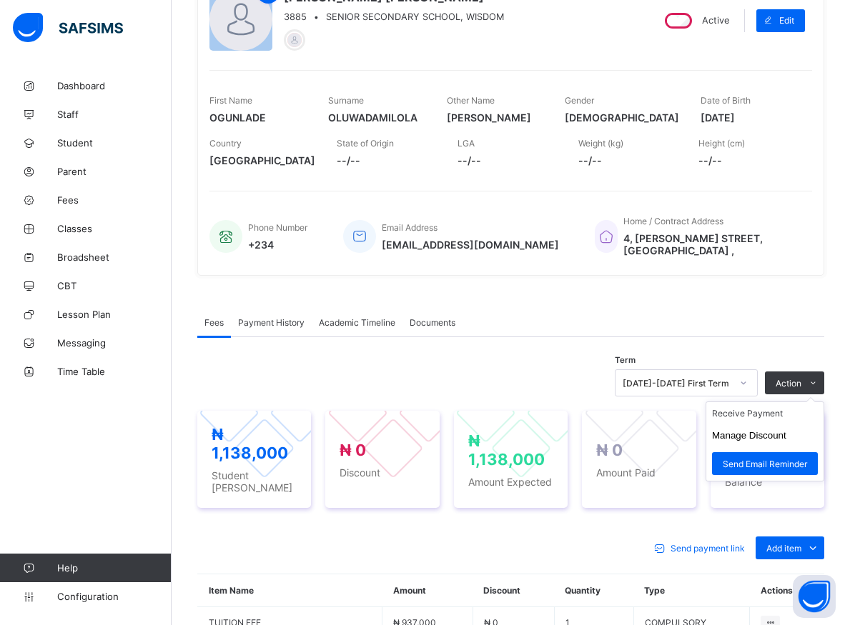
click at [799, 402] on ul "Receive Payment Manage Discount Send Email Reminder" at bounding box center [764, 442] width 119 height 80
click at [777, 407] on li "Receive Payment" at bounding box center [764, 413] width 117 height 22
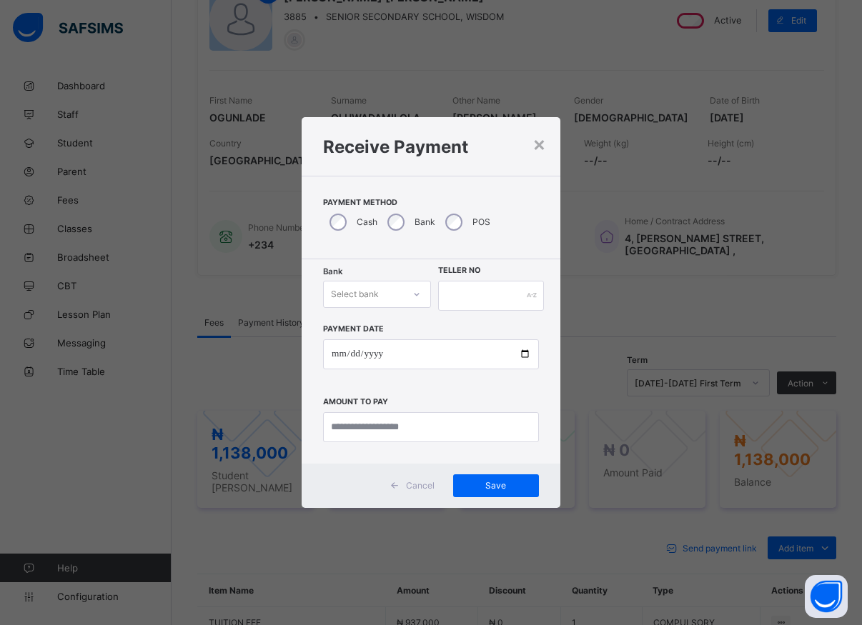
click at [420, 299] on icon at bounding box center [416, 294] width 9 height 14
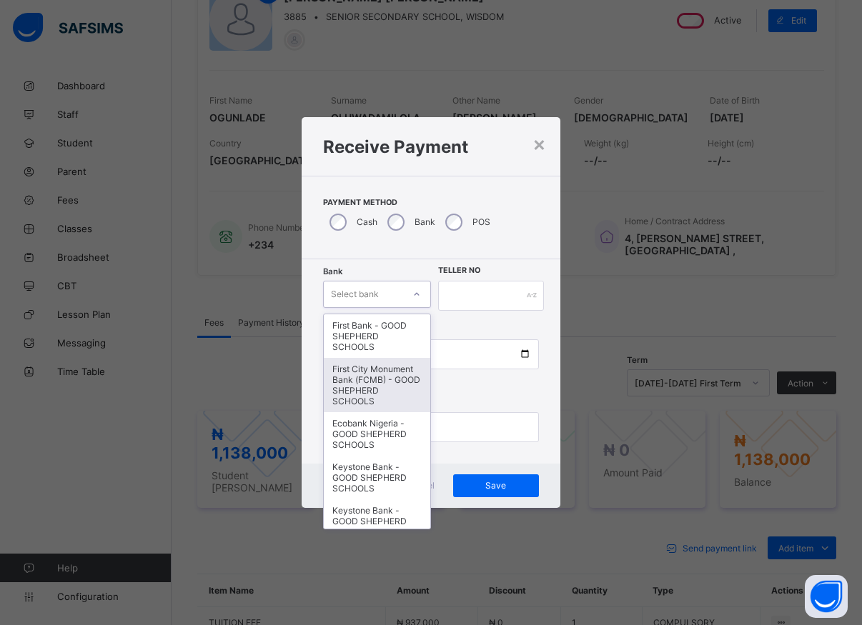
click at [381, 395] on div "First City Monument Bank (FCMB) - GOOD SHEPHERD SCHOOLS" at bounding box center [377, 385] width 107 height 54
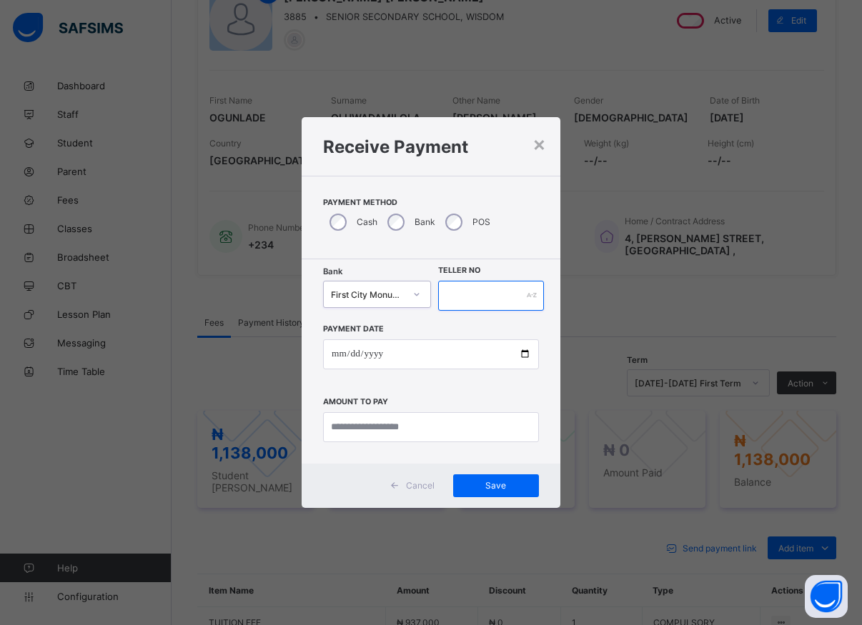
click at [458, 293] on input "text" at bounding box center [491, 296] width 106 height 30
type input "*****"
click at [523, 356] on input "date" at bounding box center [431, 355] width 216 height 30
type input "**********"
click at [371, 430] on input "currency" at bounding box center [431, 427] width 216 height 30
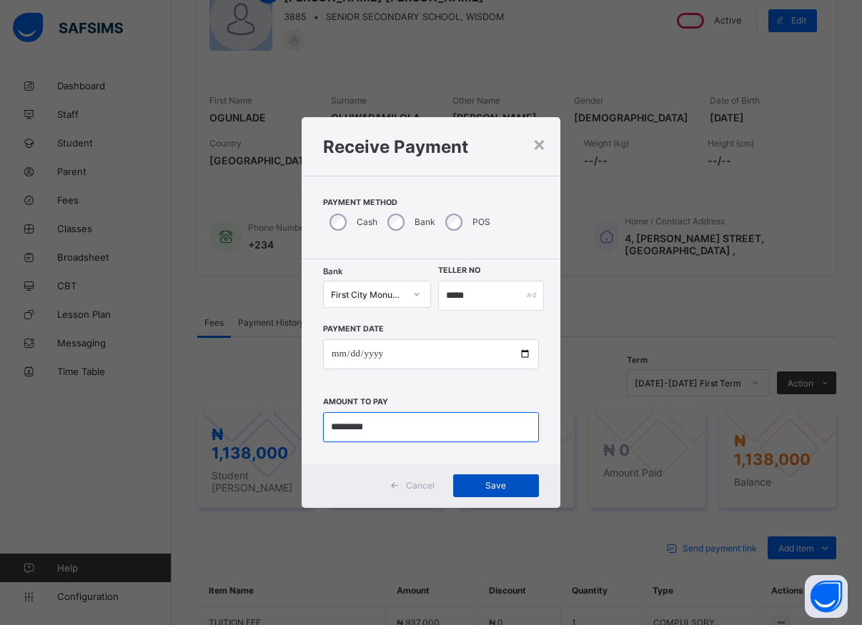
type input "*********"
click at [488, 487] on span "Save" at bounding box center [496, 485] width 64 height 11
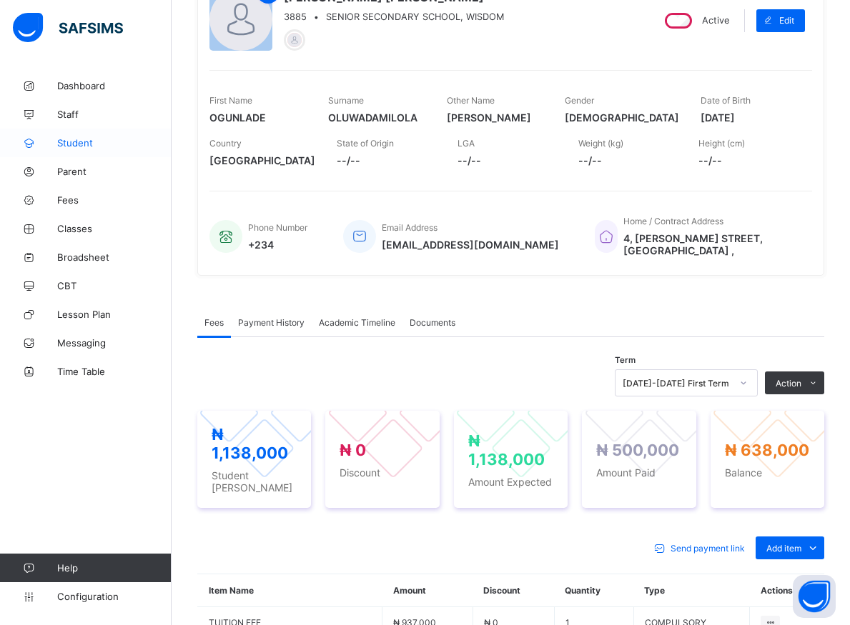
click at [69, 142] on span "Student" at bounding box center [114, 142] width 114 height 11
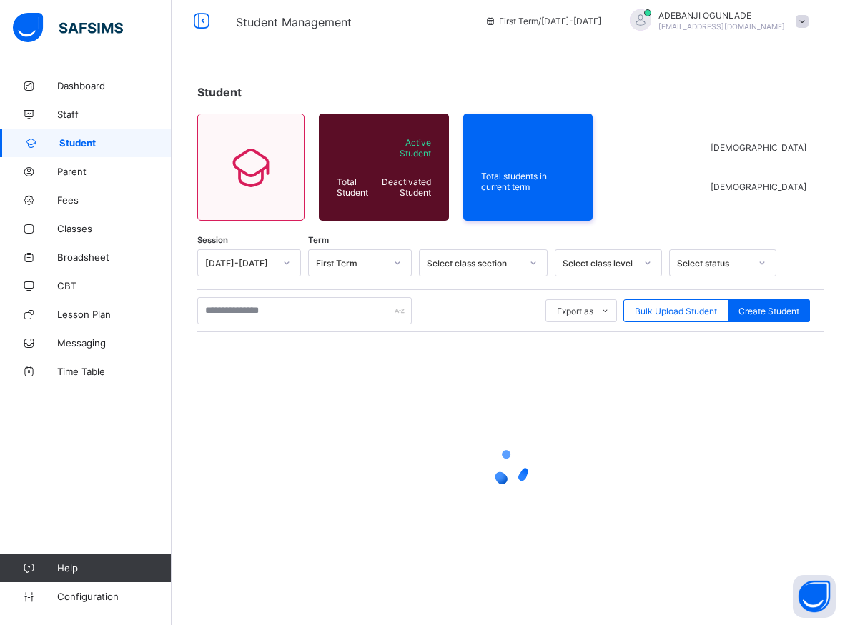
scroll to position [8, 0]
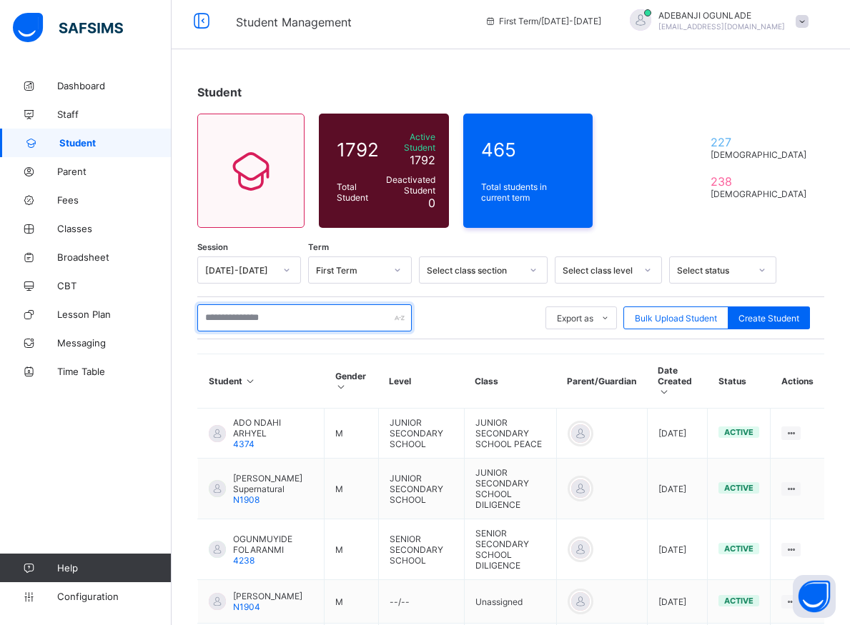
click at [261, 312] on input "text" at bounding box center [304, 317] width 214 height 27
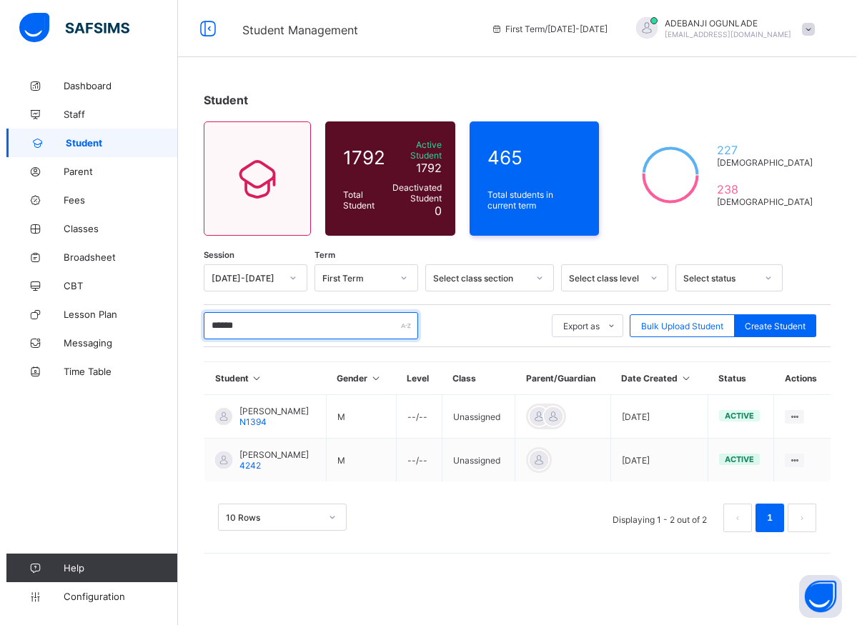
scroll to position [0, 0]
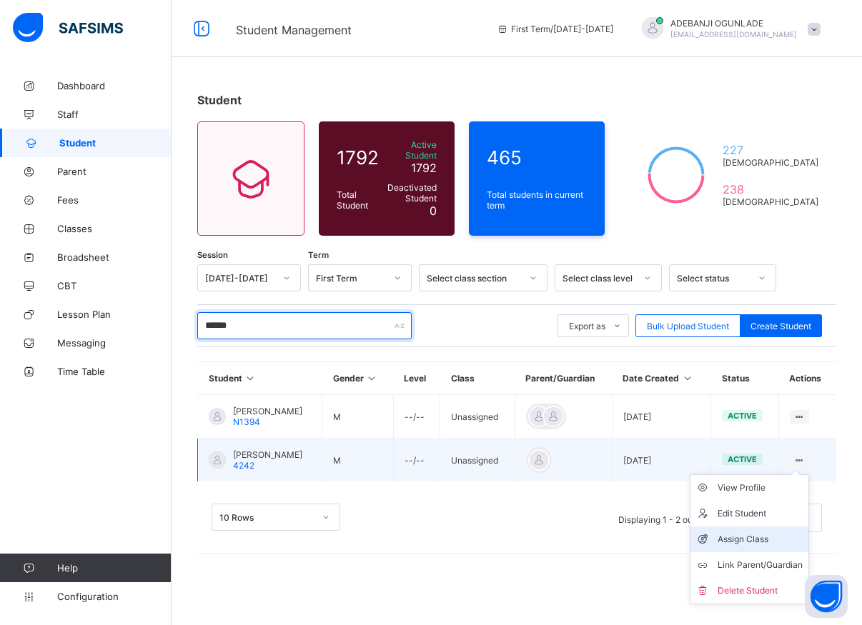
type input "******"
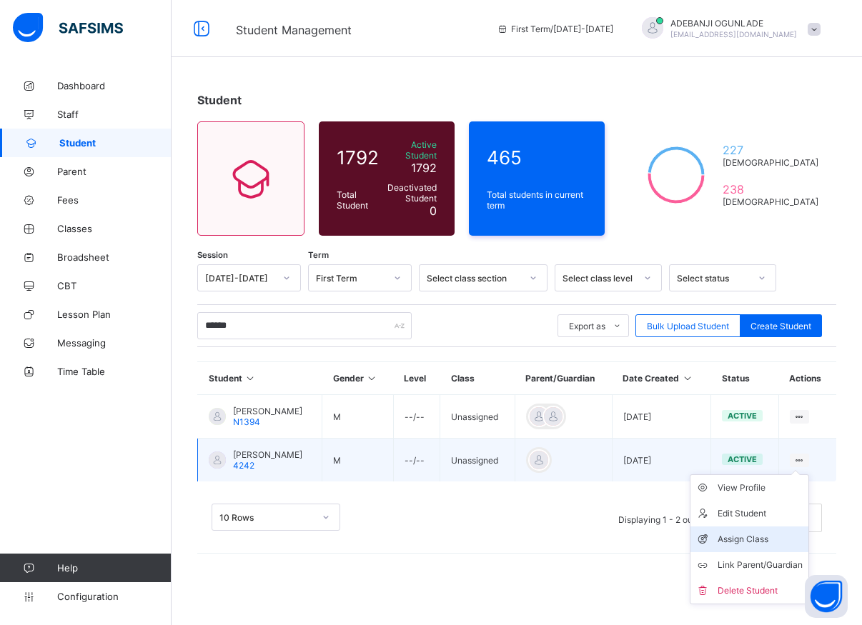
click at [743, 533] on div "Assign Class" at bounding box center [760, 540] width 85 height 14
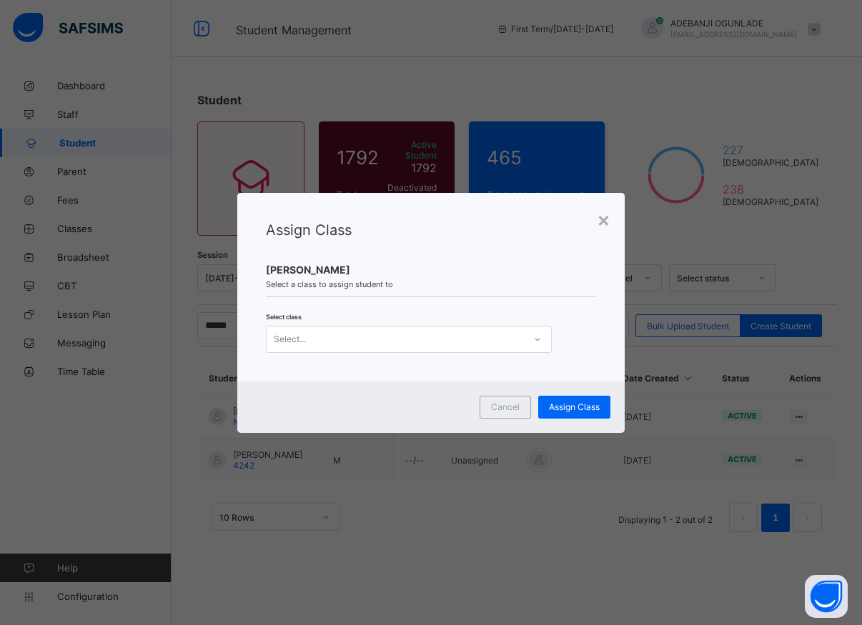
click at [538, 339] on icon at bounding box center [537, 339] width 9 height 14
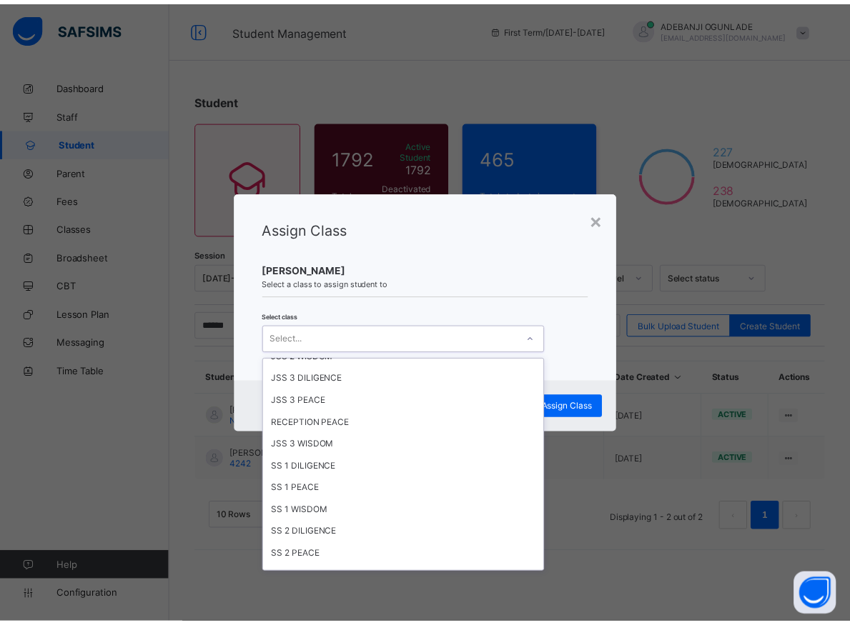
scroll to position [450, 0]
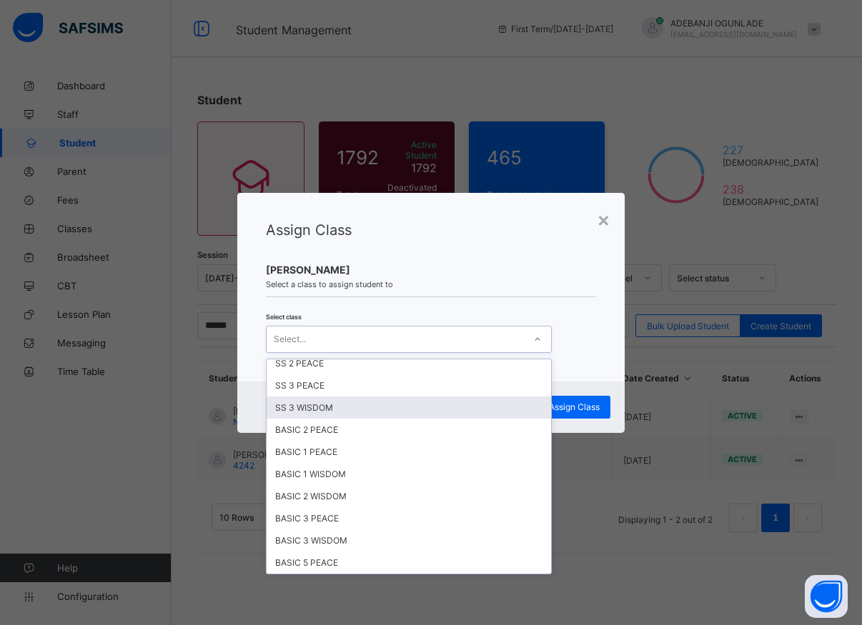
click at [312, 408] on div "SS 3 WISDOM" at bounding box center [409, 408] width 284 height 22
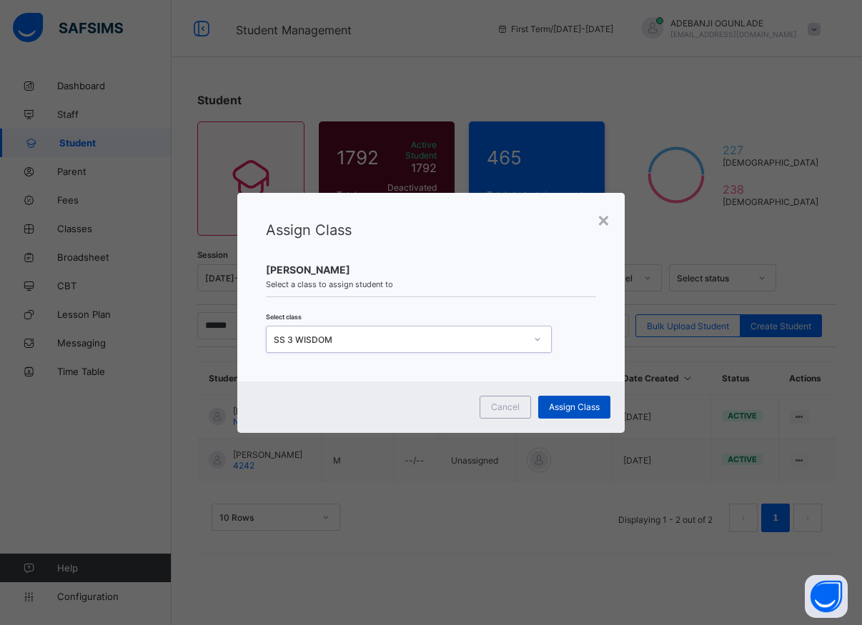
click at [575, 410] on span "Assign Class" at bounding box center [574, 407] width 51 height 11
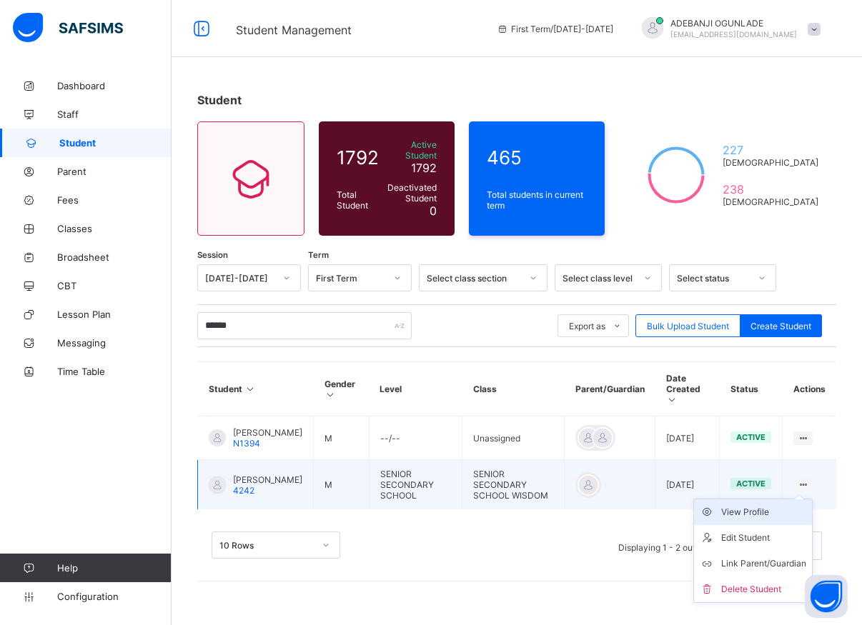
click at [756, 506] on div "View Profile" at bounding box center [763, 512] width 85 height 14
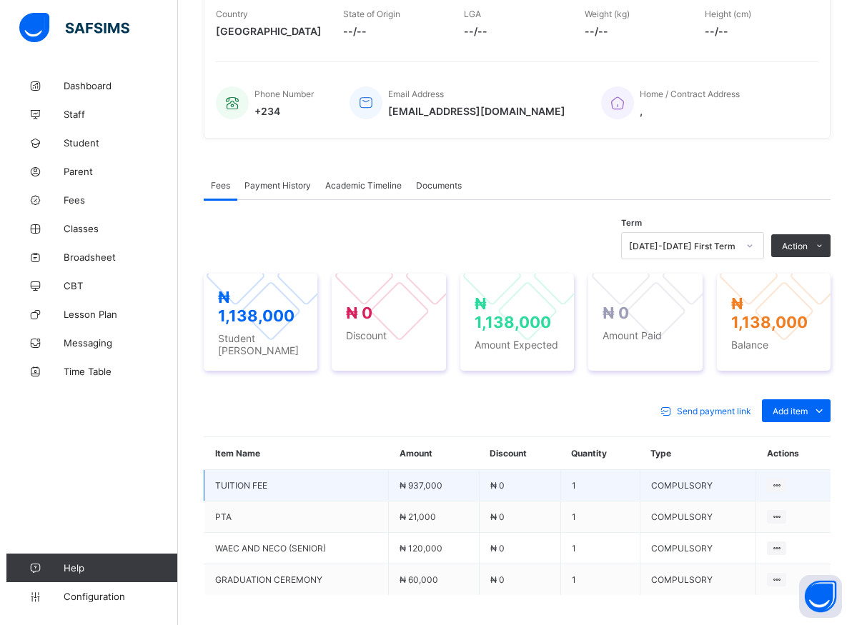
scroll to position [292, 0]
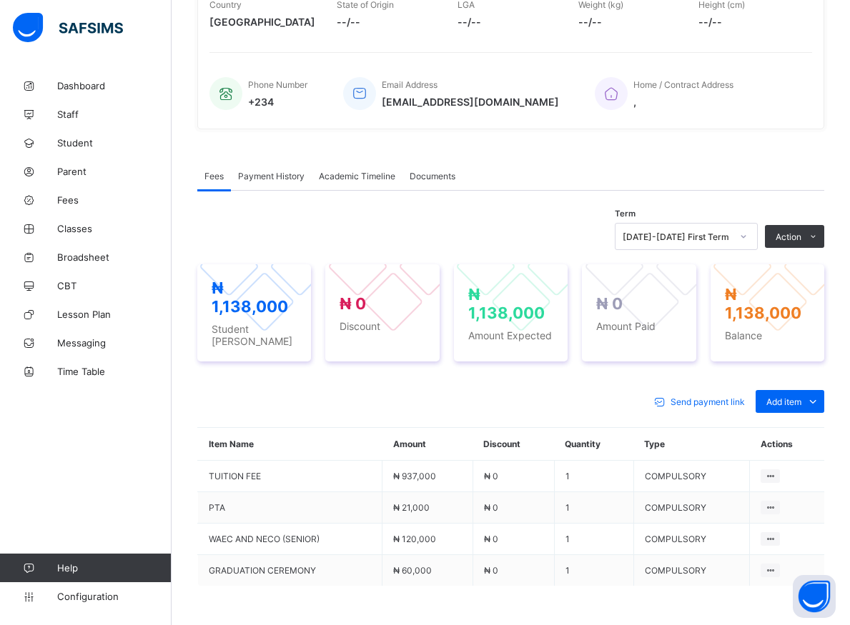
click at [0, 0] on button "Manage Discount" at bounding box center [0, 0] width 0 height 0
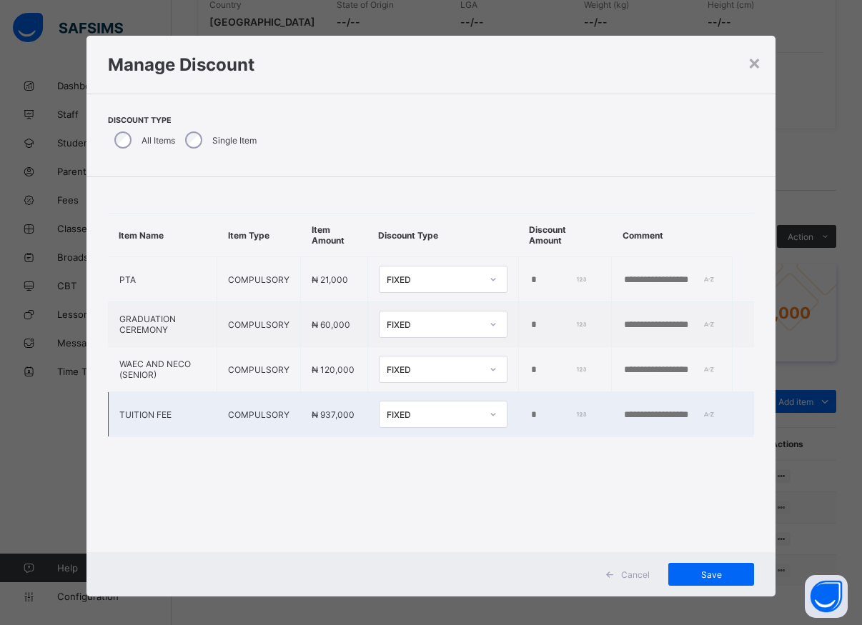
click at [530, 415] on input "*" at bounding box center [559, 415] width 58 height 11
type input "******"
click at [689, 573] on span "Save" at bounding box center [711, 575] width 64 height 11
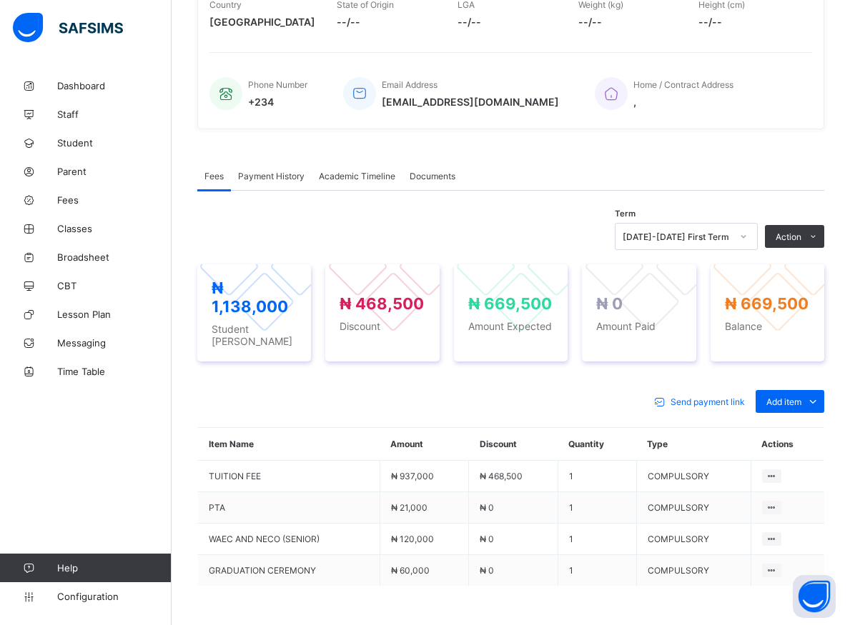
click at [558, 159] on div "Fees Payment History Academic Timeline Documents Fees More Options Term [DATE]-…" at bounding box center [510, 427] width 627 height 575
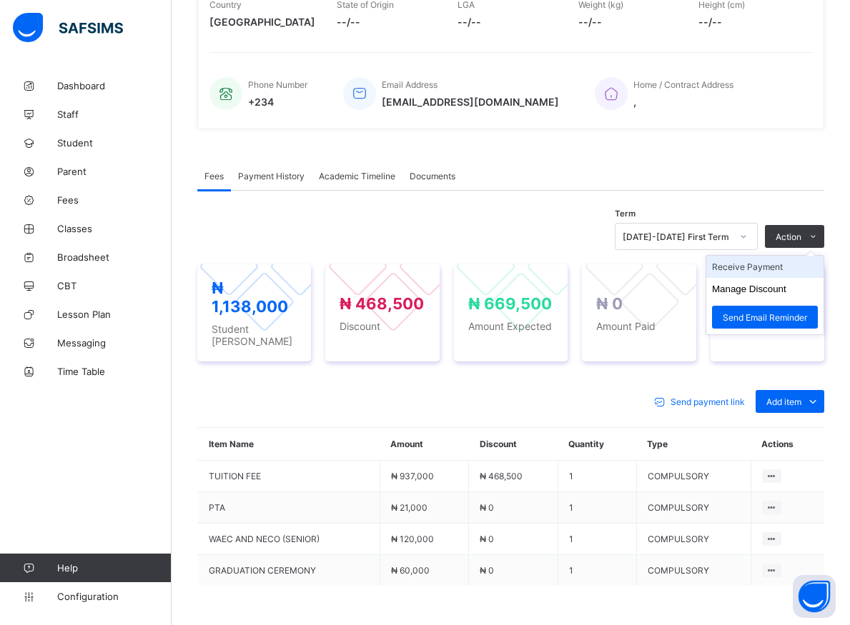
click at [765, 267] on li "Receive Payment" at bounding box center [764, 267] width 117 height 22
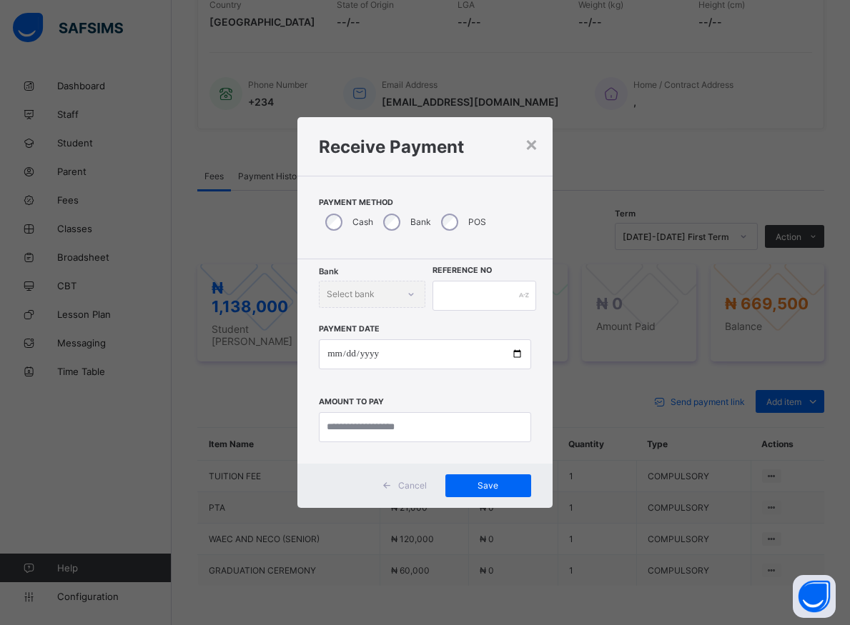
click at [409, 297] on div "Bank Select bank" at bounding box center [372, 294] width 106 height 27
click at [409, 294] on div "Bank Select bank" at bounding box center [372, 294] width 106 height 27
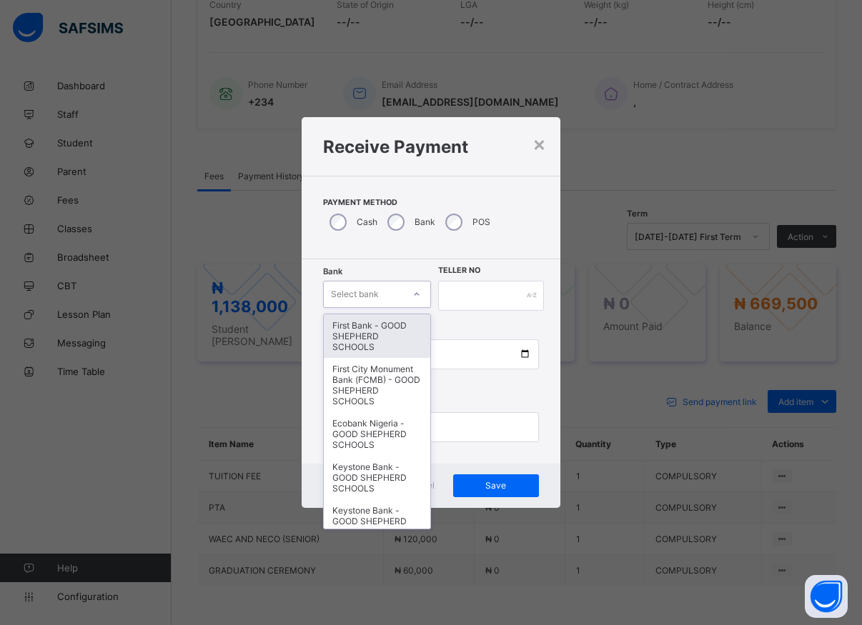
click at [418, 294] on icon at bounding box center [417, 293] width 5 height 3
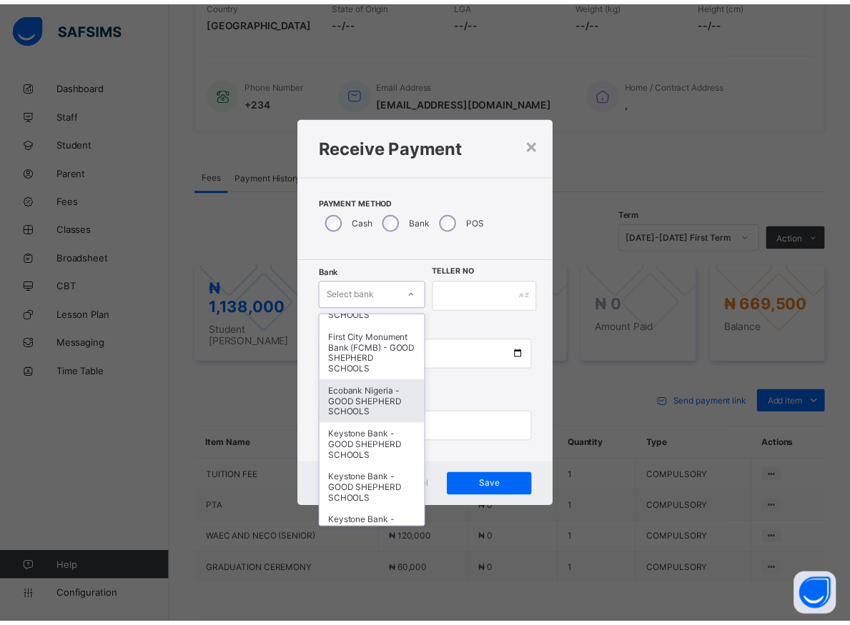
scroll to position [0, 0]
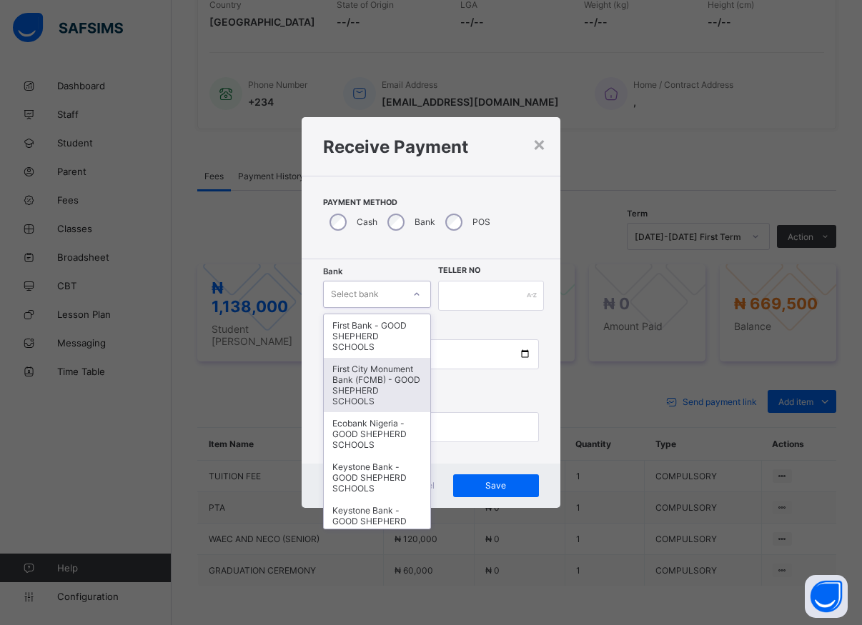
click at [354, 388] on div "First City Monument Bank (FCMB) - GOOD SHEPHERD SCHOOLS" at bounding box center [377, 385] width 107 height 54
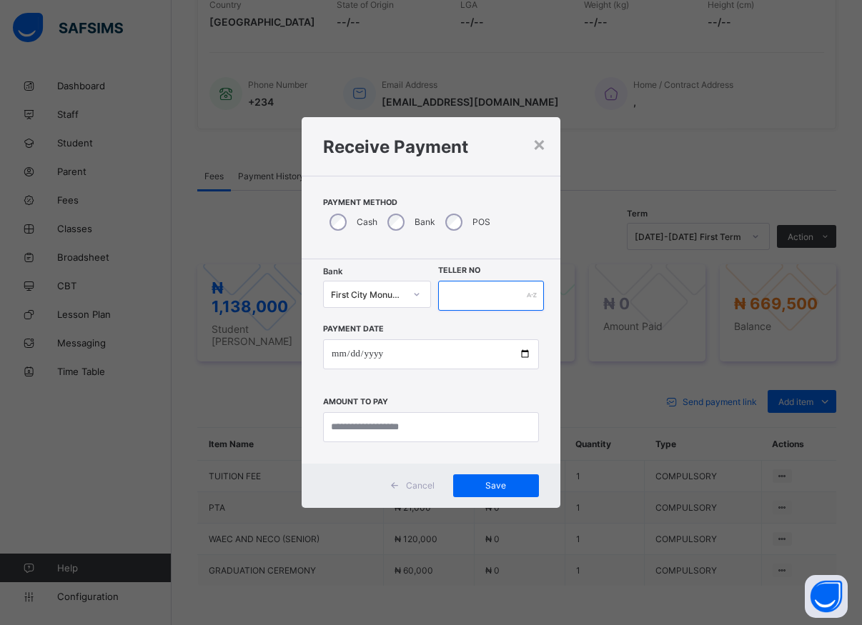
click at [463, 289] on input "text" at bounding box center [491, 296] width 106 height 30
type input "*****"
click at [523, 351] on input "date" at bounding box center [431, 355] width 216 height 30
type input "**********"
click at [391, 427] on input "currency" at bounding box center [431, 427] width 216 height 30
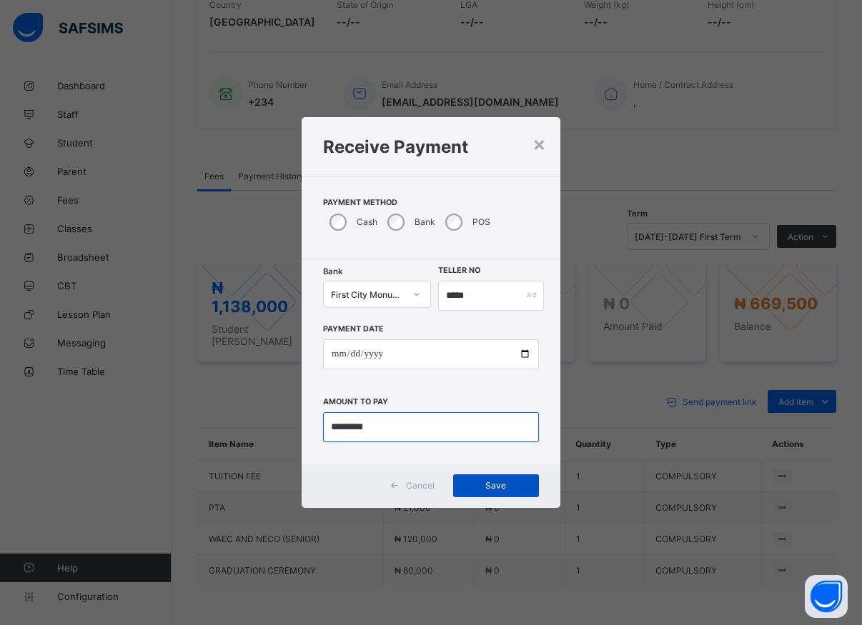
type input "*********"
click at [492, 482] on span "Save" at bounding box center [496, 485] width 64 height 11
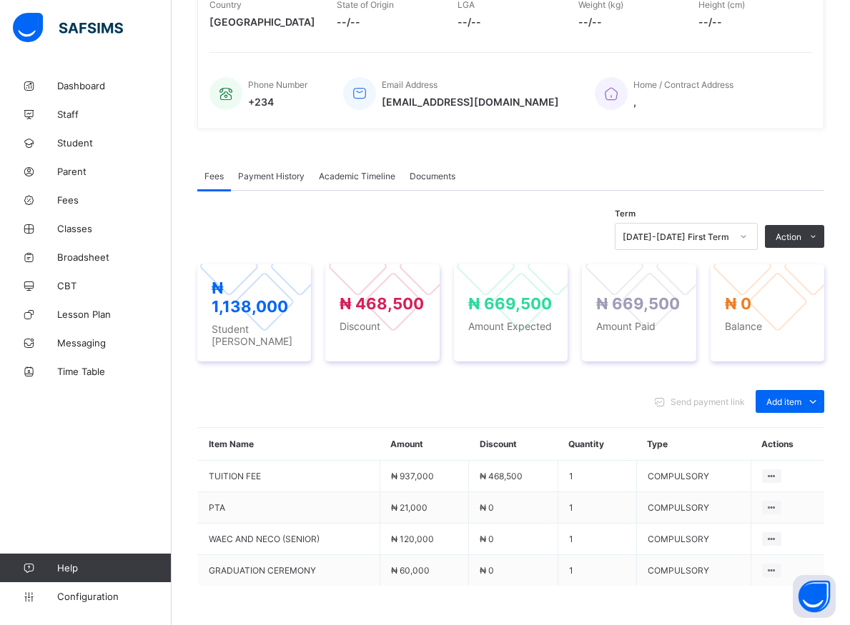
click at [112, 437] on div "Dashboard Staff Student Parent Fees Classes Broadsheet CBT Lesson Plan Messagin…" at bounding box center [86, 341] width 172 height 568
click at [302, 390] on div "Send payment link Add item Optional items Special bill" at bounding box center [510, 401] width 627 height 23
click at [84, 430] on div "Dashboard Staff Student Parent Fees Classes Broadsheet CBT Lesson Plan Messagin…" at bounding box center [86, 341] width 172 height 568
drag, startPoint x: 59, startPoint y: 448, endPoint x: 57, endPoint y: 440, distance: 8.1
click at [60, 447] on div "Dashboard Staff Student Parent Fees Classes Broadsheet CBT Lesson Plan Messagin…" at bounding box center [86, 341] width 172 height 568
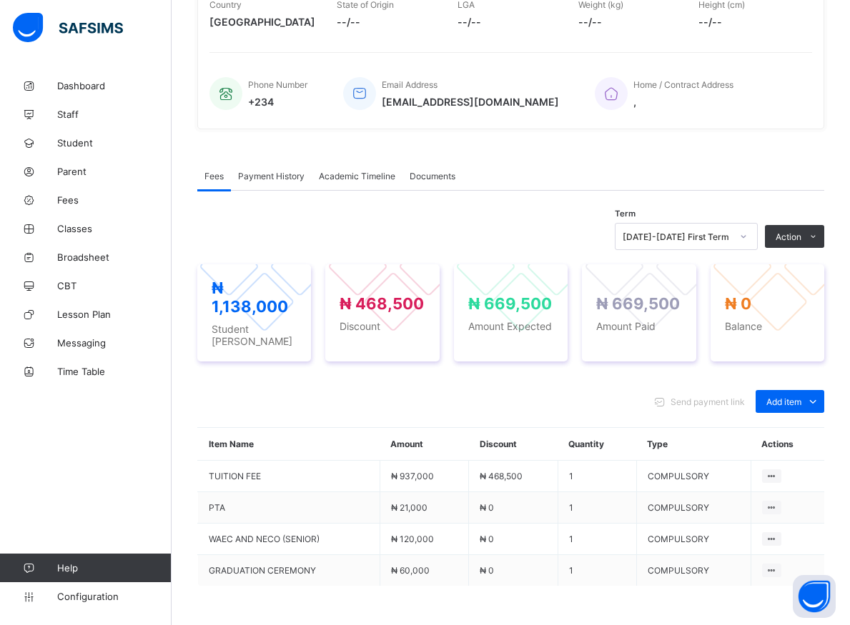
click at [73, 432] on div "Dashboard Staff Student Parent Fees Classes Broadsheet CBT Lesson Plan Messagin…" at bounding box center [86, 341] width 172 height 568
click at [91, 448] on div "Dashboard Staff Student Parent Fees Classes Broadsheet CBT Lesson Plan Messagin…" at bounding box center [86, 341] width 172 height 568
click at [507, 168] on div "Fees Payment History Academic Timeline Documents" at bounding box center [510, 176] width 627 height 29
click at [629, 181] on div "Fees Payment History Academic Timeline Documents" at bounding box center [510, 176] width 627 height 29
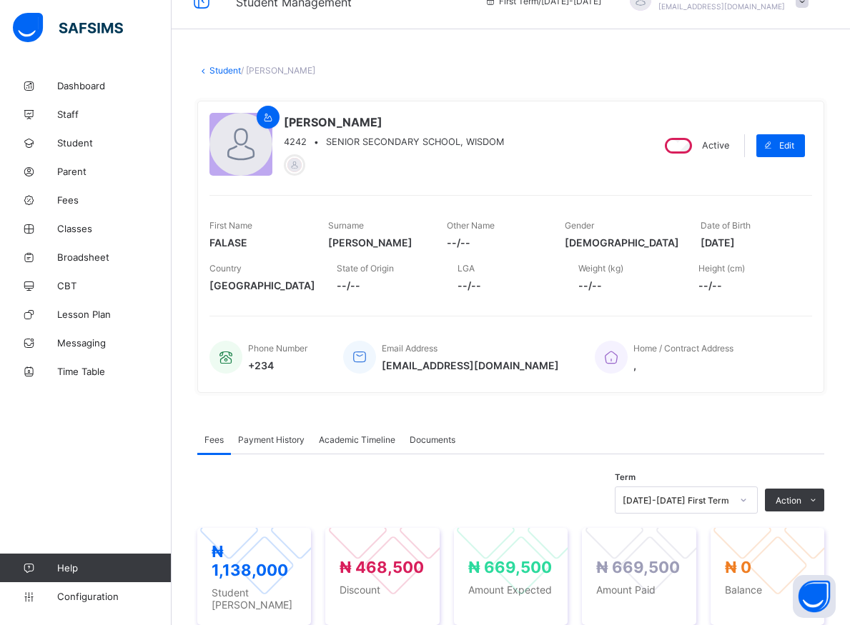
scroll to position [320, 0]
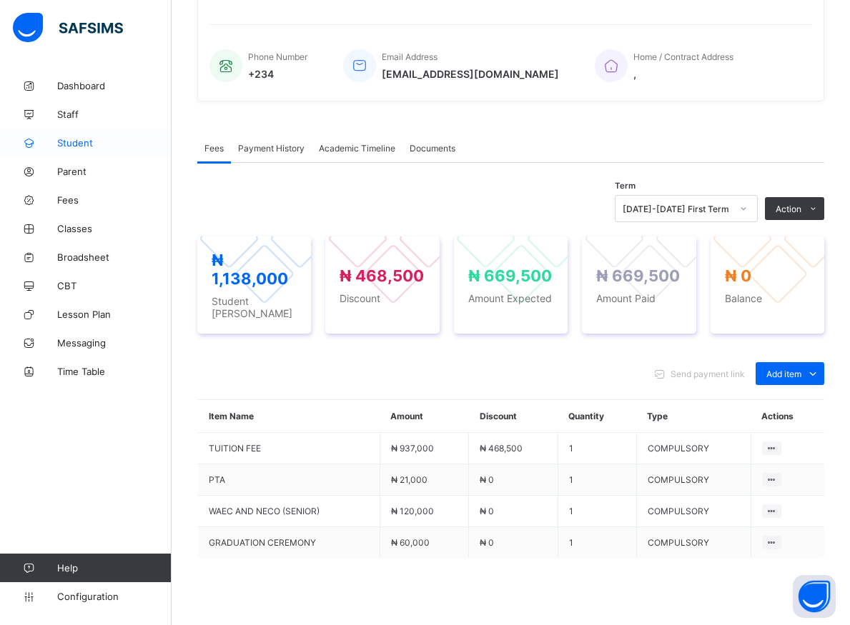
click at [73, 137] on span "Student" at bounding box center [114, 142] width 114 height 11
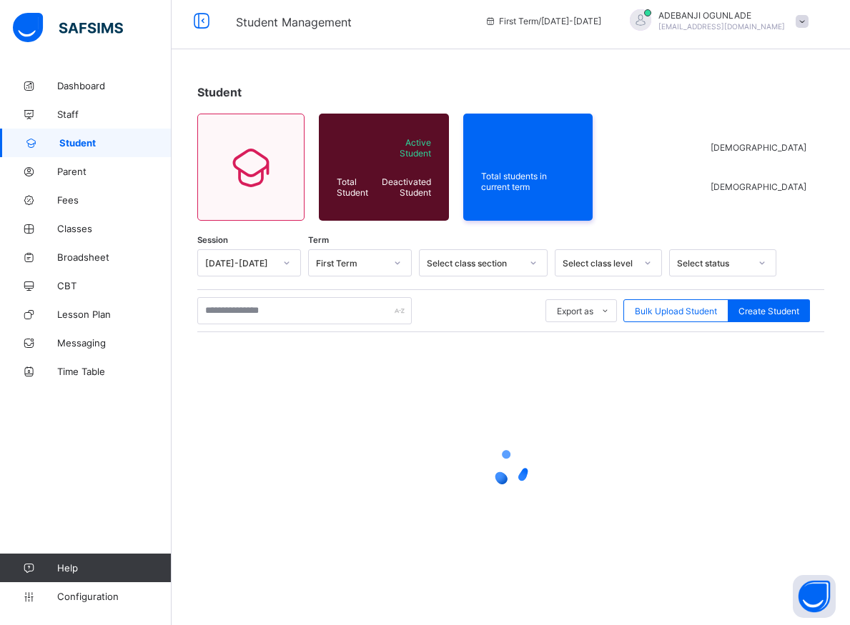
scroll to position [8, 0]
click at [233, 310] on input "text" at bounding box center [304, 310] width 214 height 27
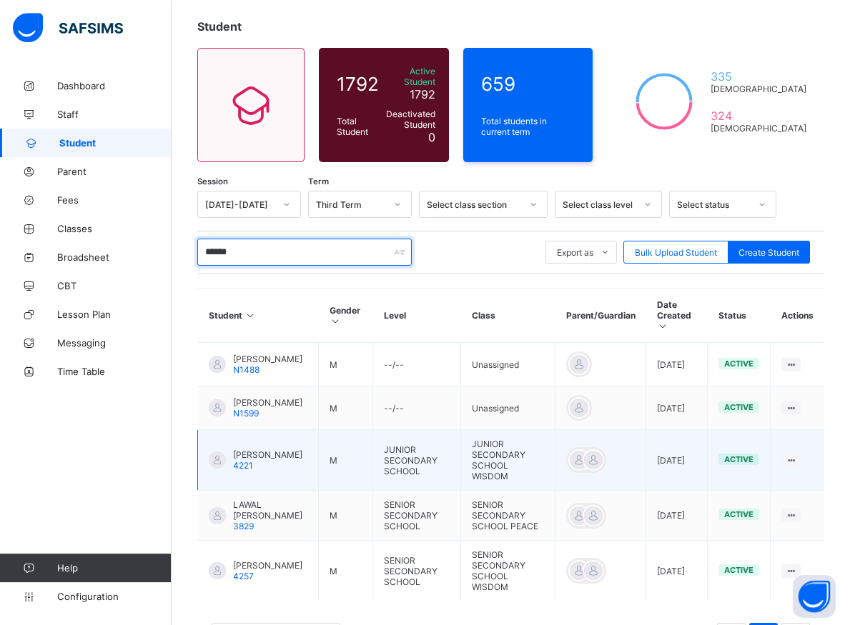
scroll to position [81, 0]
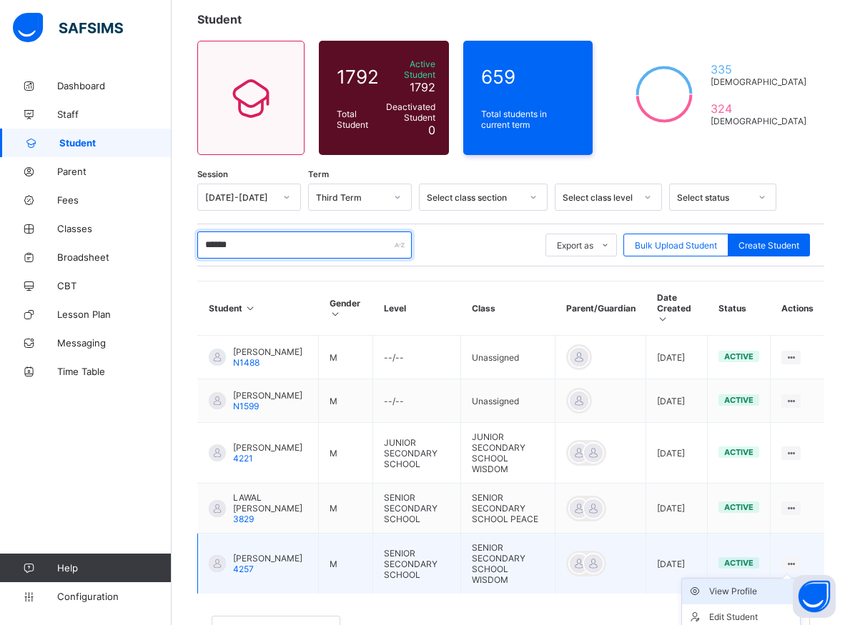
type input "******"
click at [758, 585] on div "View Profile" at bounding box center [751, 592] width 85 height 14
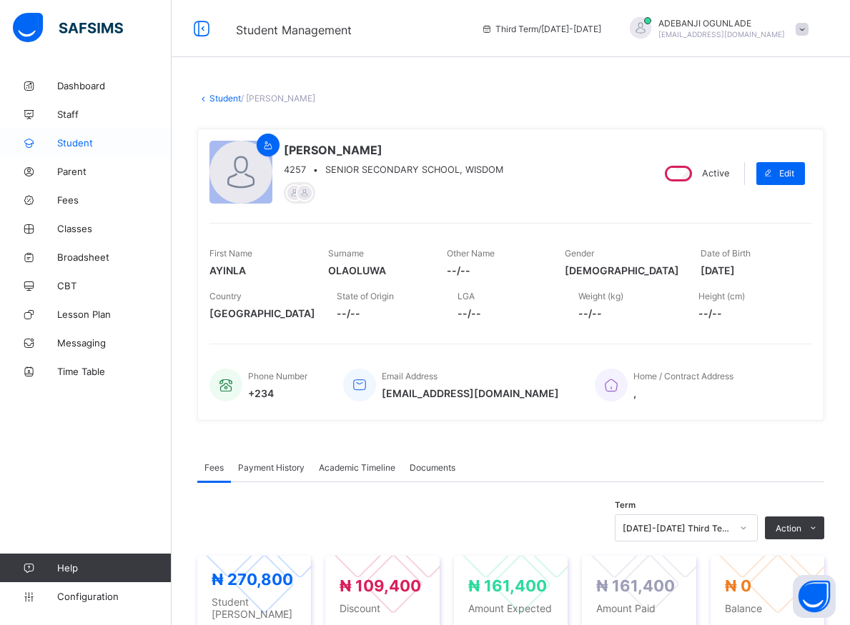
click at [72, 143] on span "Student" at bounding box center [114, 142] width 114 height 11
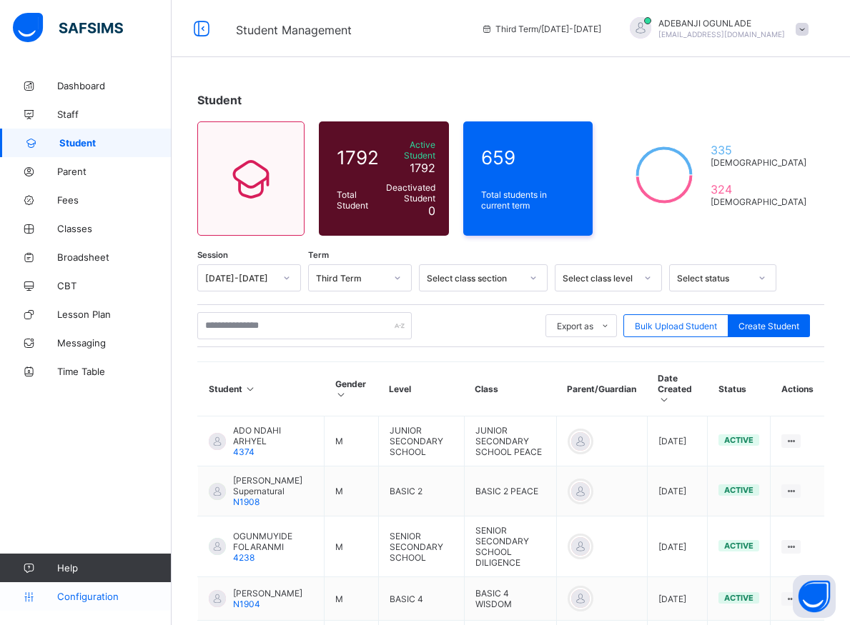
click at [98, 596] on span "Configuration" at bounding box center [114, 596] width 114 height 11
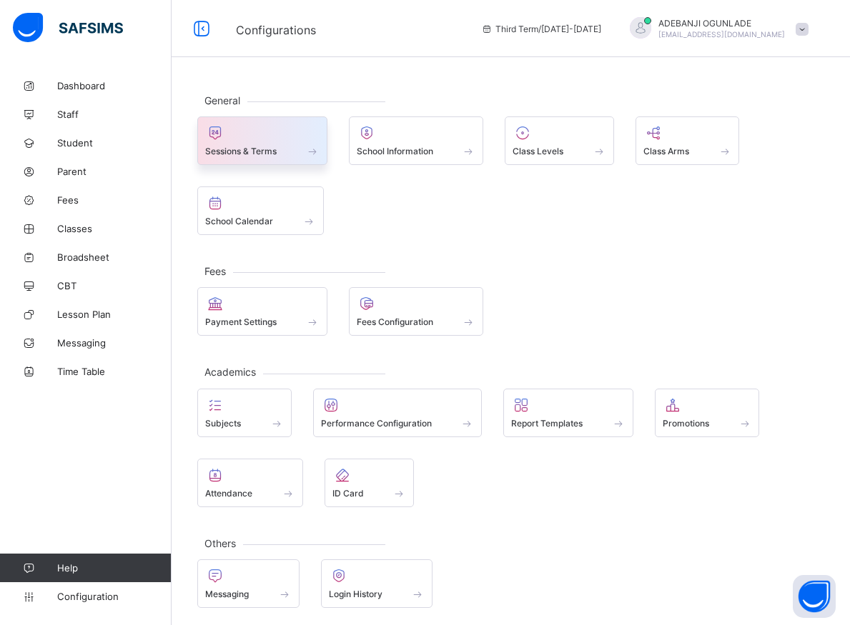
click at [314, 151] on span at bounding box center [312, 151] width 14 height 12
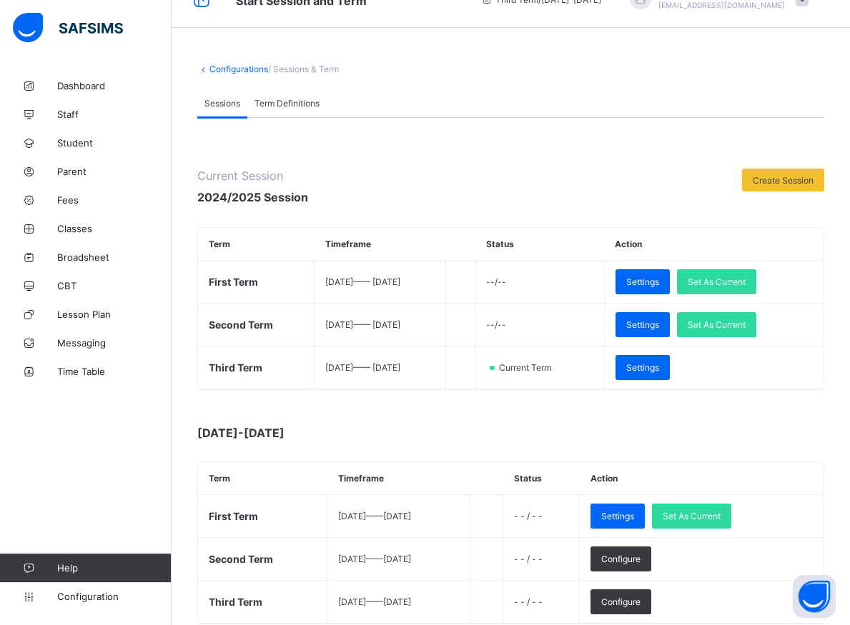
scroll to position [73, 0]
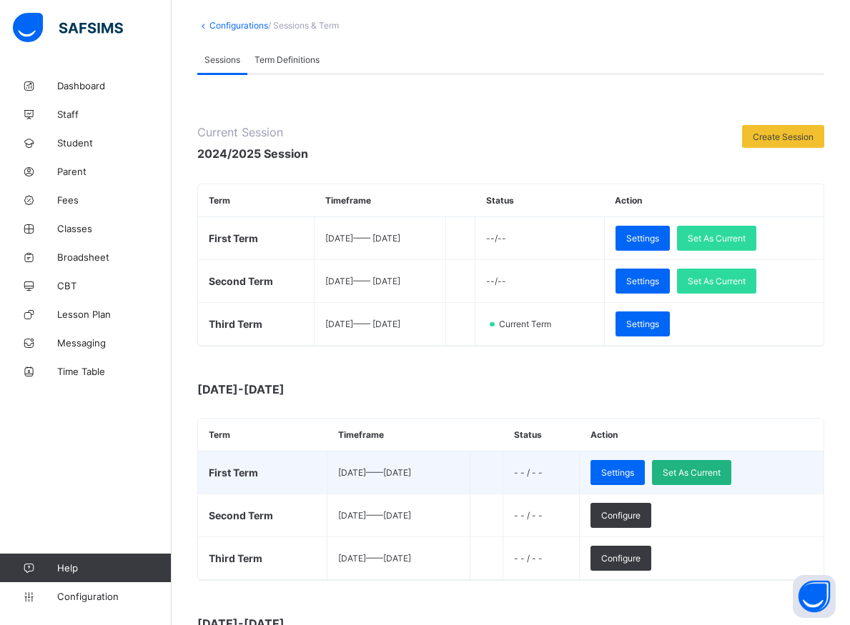
click at [723, 479] on div "Set As Current" at bounding box center [691, 472] width 79 height 25
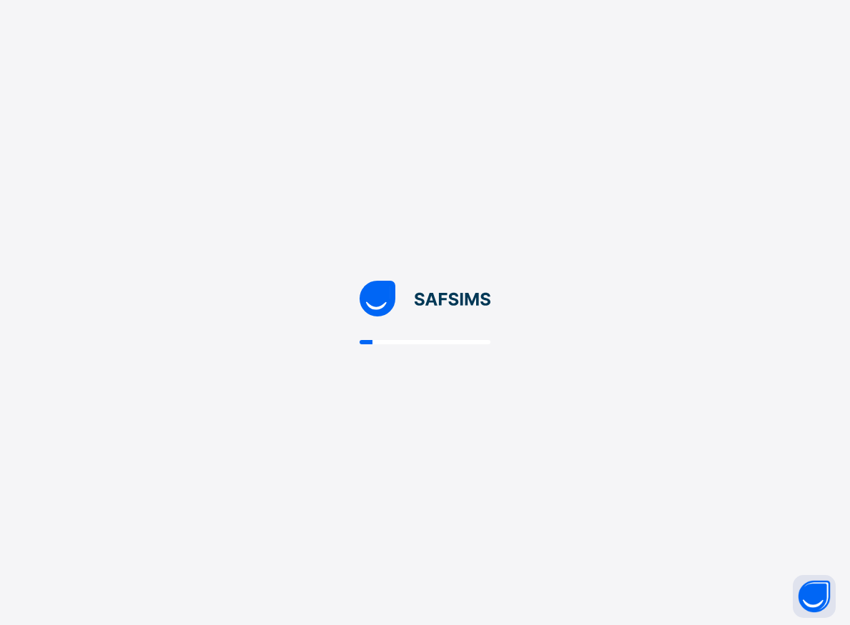
click at [718, 472] on div at bounding box center [425, 312] width 850 height 625
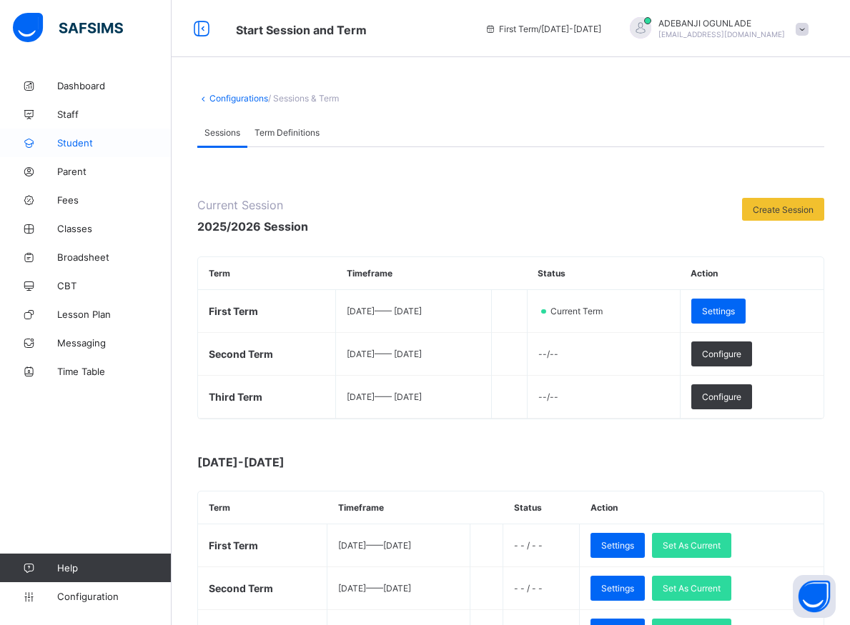
click at [79, 145] on span "Student" at bounding box center [114, 142] width 114 height 11
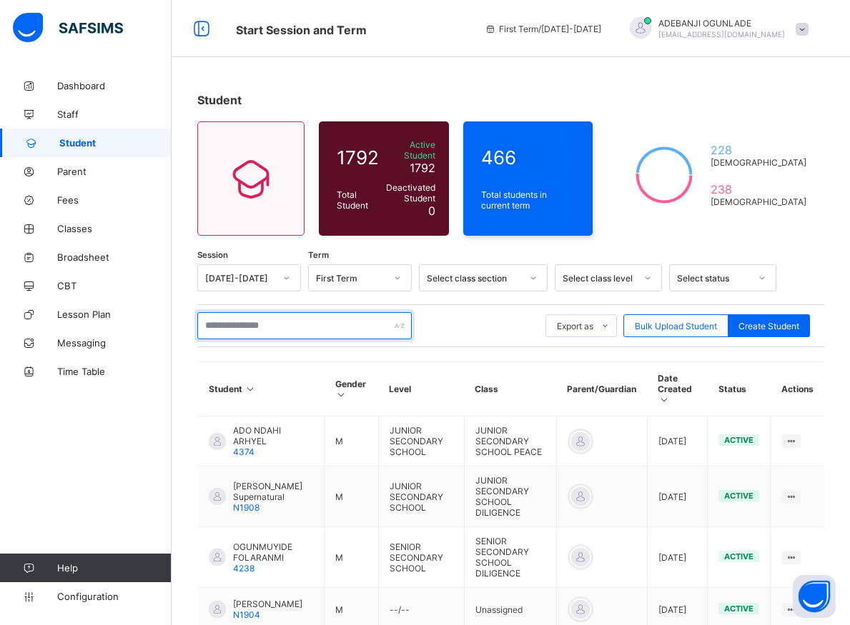
click at [360, 328] on input "text" at bounding box center [304, 325] width 214 height 27
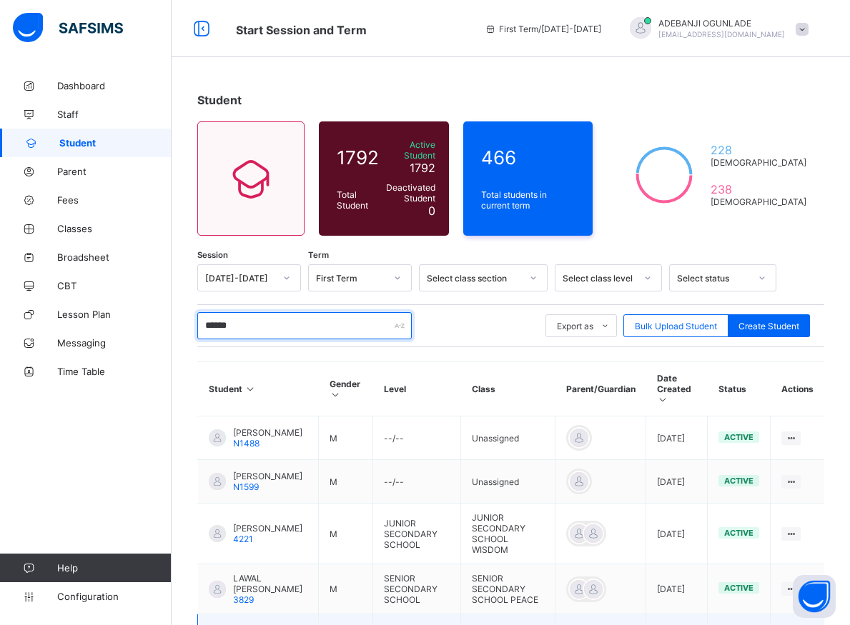
scroll to position [121, 0]
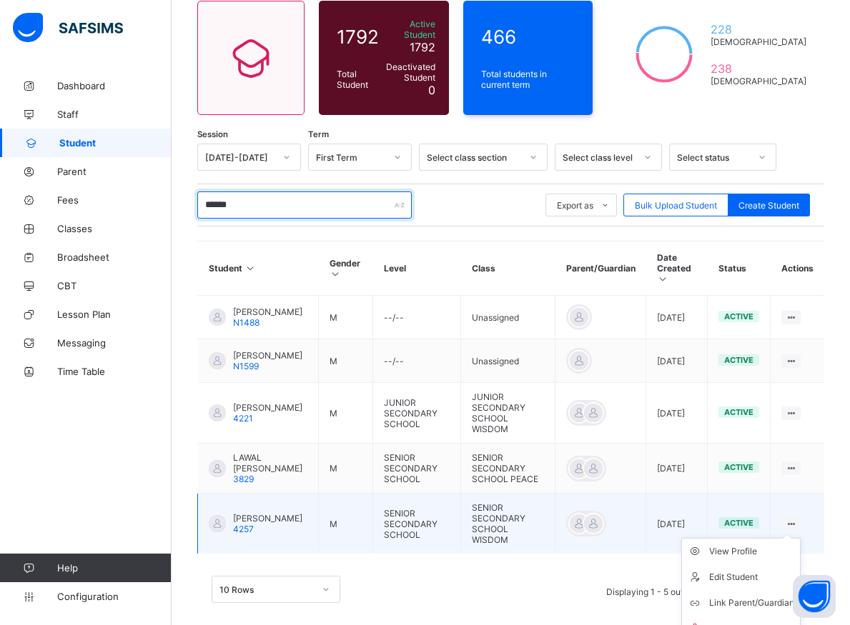
type input "******"
click at [801, 538] on ul "View Profile Edit Student Link Parent/Guardian Delete Student" at bounding box center [740, 590] width 119 height 104
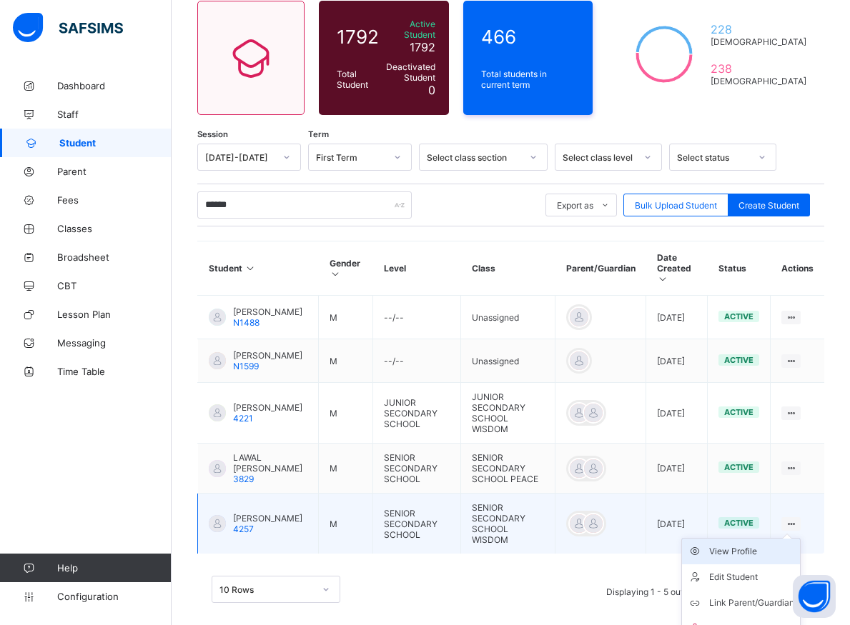
click at [738, 545] on div "View Profile" at bounding box center [751, 552] width 85 height 14
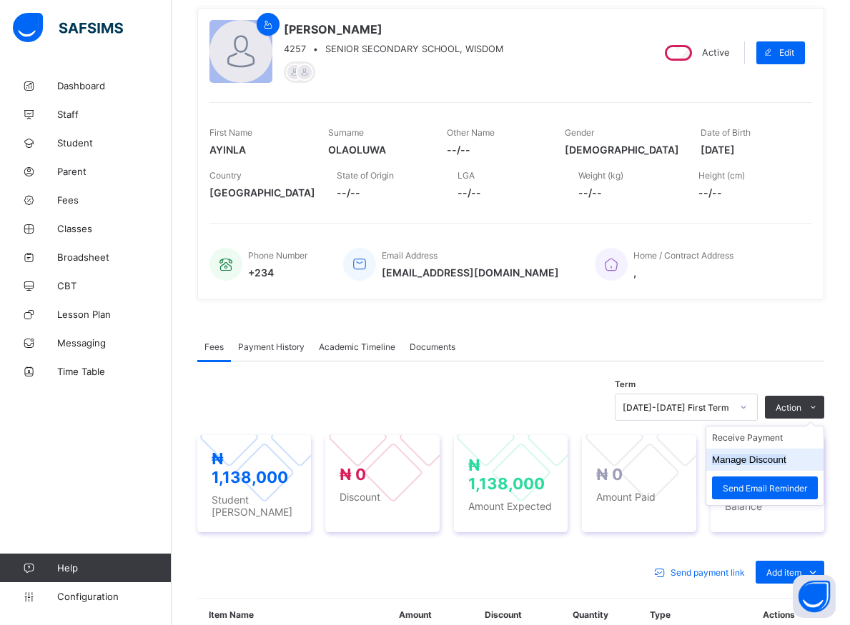
click at [754, 462] on button "Manage Discount" at bounding box center [749, 460] width 74 height 11
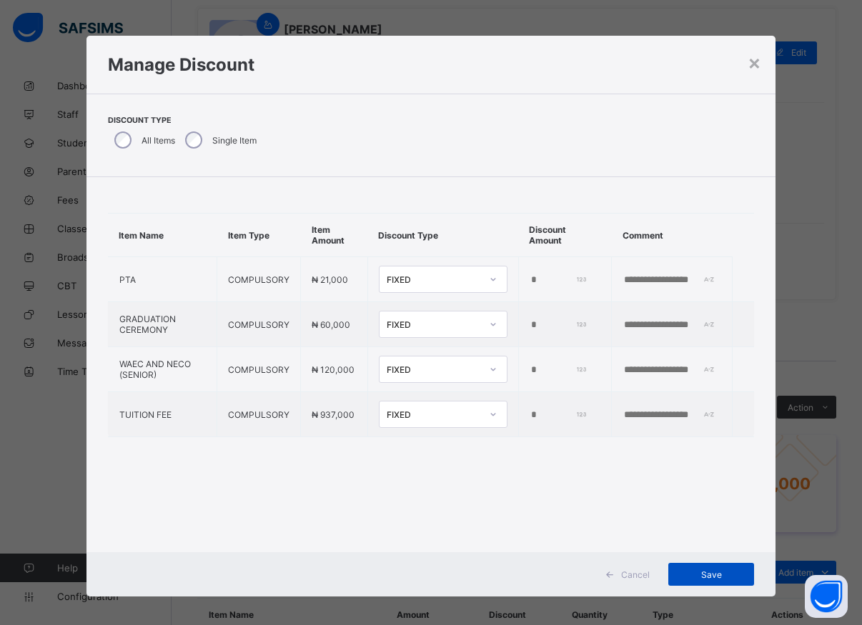
click at [714, 575] on span "Save" at bounding box center [711, 575] width 64 height 11
type input "*"
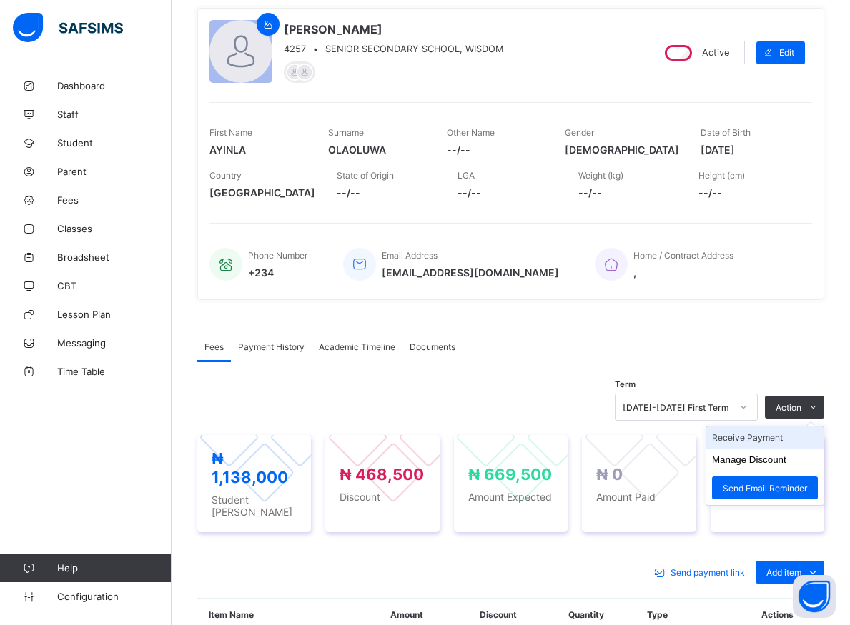
click at [761, 440] on li "Receive Payment" at bounding box center [764, 438] width 117 height 22
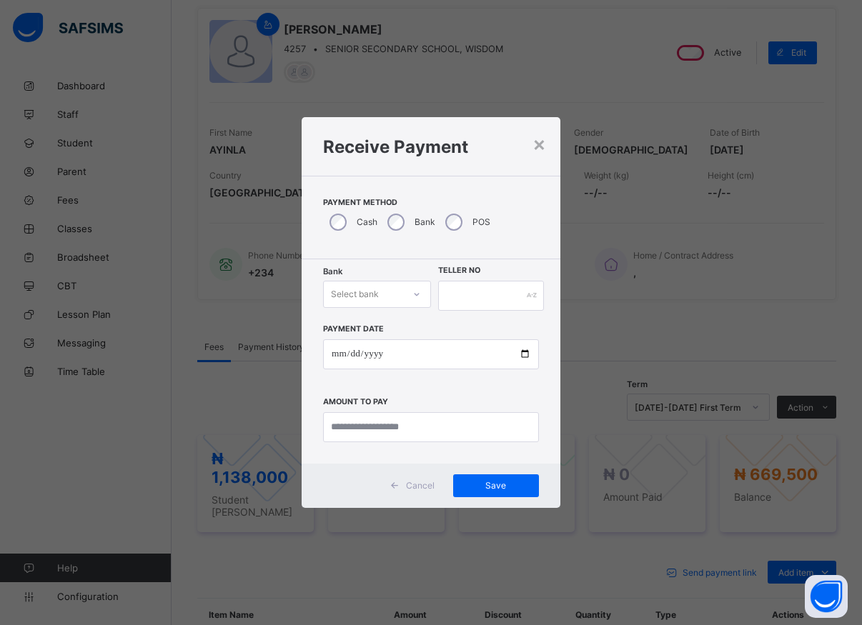
click at [408, 302] on div at bounding box center [417, 294] width 24 height 23
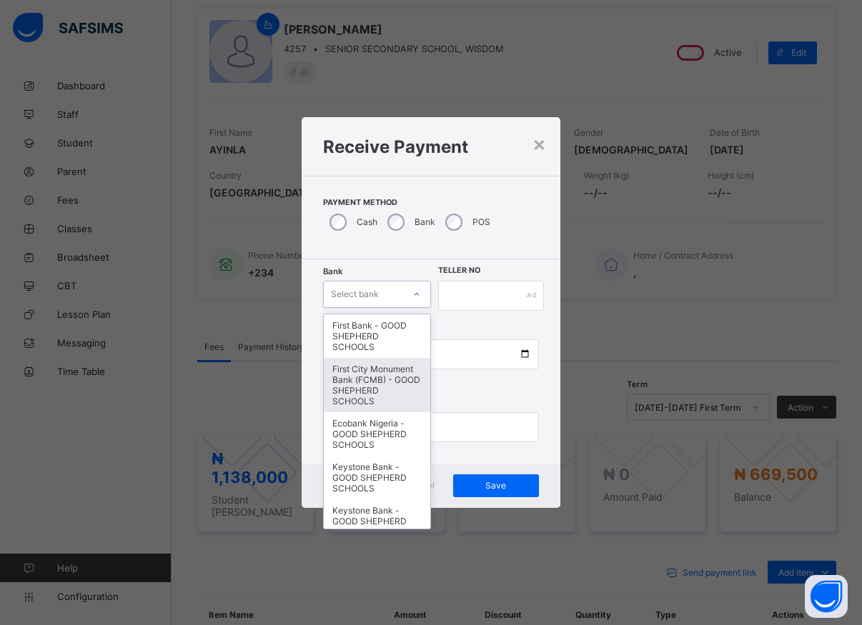
click at [352, 387] on div "First City Monument Bank (FCMB) - GOOD SHEPHERD SCHOOLS" at bounding box center [377, 385] width 107 height 54
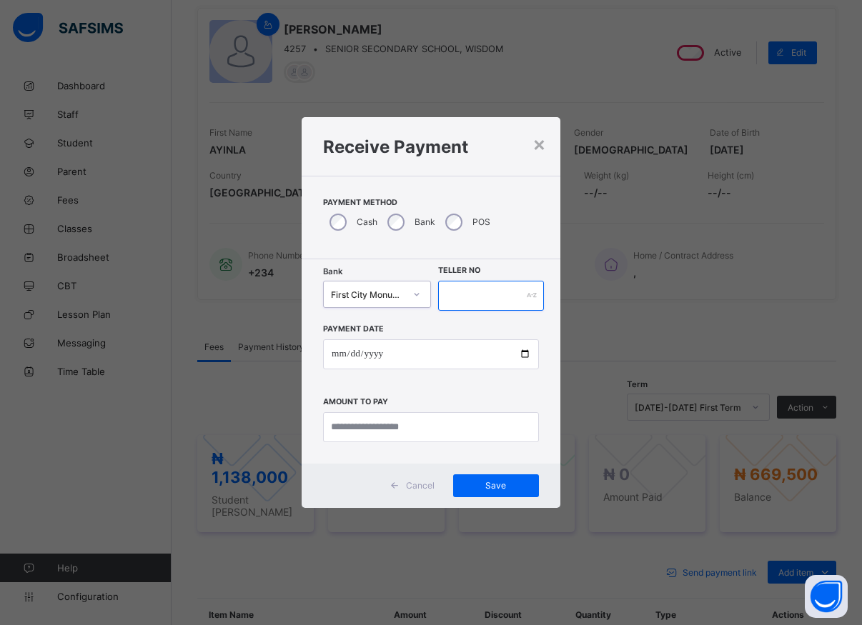
click at [468, 289] on input "text" at bounding box center [491, 296] width 106 height 30
type input "*****"
click at [508, 360] on input "date" at bounding box center [431, 355] width 216 height 30
click at [525, 351] on input "date" at bounding box center [431, 355] width 216 height 30
type input "**********"
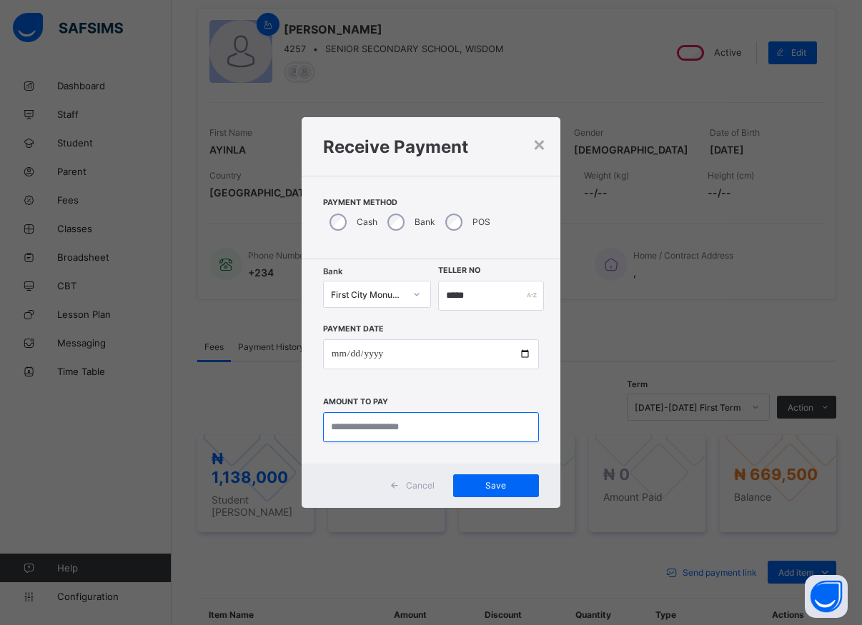
click at [383, 431] on input "currency" at bounding box center [431, 427] width 216 height 30
type input "*********"
click at [486, 479] on div "Save" at bounding box center [496, 486] width 86 height 23
click at [487, 479] on div "Save" at bounding box center [496, 486] width 86 height 23
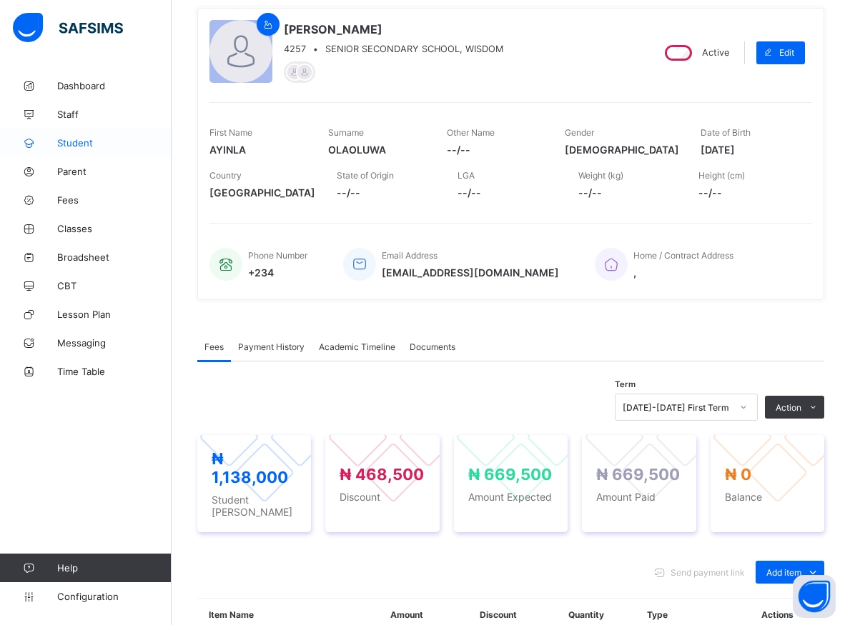
click at [73, 142] on span "Student" at bounding box center [114, 142] width 114 height 11
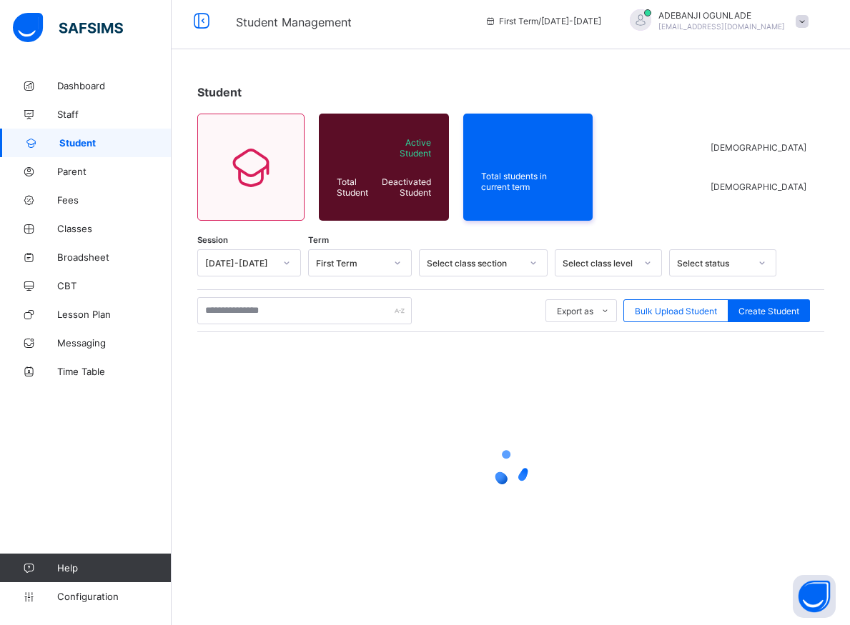
scroll to position [8, 0]
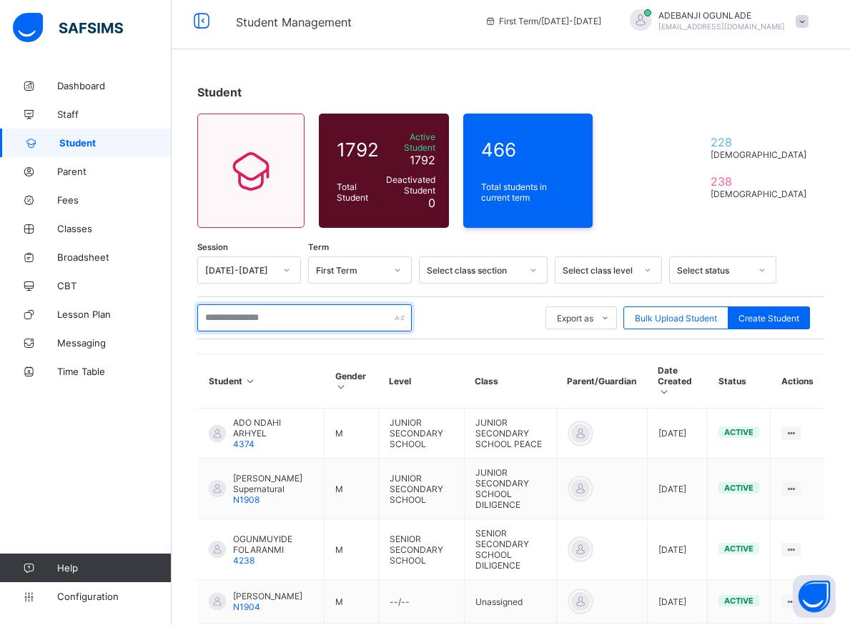
click at [231, 312] on input "text" at bounding box center [304, 317] width 214 height 27
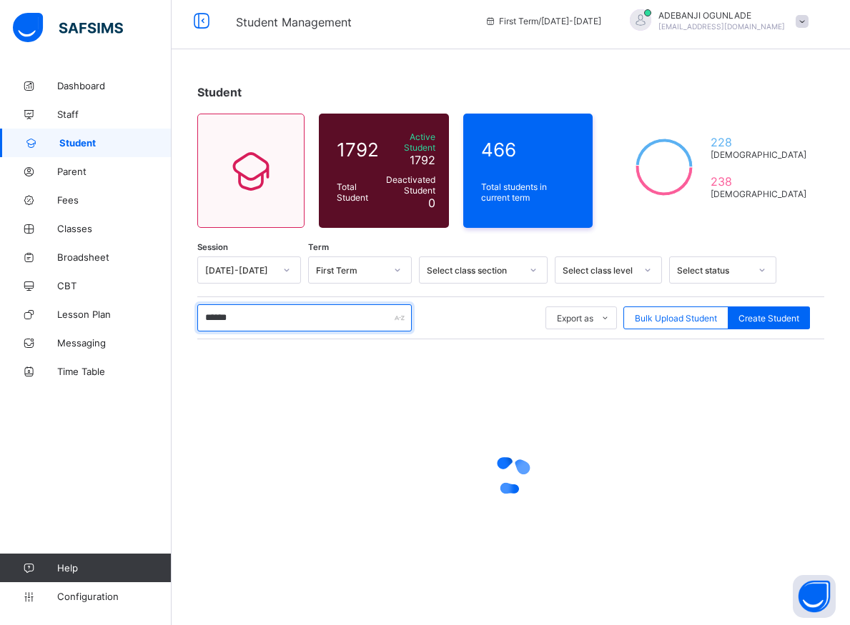
type input "******"
click at [214, 375] on div at bounding box center [510, 476] width 627 height 272
click at [271, 307] on input "******" at bounding box center [304, 317] width 214 height 27
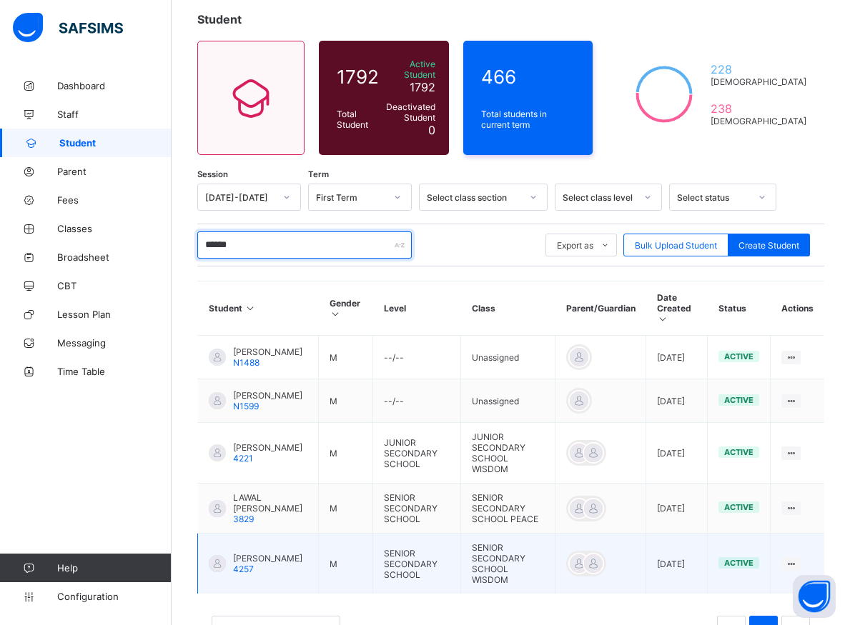
scroll to position [121, 0]
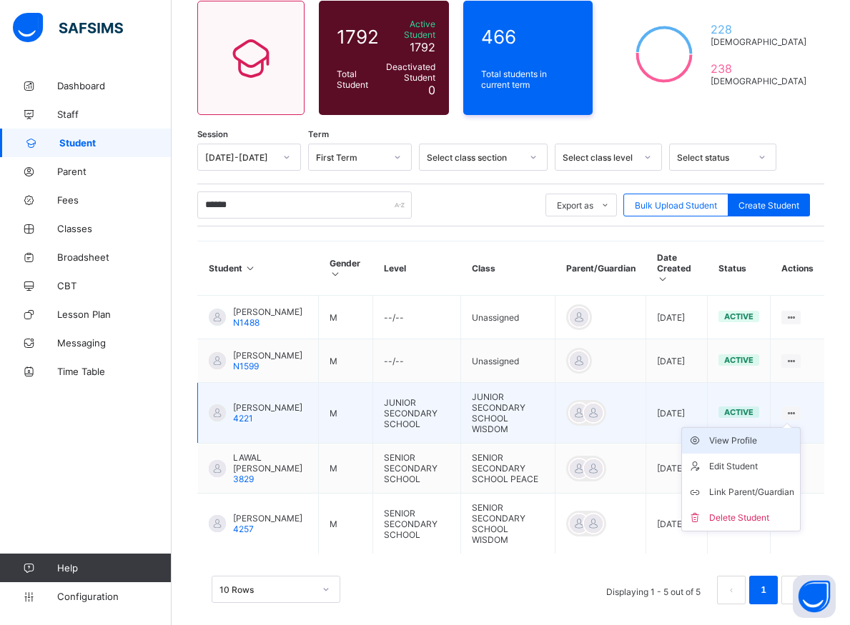
click at [763, 438] on div "View Profile" at bounding box center [751, 441] width 85 height 14
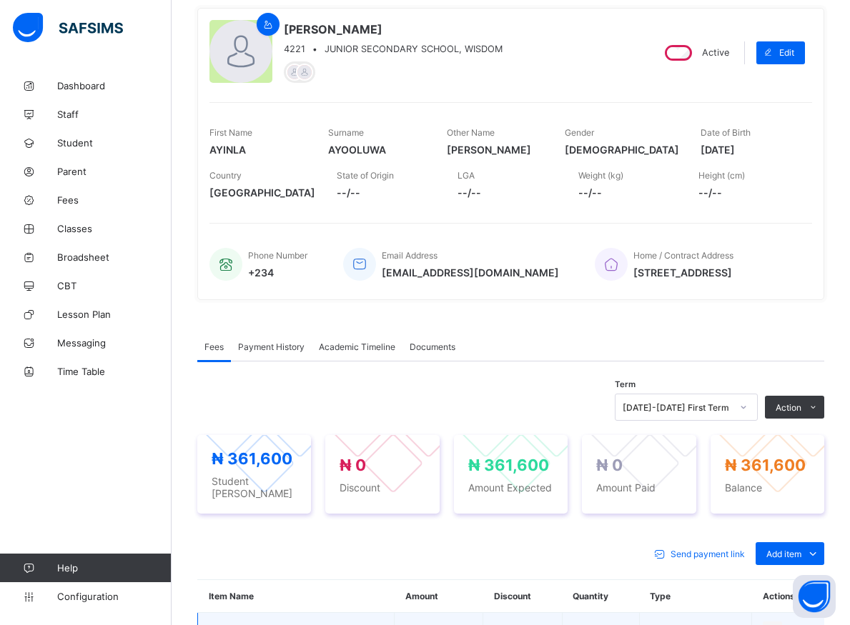
scroll to position [194, 0]
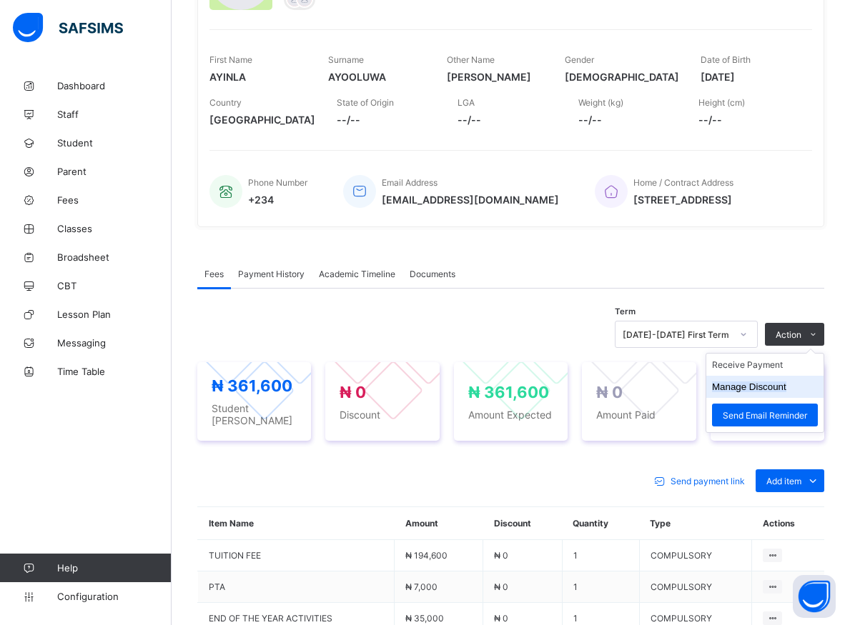
click at [762, 390] on button "Manage Discount" at bounding box center [749, 387] width 74 height 11
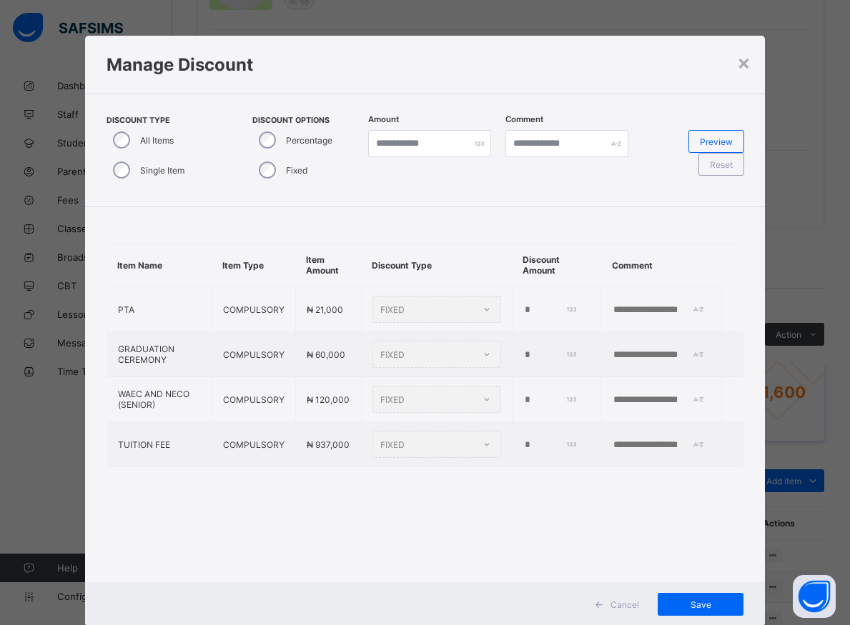
type input "*"
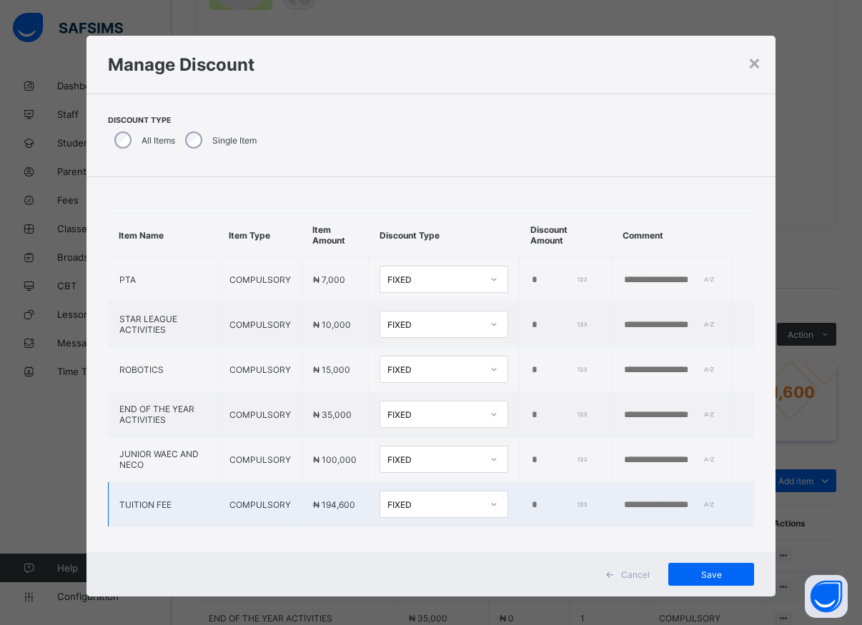
click at [530, 507] on input "*" at bounding box center [558, 505] width 56 height 11
type input "*****"
click at [693, 573] on span "Save" at bounding box center [711, 575] width 64 height 11
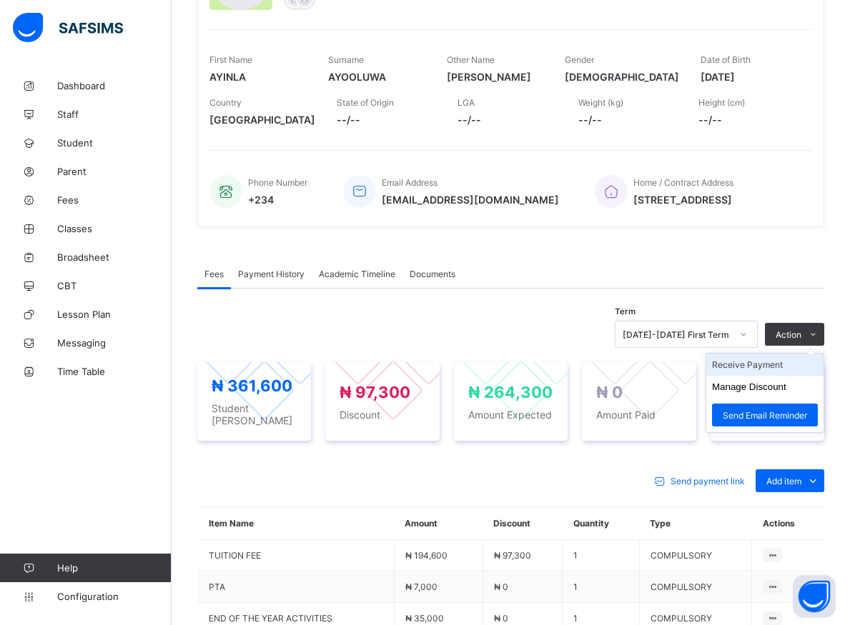
click at [766, 366] on li "Receive Payment" at bounding box center [764, 365] width 117 height 22
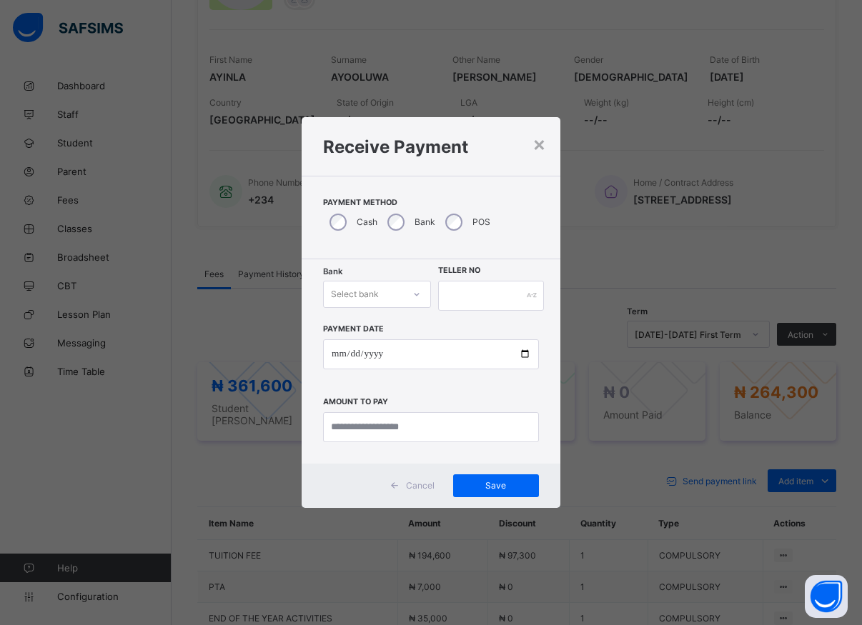
click at [419, 299] on icon at bounding box center [416, 294] width 9 height 14
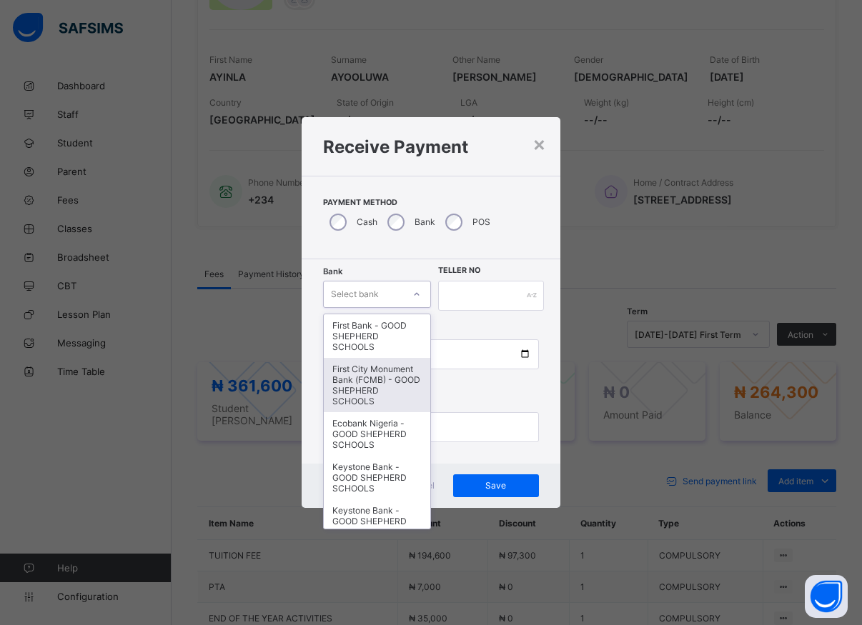
click at [355, 395] on div "First City Monument Bank (FCMB) - GOOD SHEPHERD SCHOOLS" at bounding box center [377, 385] width 107 height 54
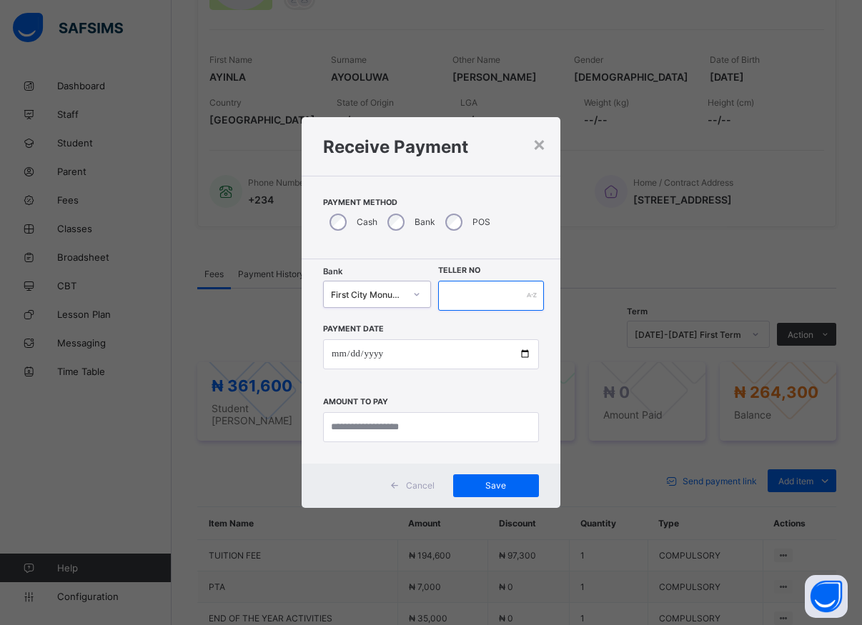
click at [467, 297] on input "text" at bounding box center [491, 296] width 106 height 30
type input "*****"
click at [523, 352] on input "date" at bounding box center [431, 355] width 216 height 30
type input "**********"
click at [402, 435] on input "currency" at bounding box center [431, 427] width 216 height 30
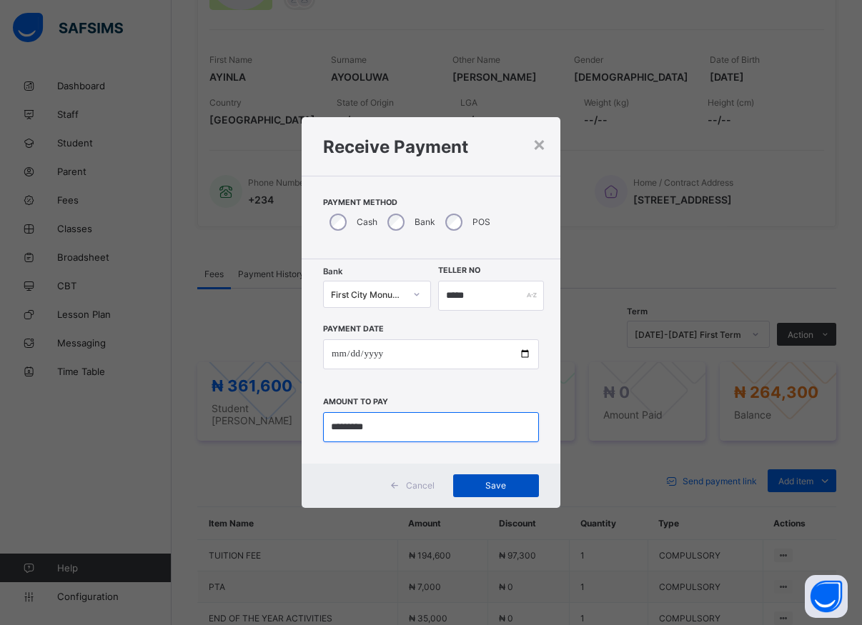
type input "*********"
click at [492, 484] on span "Save" at bounding box center [496, 485] width 64 height 11
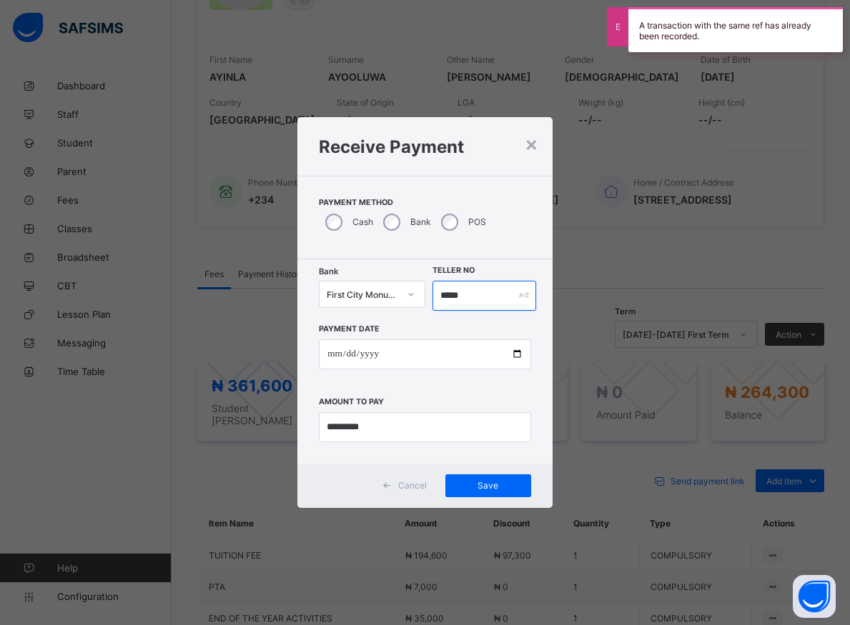
click at [469, 297] on input "*****" at bounding box center [484, 296] width 104 height 30
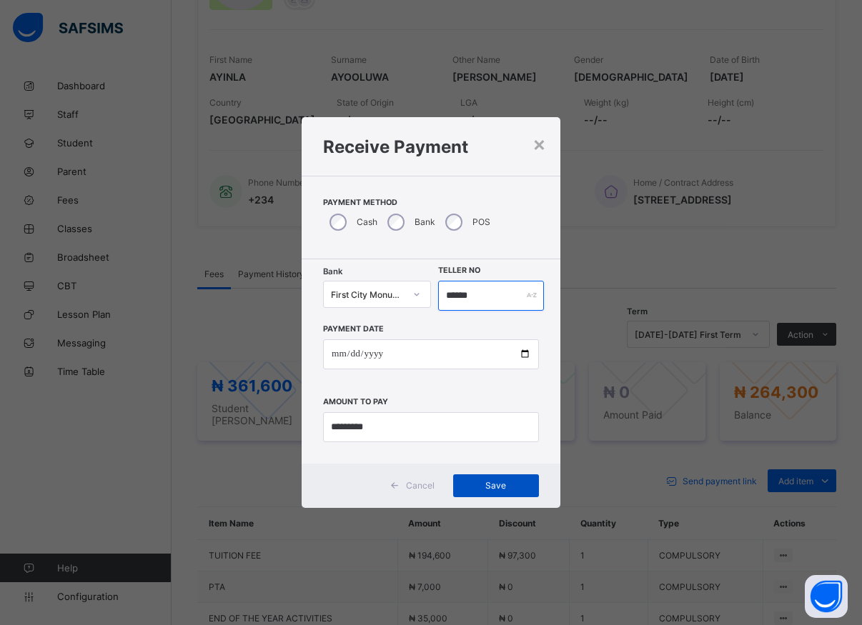
type input "******"
click at [504, 482] on span "Save" at bounding box center [496, 485] width 64 height 11
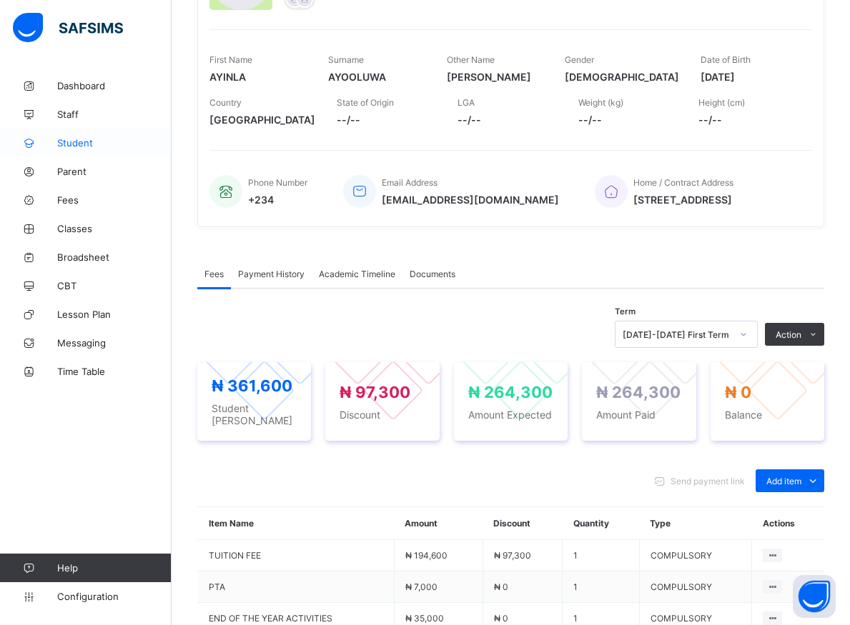
click at [65, 142] on span "Student" at bounding box center [114, 142] width 114 height 11
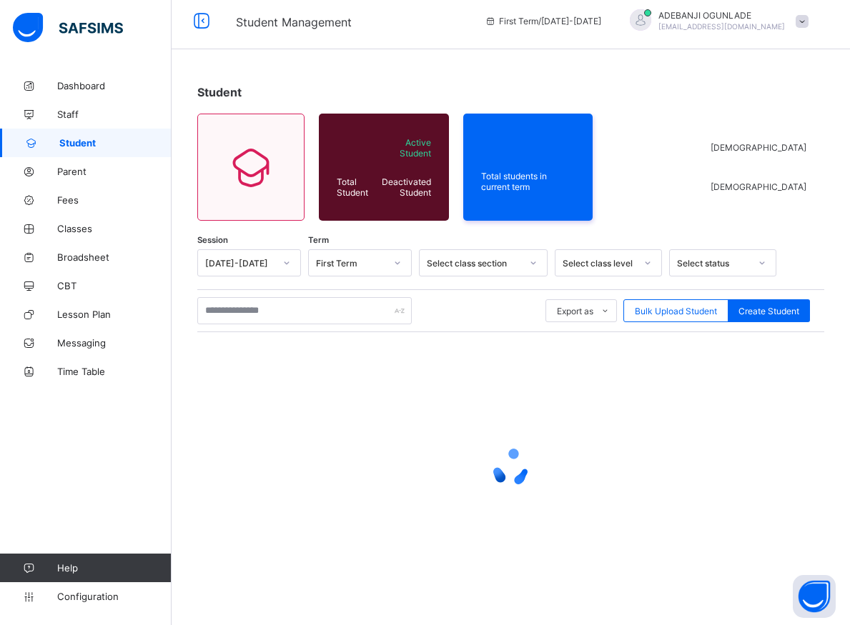
scroll to position [8, 0]
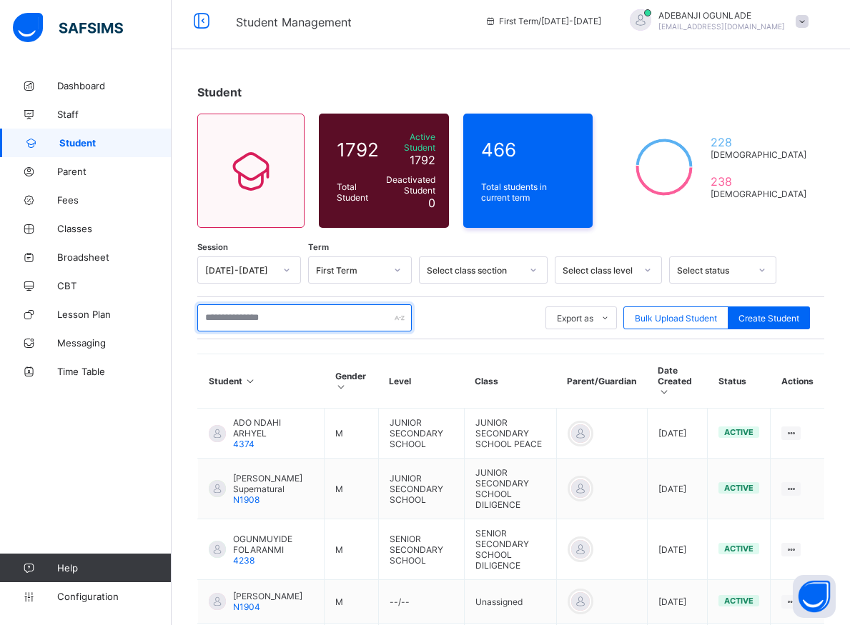
click at [230, 309] on input "text" at bounding box center [304, 317] width 214 height 27
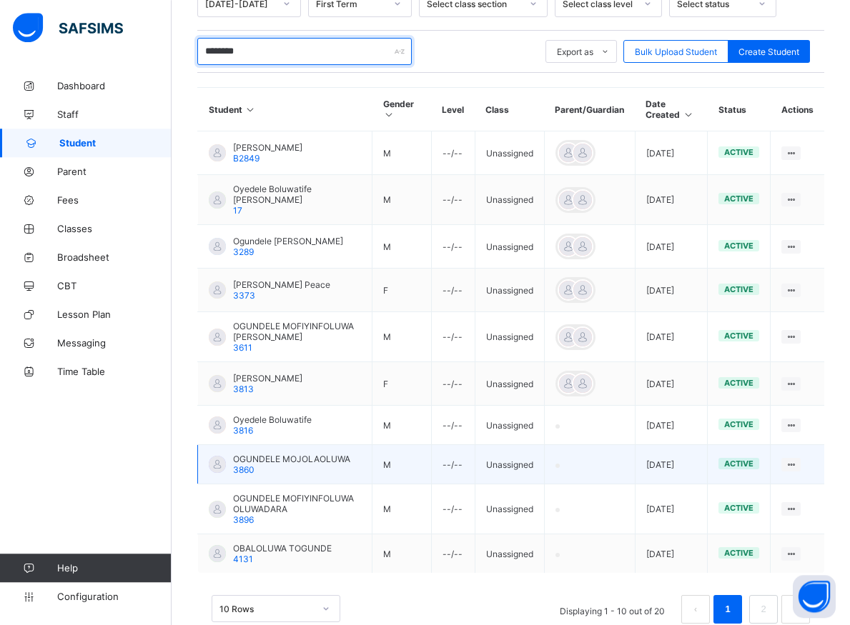
scroll to position [299, 0]
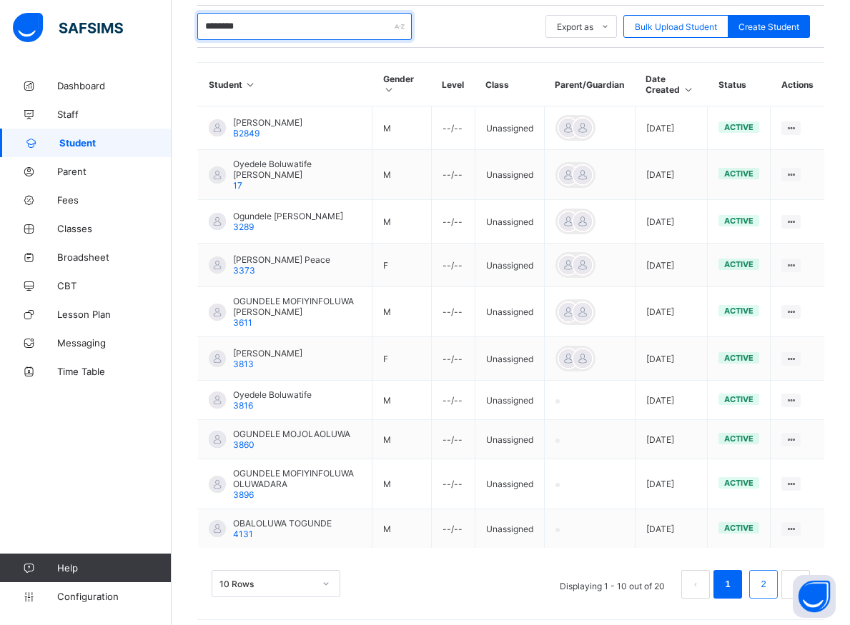
type input "********"
click at [770, 588] on link "2" at bounding box center [763, 584] width 14 height 19
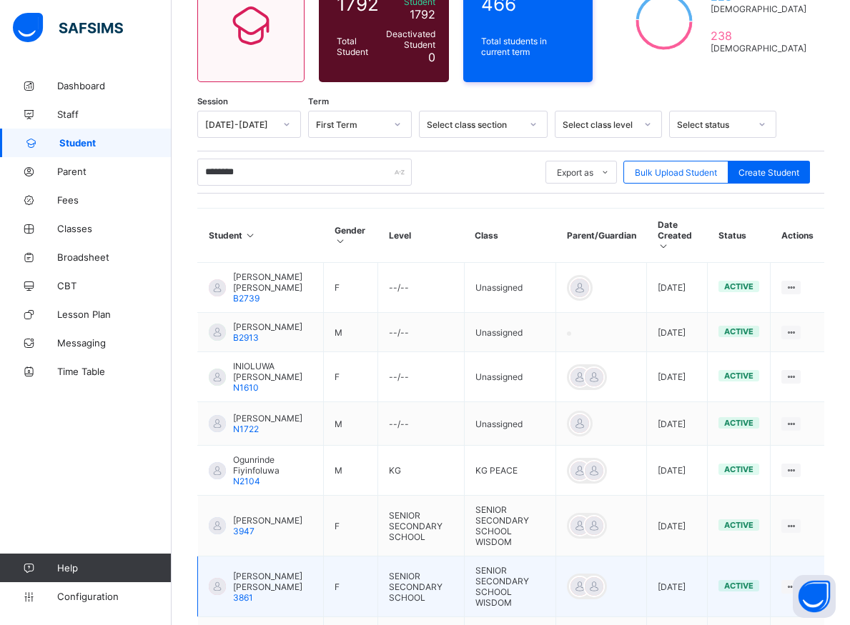
scroll to position [227, 0]
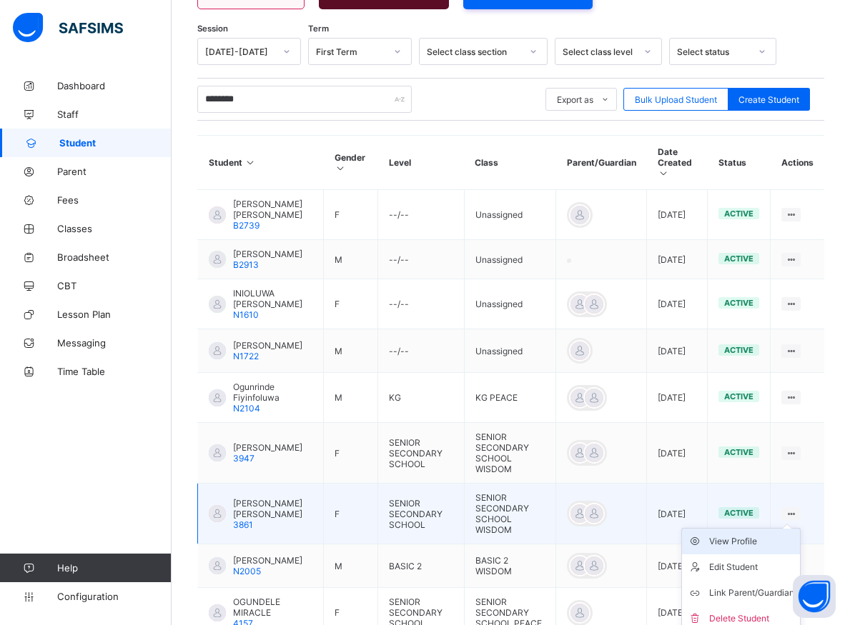
click at [753, 549] on div "View Profile" at bounding box center [751, 542] width 85 height 14
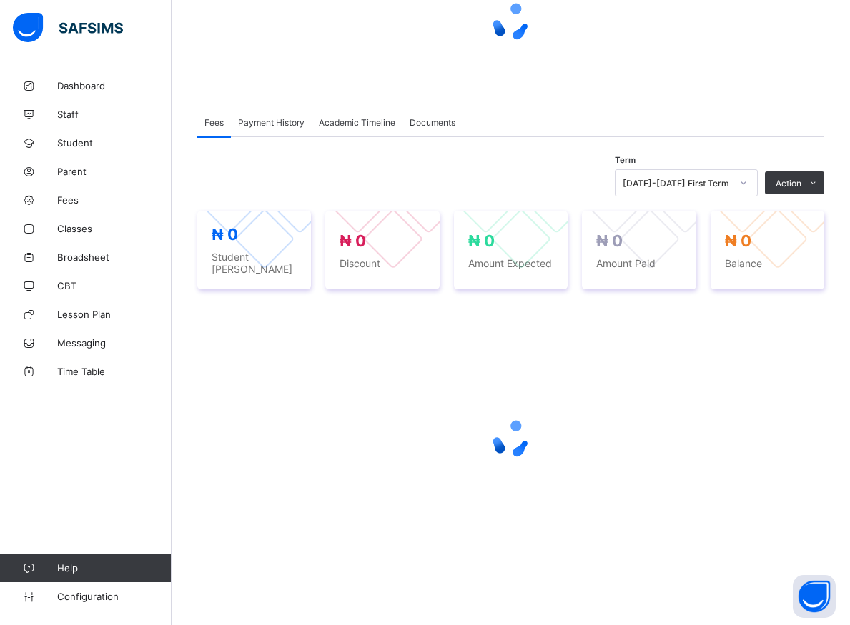
scroll to position [153, 0]
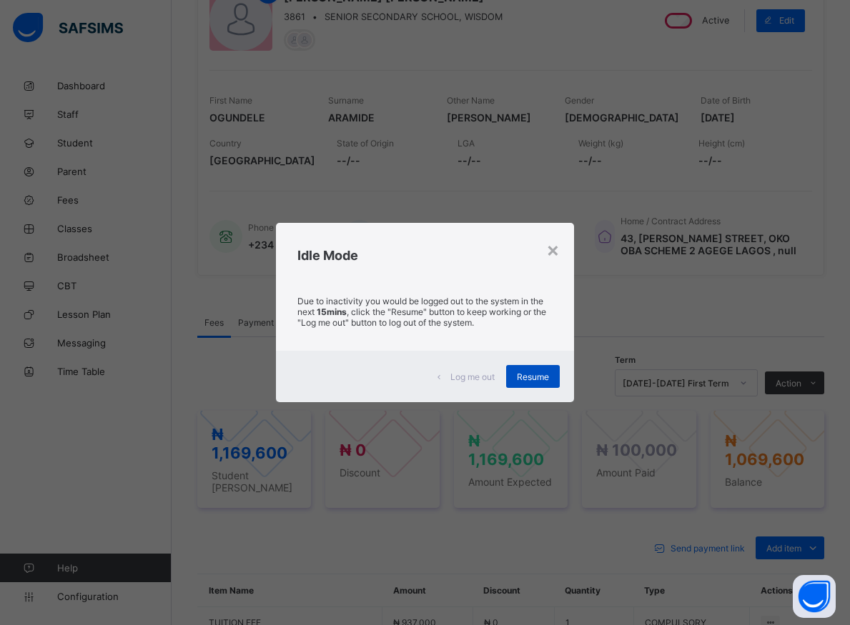
click at [528, 376] on span "Resume" at bounding box center [533, 377] width 32 height 11
click at [525, 376] on span "Resume" at bounding box center [533, 377] width 32 height 11
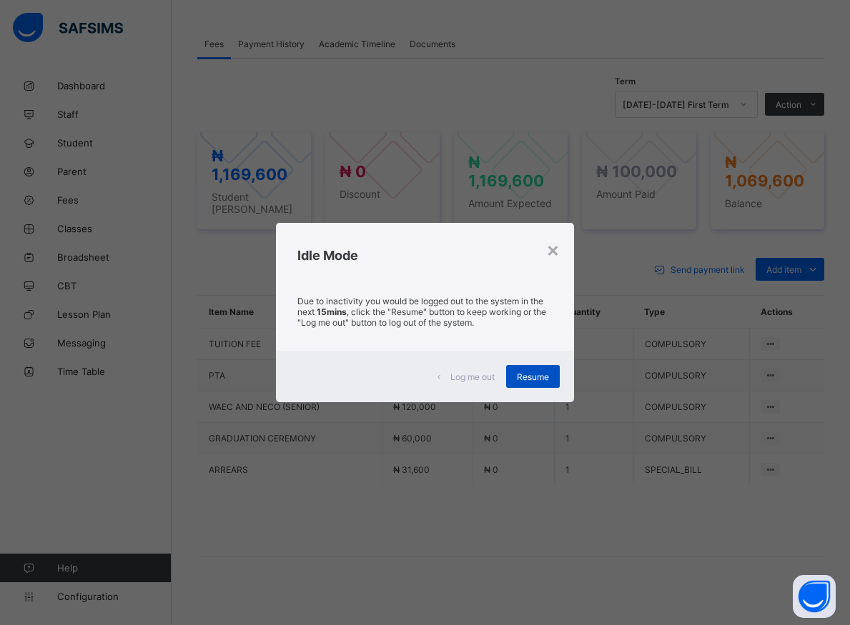
click at [526, 378] on span "Resume" at bounding box center [533, 377] width 32 height 11
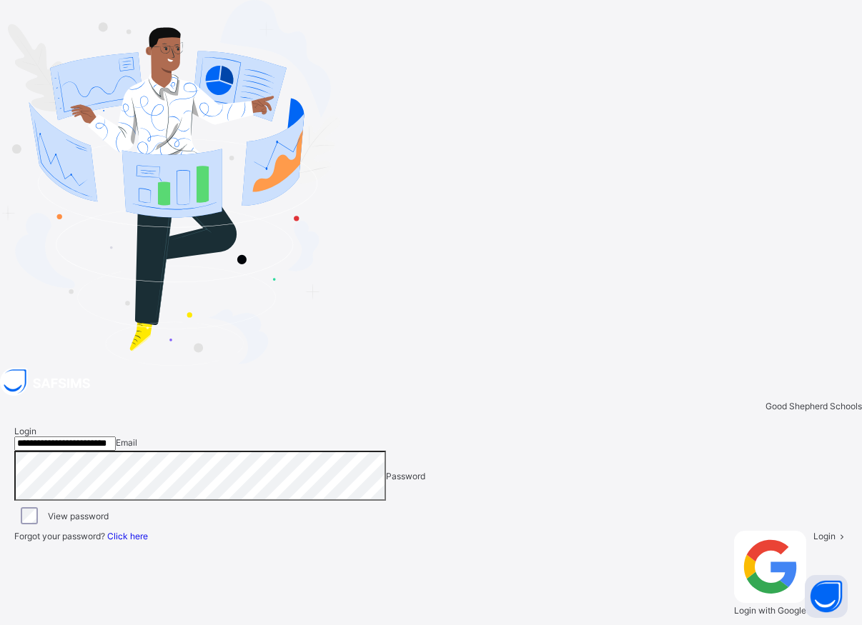
click at [813, 531] on span "Login" at bounding box center [824, 536] width 22 height 11
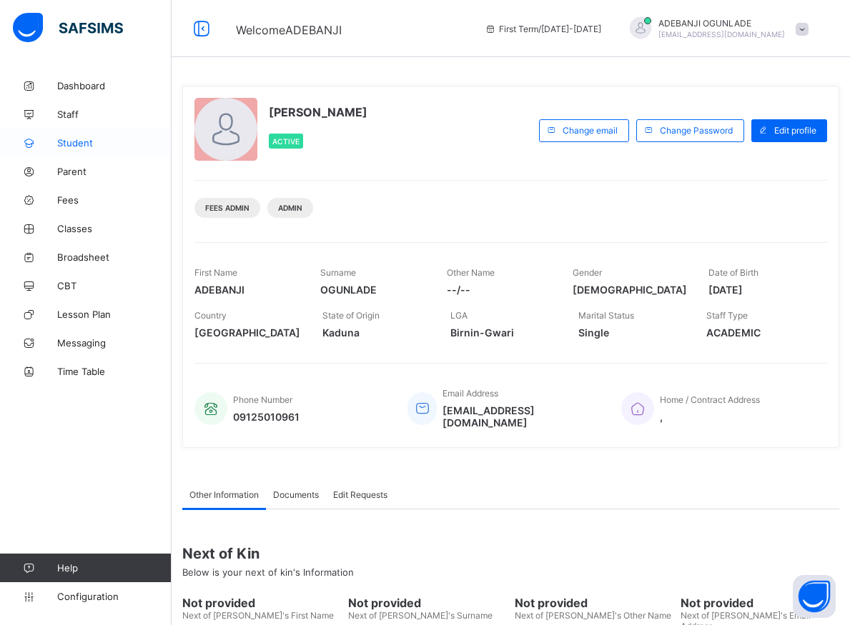
click at [72, 145] on span "Student" at bounding box center [114, 142] width 114 height 11
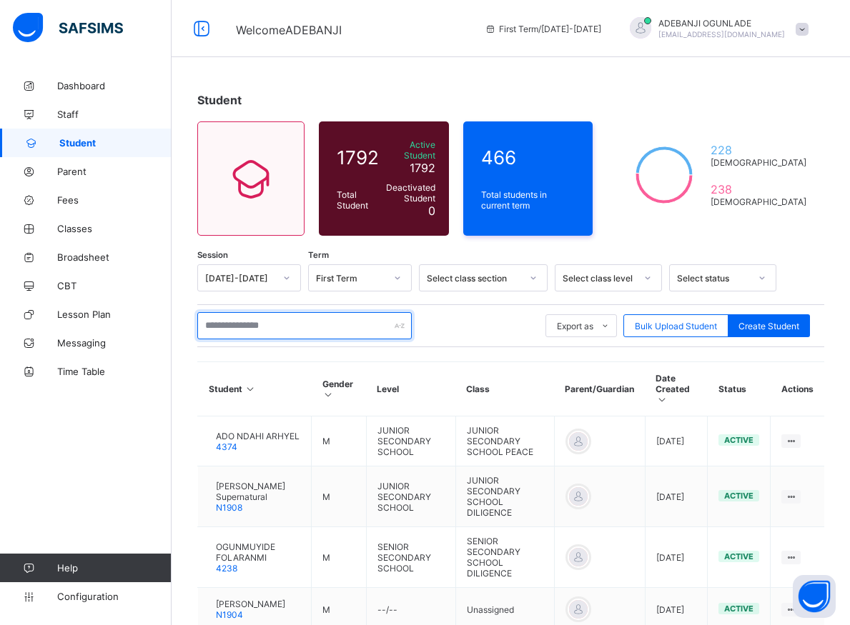
click at [234, 317] on input "text" at bounding box center [304, 325] width 214 height 27
click at [224, 325] on input "text" at bounding box center [304, 325] width 214 height 27
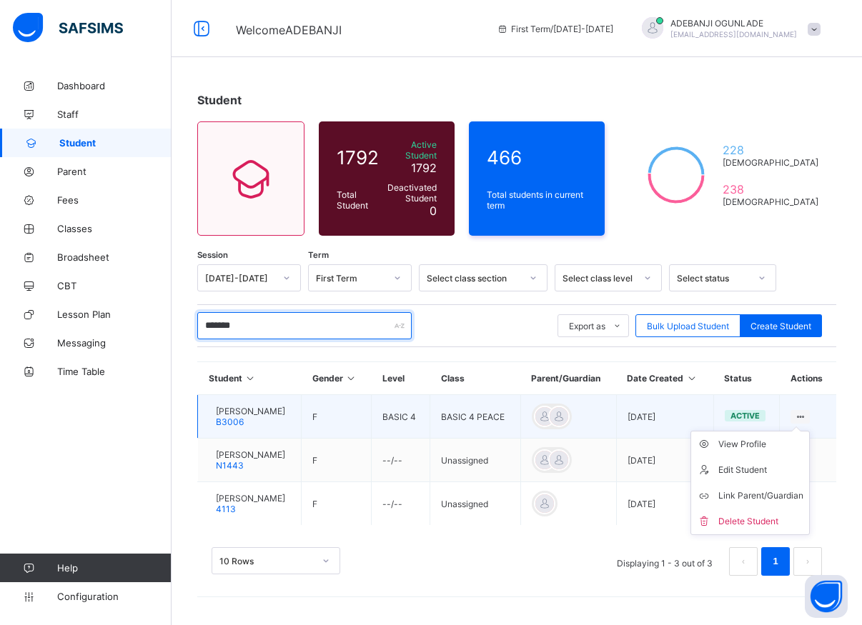
type input "*******"
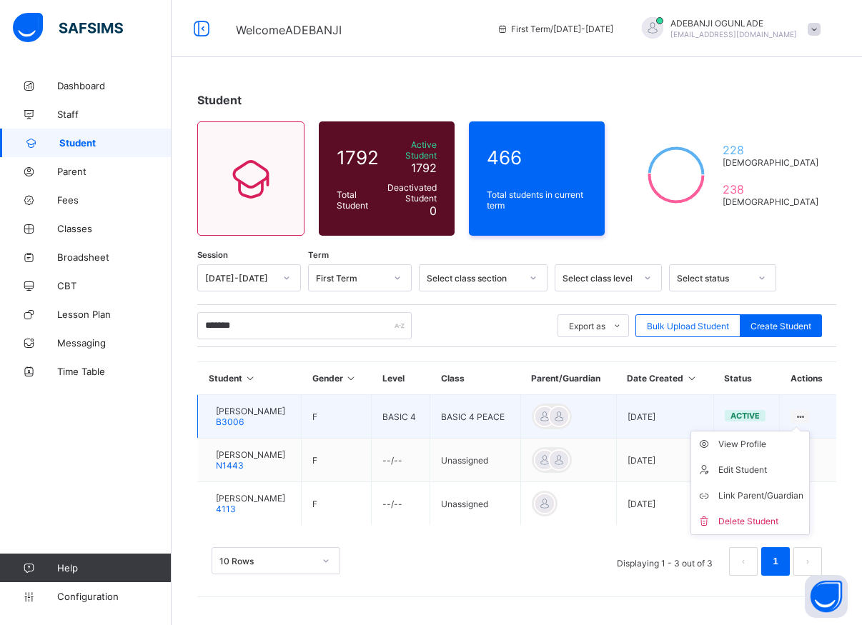
click at [803, 431] on ul "View Profile Edit Student Link Parent/Guardian Delete Student" at bounding box center [749, 483] width 119 height 104
click at [764, 437] on div "View Profile" at bounding box center [760, 444] width 85 height 14
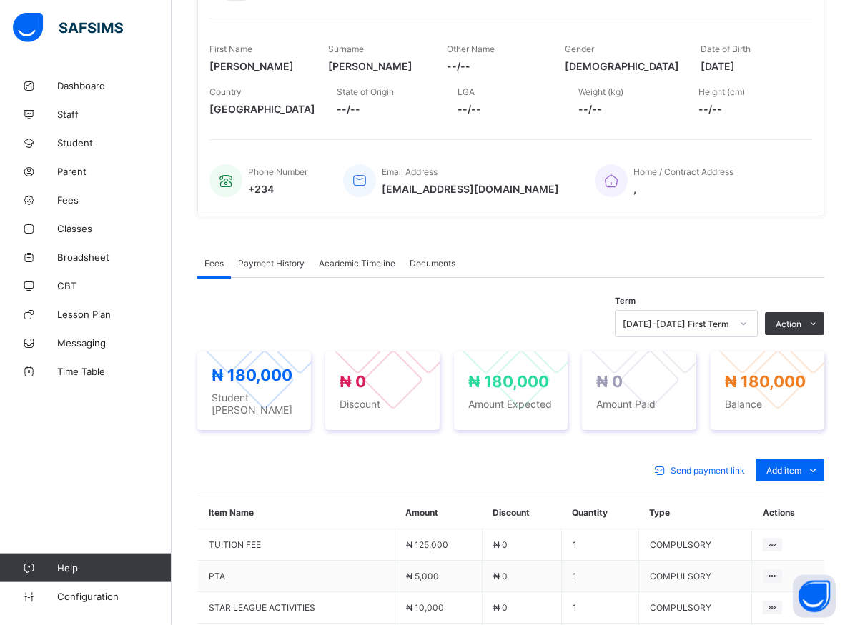
scroll to position [219, 0]
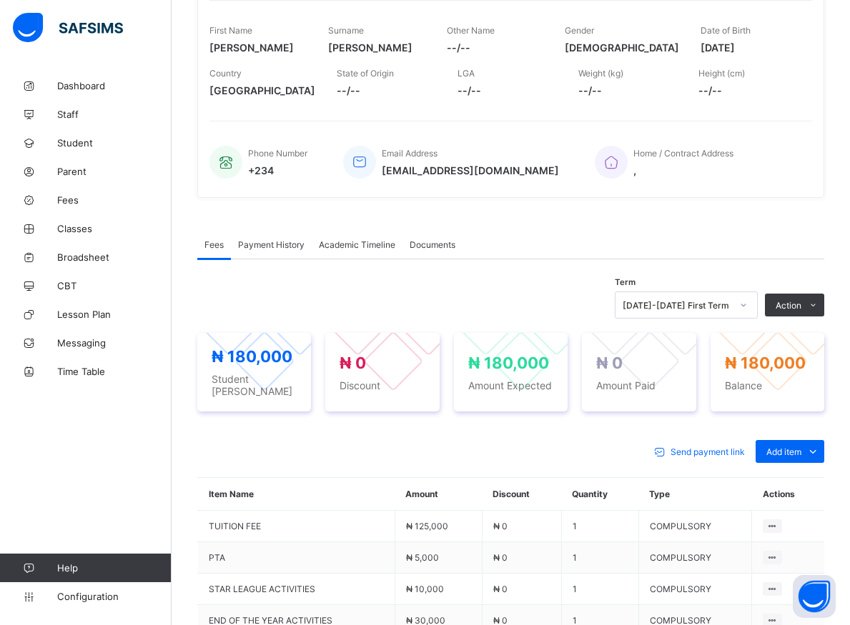
click at [748, 310] on div at bounding box center [743, 305] width 24 height 23
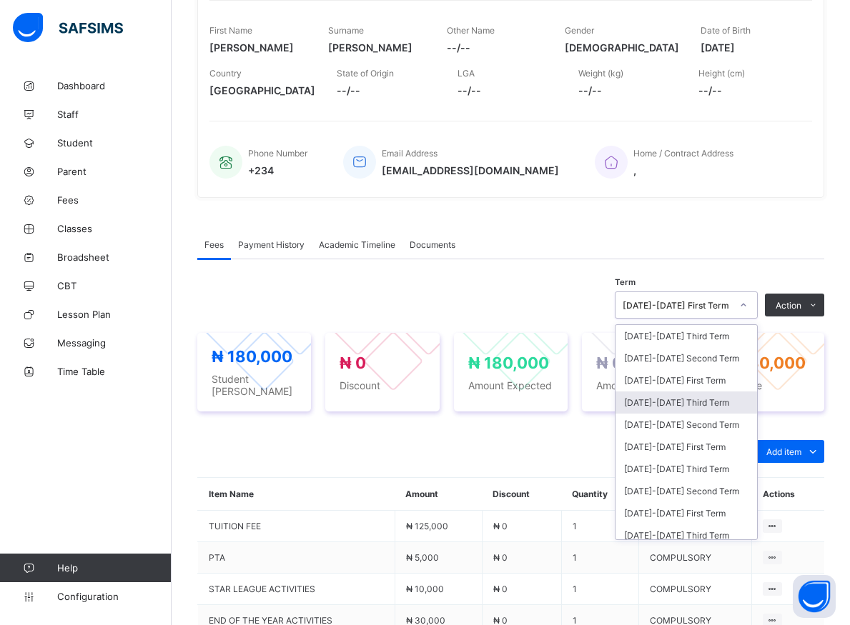
click at [677, 410] on div "[DATE]-[DATE] Third Term" at bounding box center [686, 403] width 142 height 22
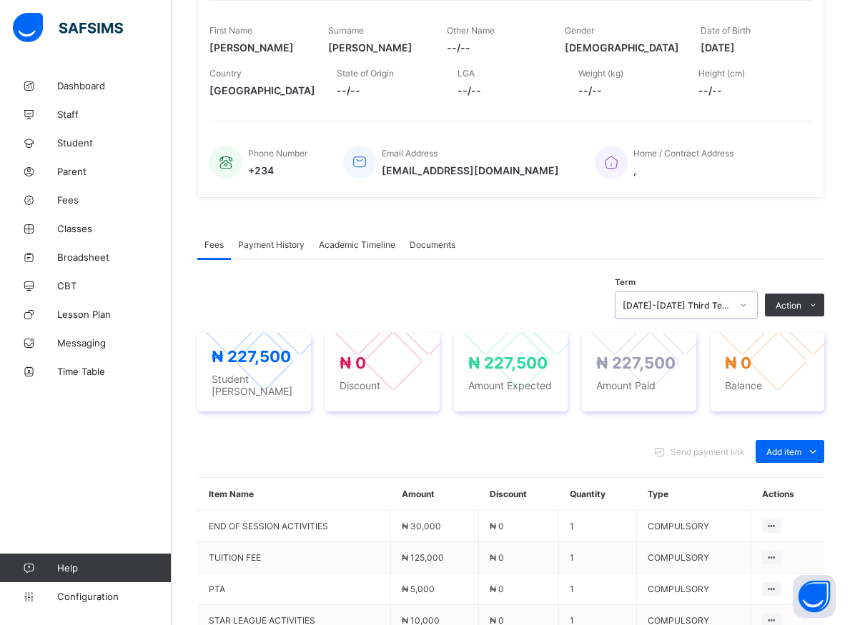
click at [316, 310] on div "Term option [DATE]-[DATE] Third Term, selected. 0 results available. Select is …" at bounding box center [510, 305] width 627 height 27
click at [84, 142] on span "Student" at bounding box center [114, 142] width 114 height 11
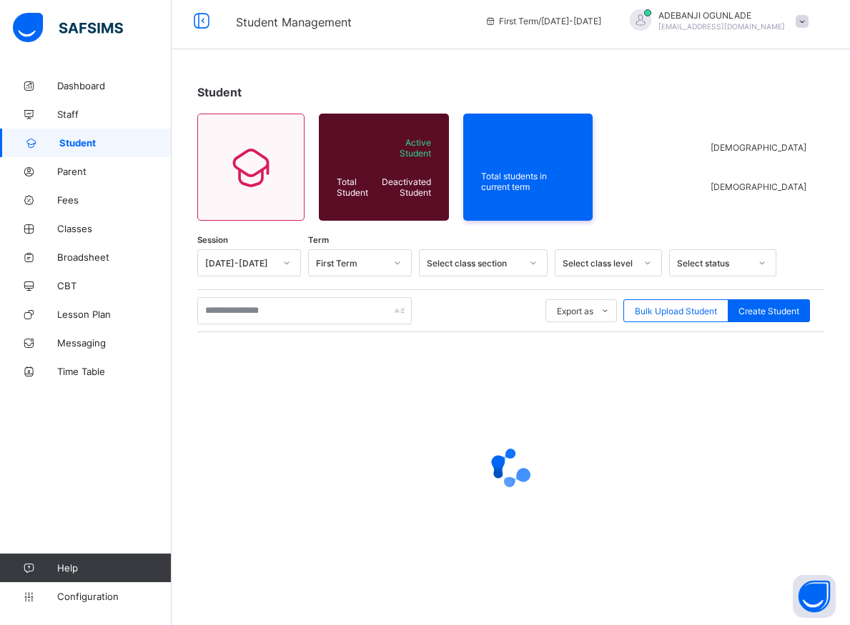
click at [76, 144] on span "Student" at bounding box center [115, 142] width 112 height 11
click at [249, 311] on input "text" at bounding box center [304, 310] width 214 height 27
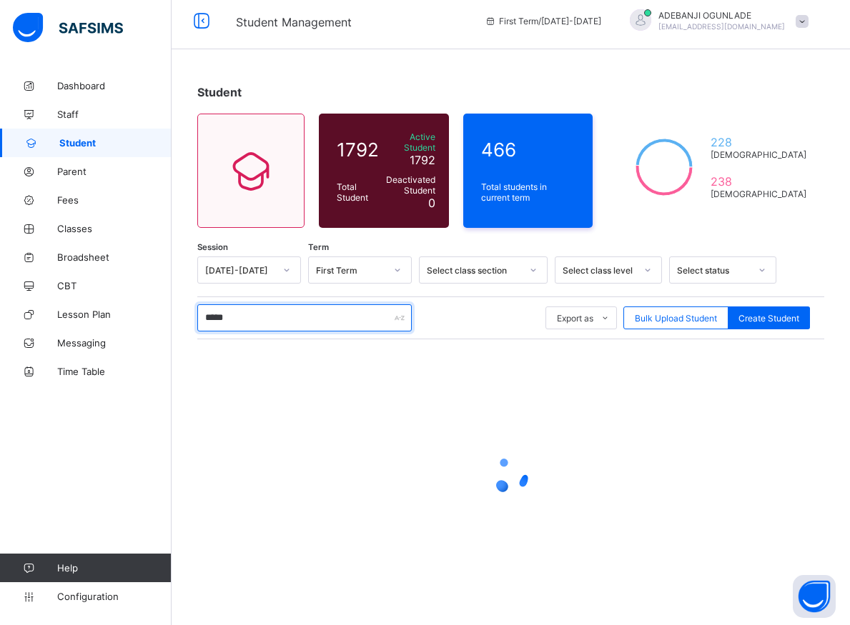
type input "******"
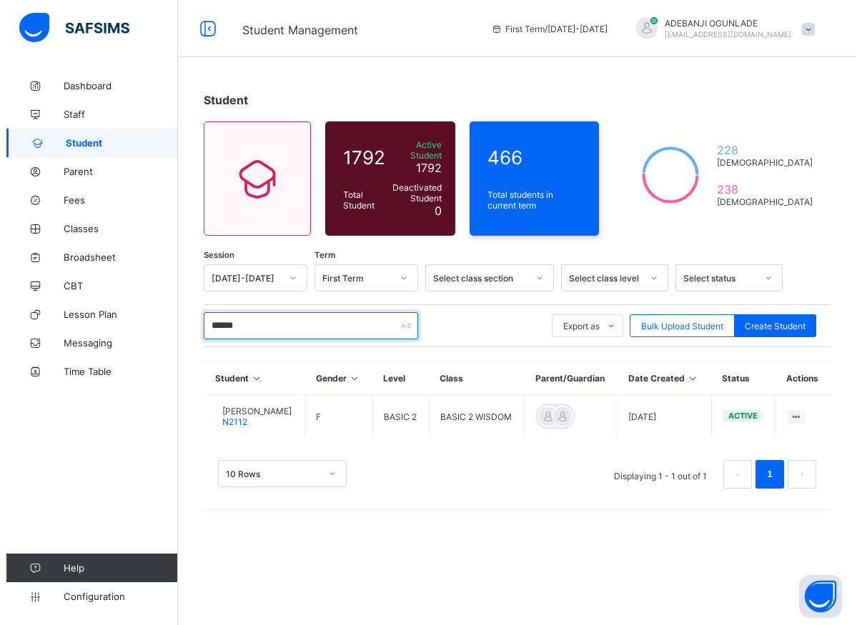
scroll to position [0, 0]
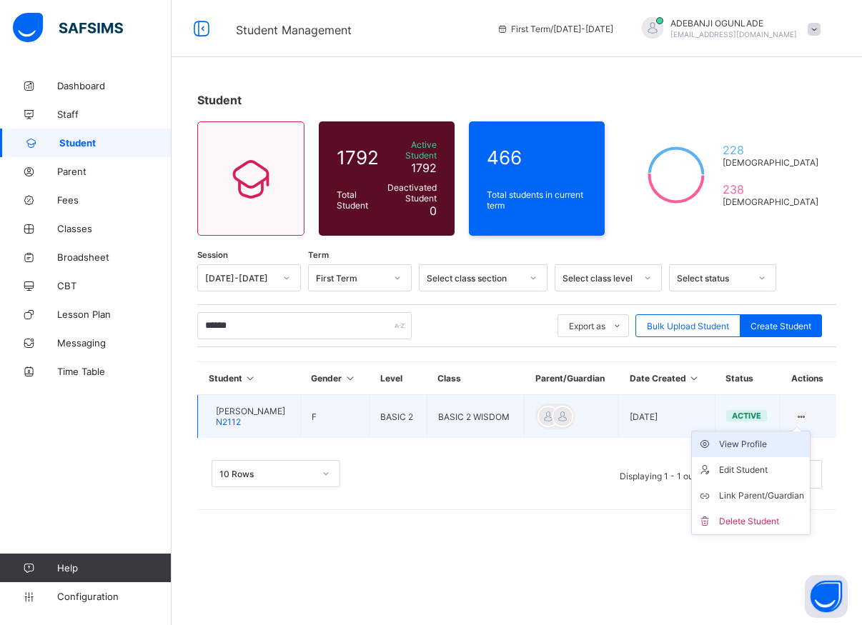
click at [761, 437] on div "View Profile" at bounding box center [761, 444] width 85 height 14
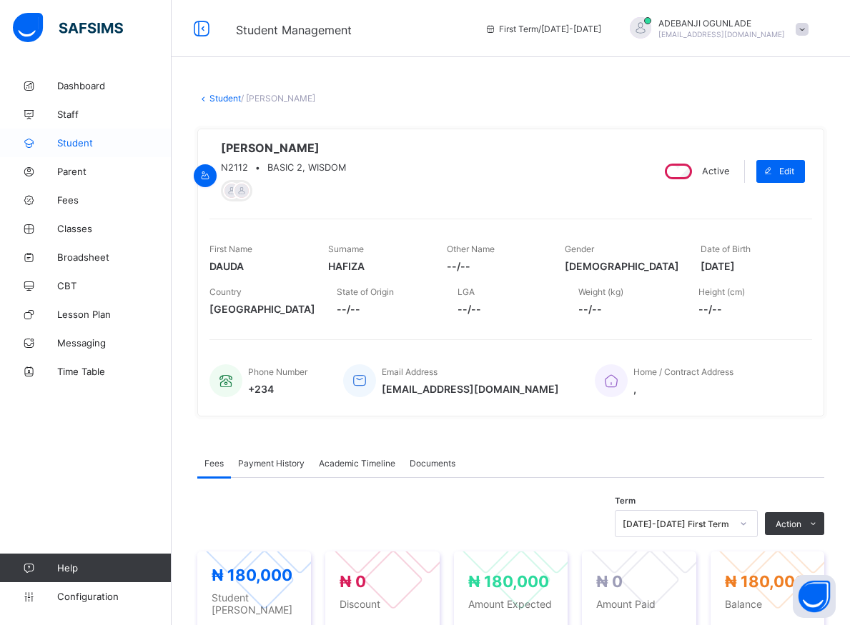
click at [83, 142] on span "Student" at bounding box center [114, 142] width 114 height 11
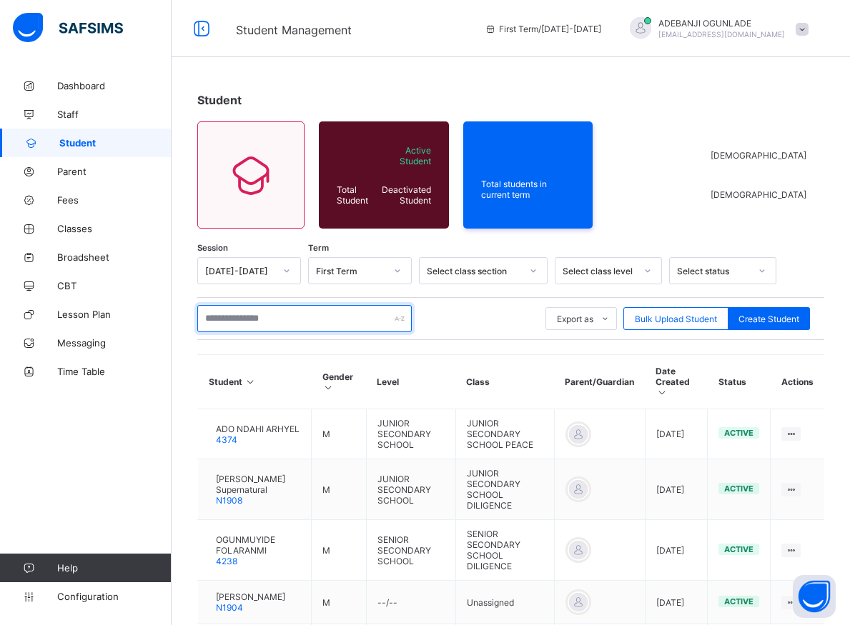
click at [273, 325] on input "text" at bounding box center [304, 318] width 214 height 27
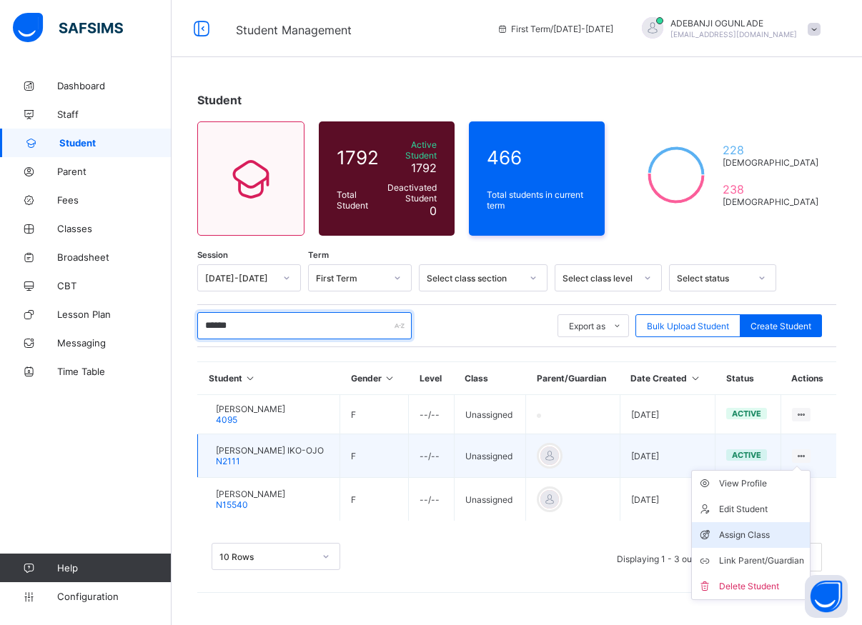
type input "******"
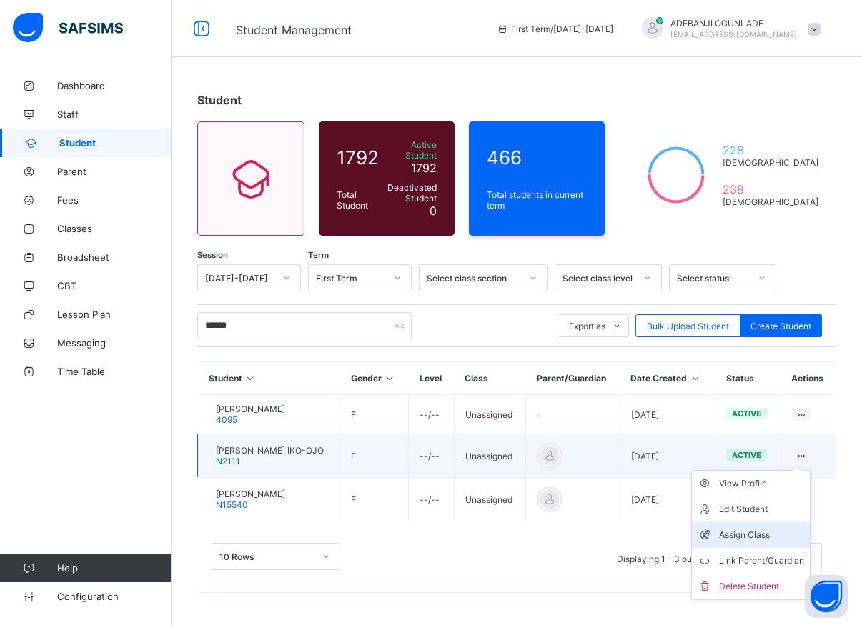
click at [736, 530] on div "Assign Class" at bounding box center [761, 535] width 85 height 14
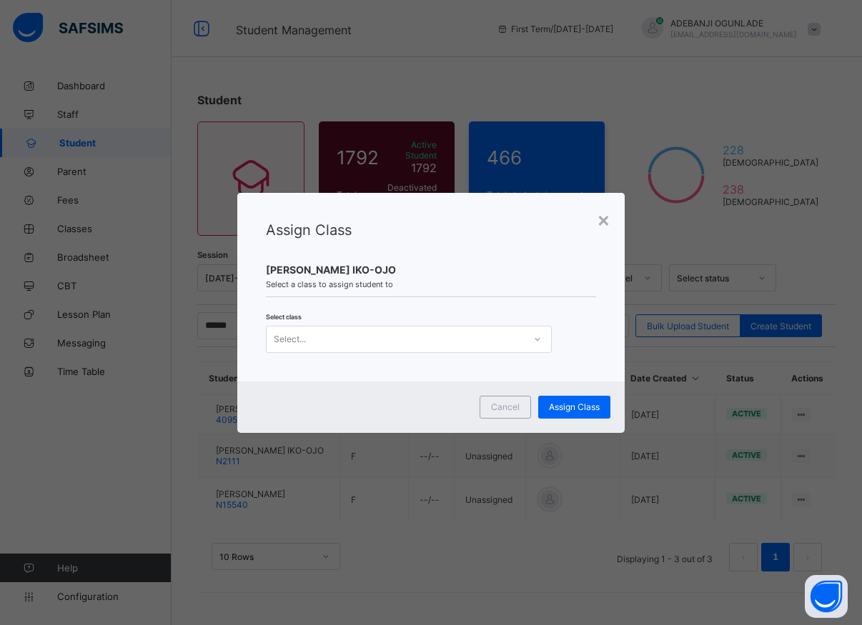
click at [538, 340] on icon at bounding box center [537, 339] width 5 height 3
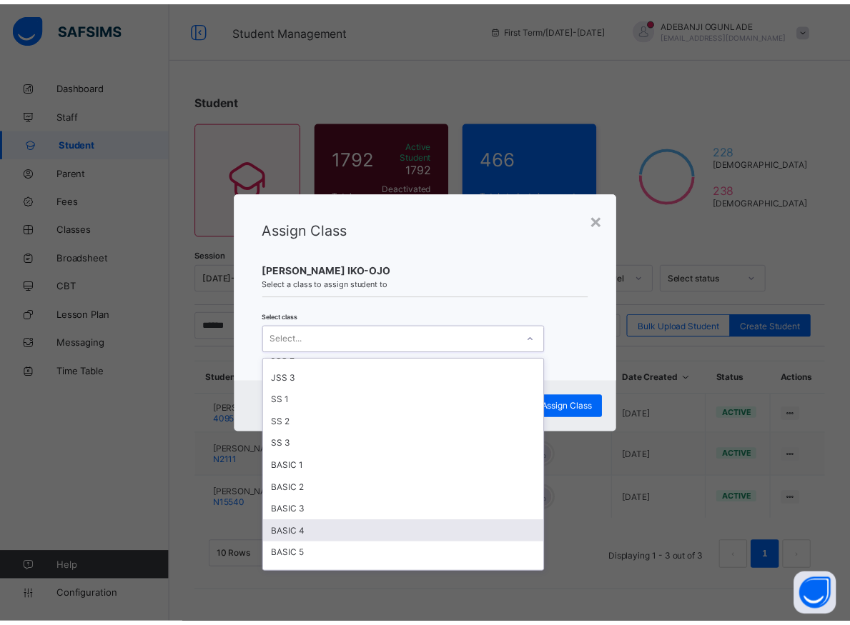
scroll to position [1004, 0]
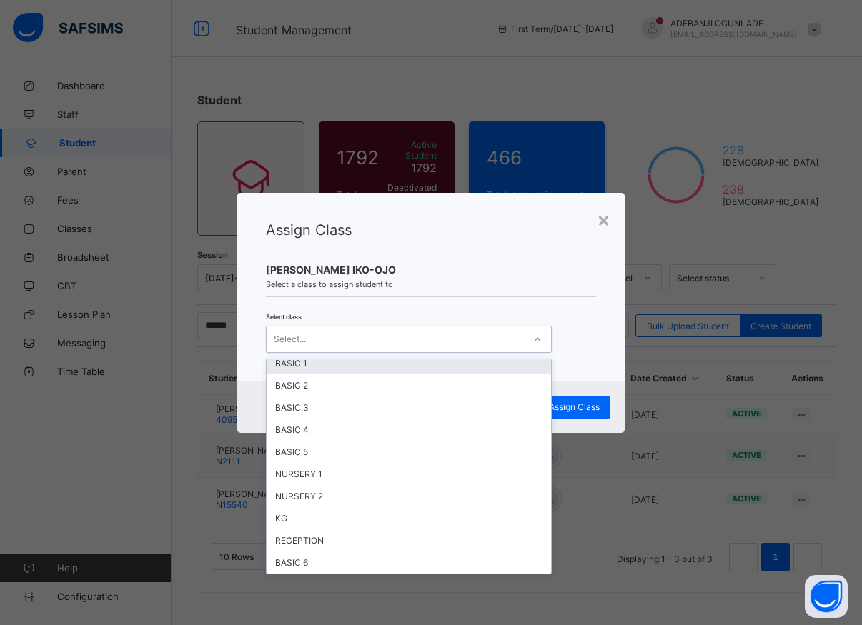
click at [297, 365] on div "BASIC 1" at bounding box center [409, 363] width 284 height 22
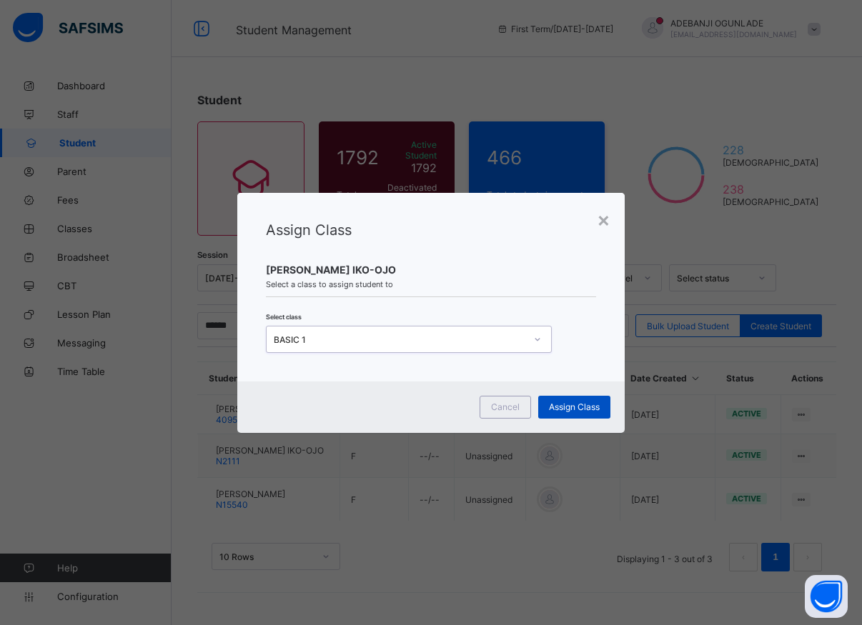
click at [583, 403] on span "Assign Class" at bounding box center [574, 407] width 51 height 11
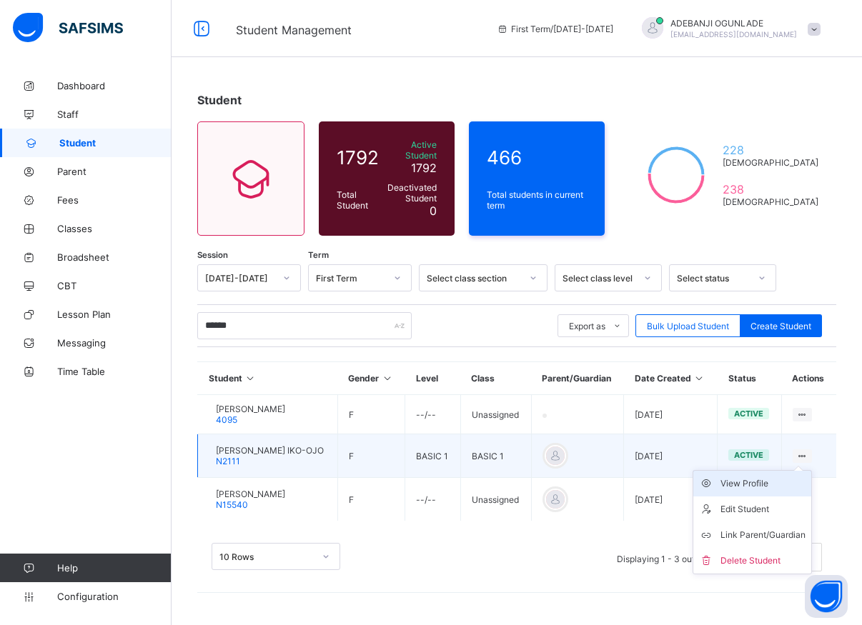
click at [751, 477] on div "View Profile" at bounding box center [762, 484] width 85 height 14
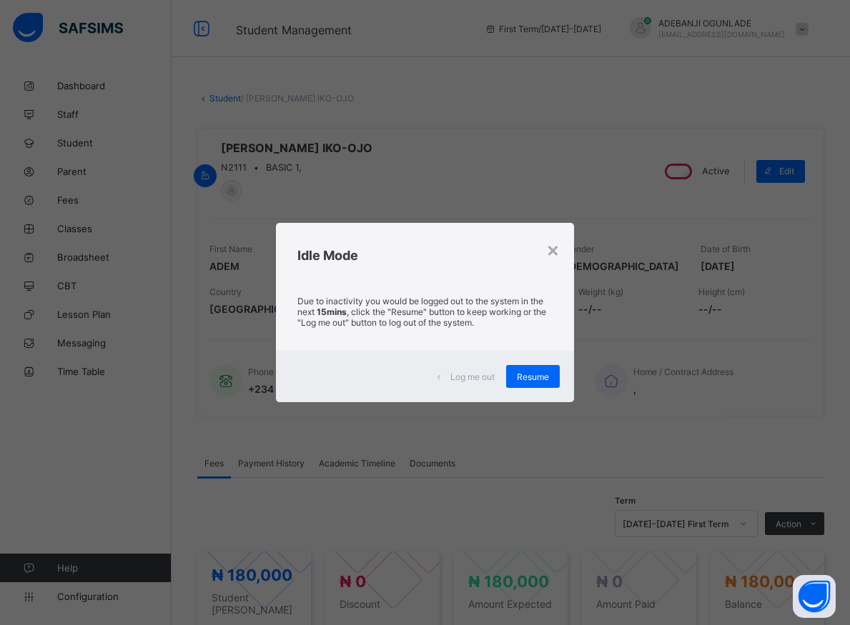
click at [515, 375] on div "Resume" at bounding box center [533, 376] width 54 height 23
click at [526, 375] on span "Resume" at bounding box center [533, 377] width 32 height 11
click at [535, 377] on span "Resume" at bounding box center [533, 377] width 32 height 11
click at [545, 387] on div "Resume" at bounding box center [533, 376] width 54 height 23
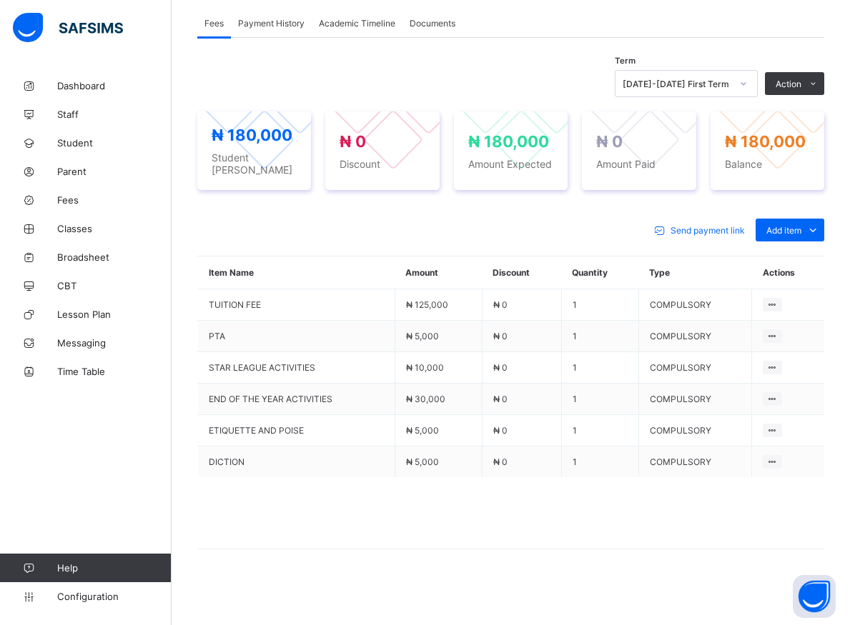
scroll to position [222, 0]
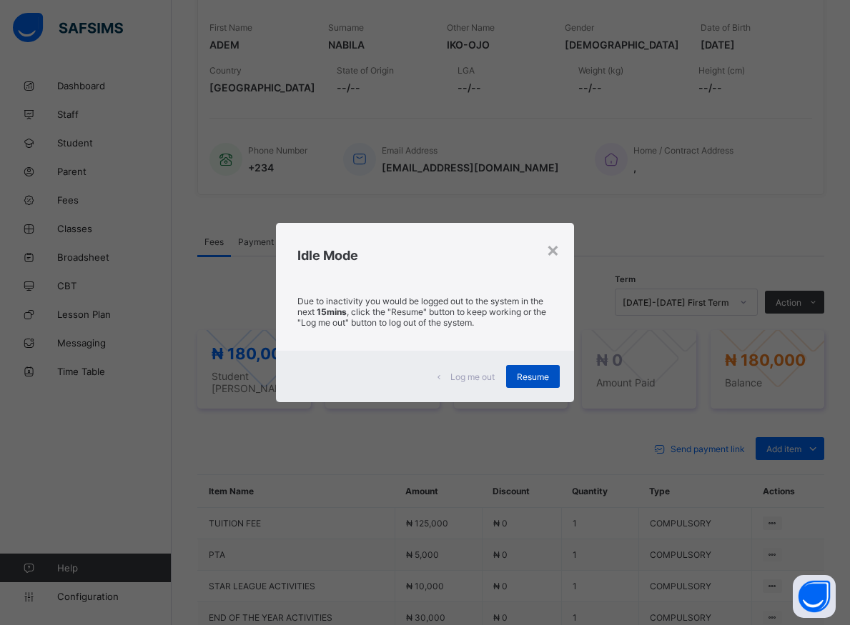
click at [533, 379] on span "Resume" at bounding box center [533, 377] width 32 height 11
